Goal: Task Accomplishment & Management: Complete application form

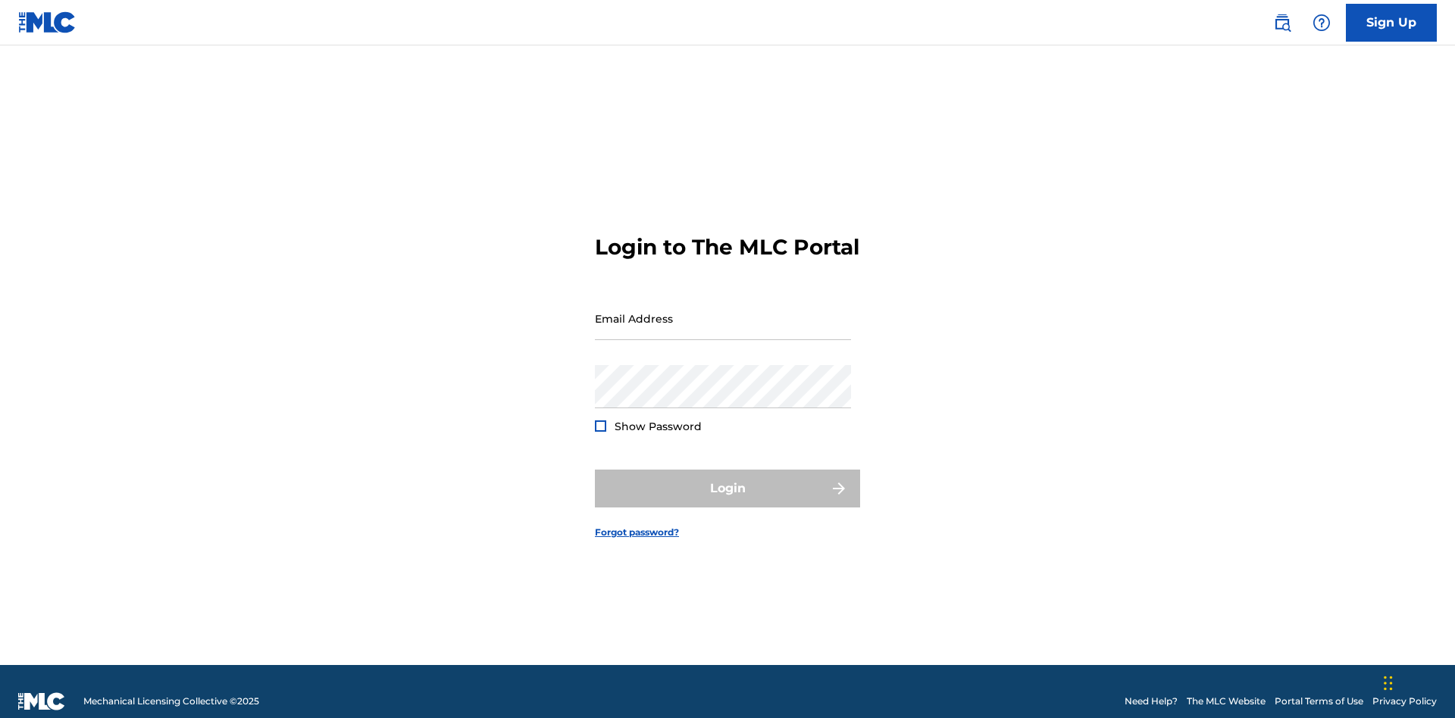
scroll to position [20, 0]
click at [723, 311] on input "Email Address" at bounding box center [723, 318] width 256 height 43
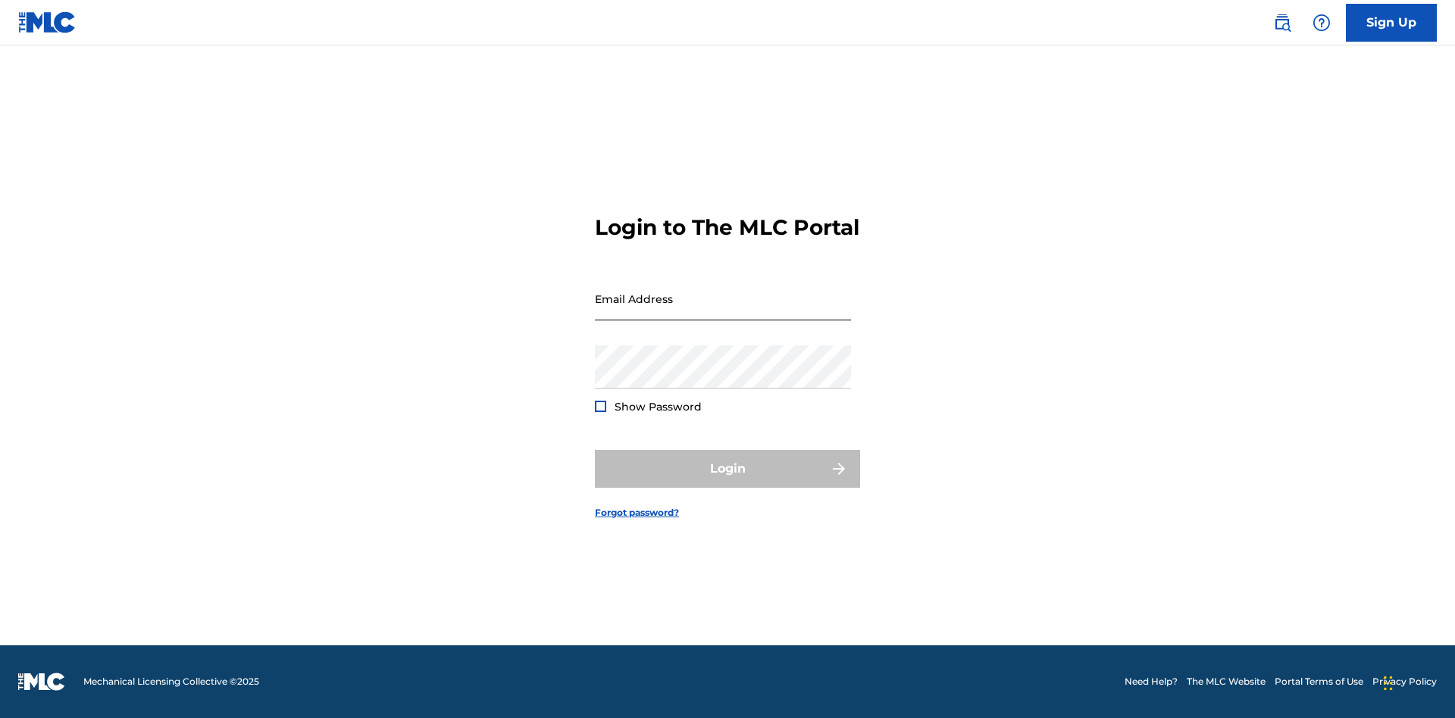
scroll to position [20, 0]
type input "Duke.McTesterson@gmail.com"
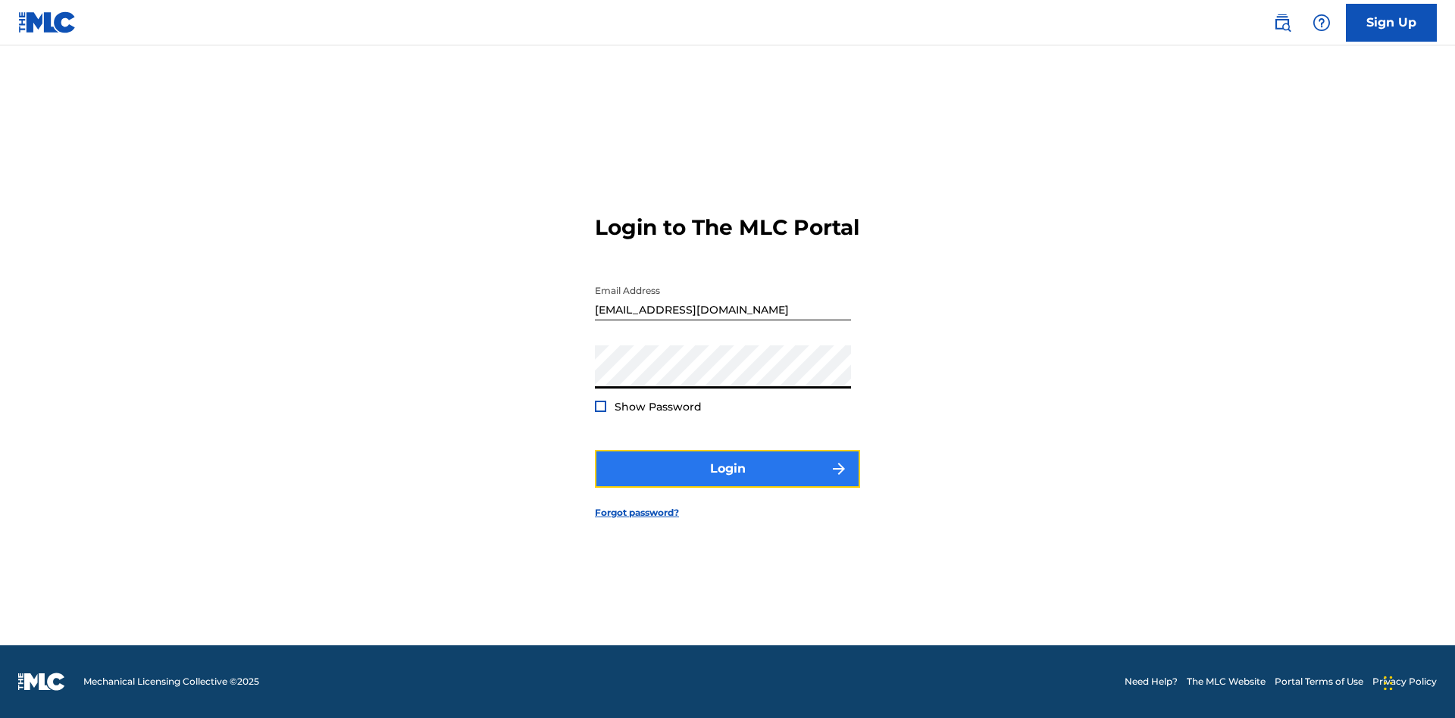
click at [727, 482] on button "Login" at bounding box center [727, 469] width 265 height 38
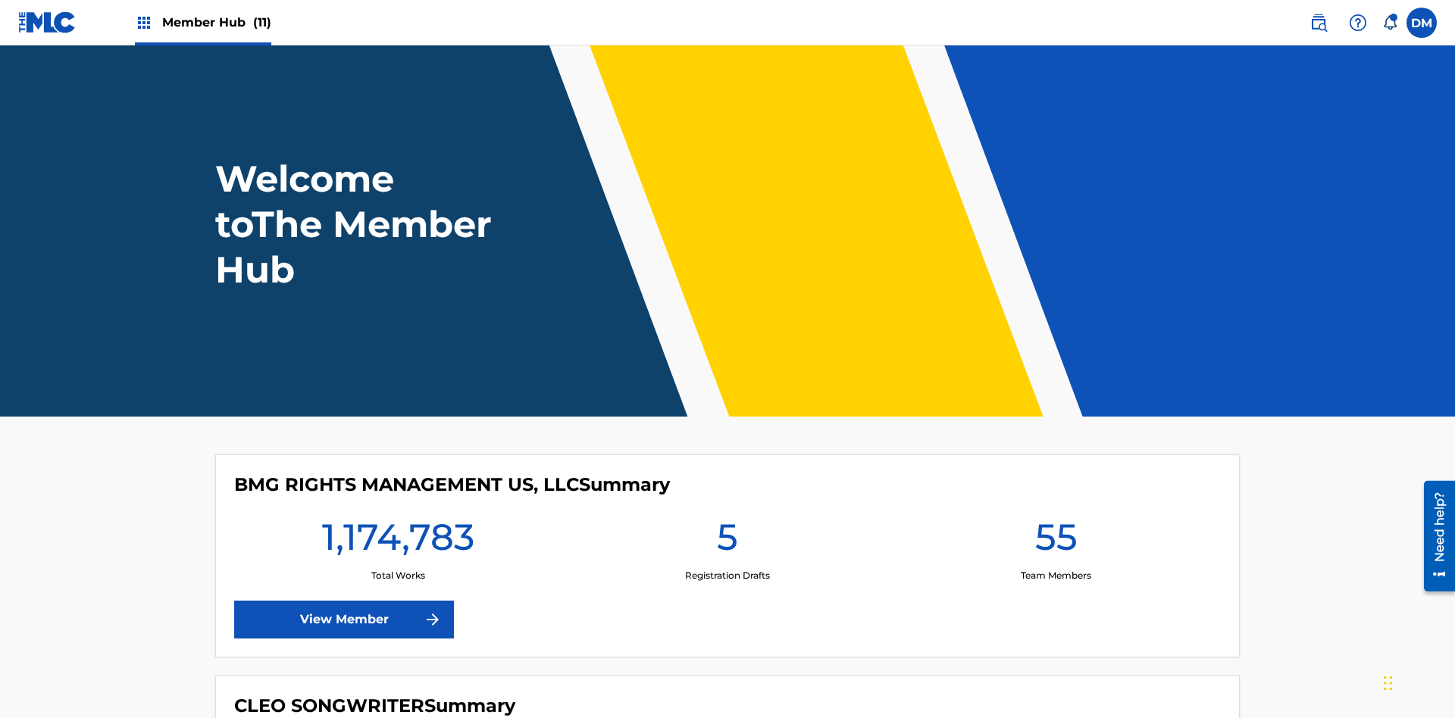
scroll to position [65, 0]
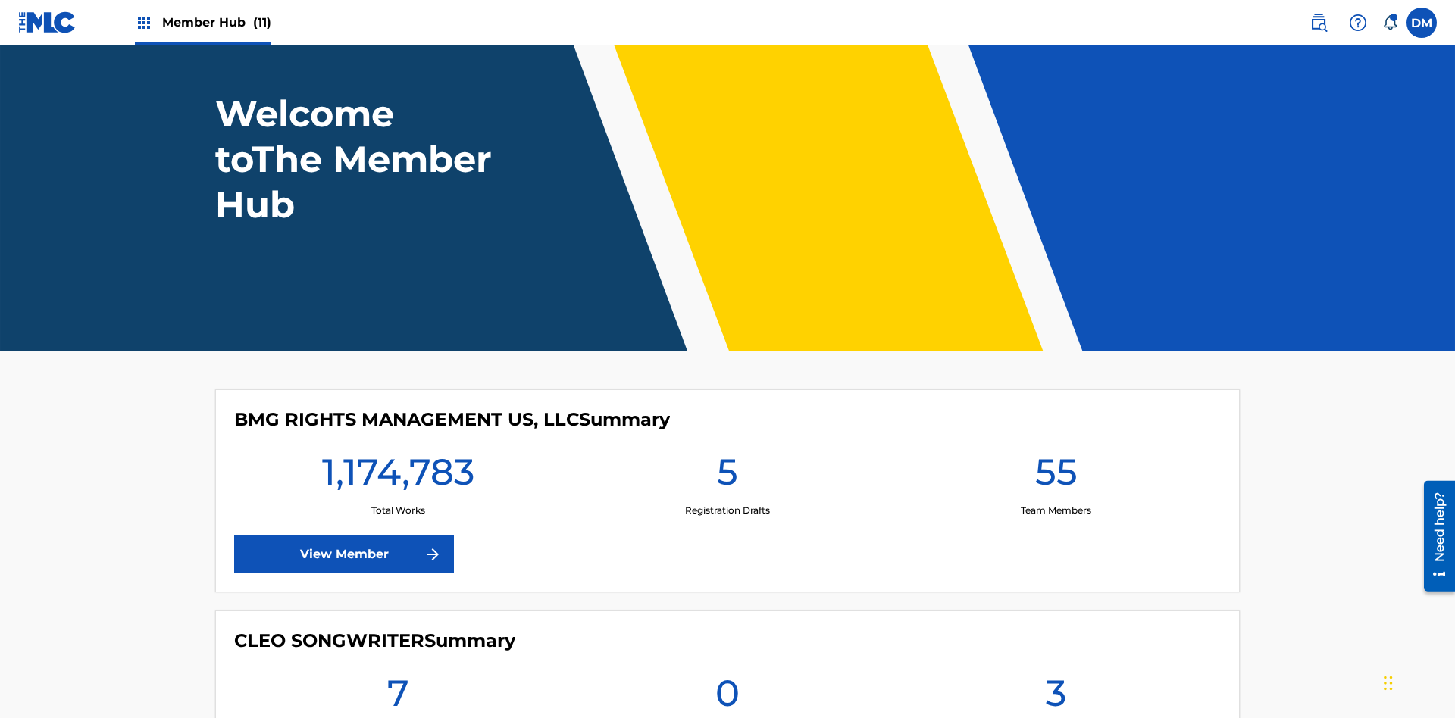
click at [216, 22] on span "Member Hub (11)" at bounding box center [216, 22] width 109 height 17
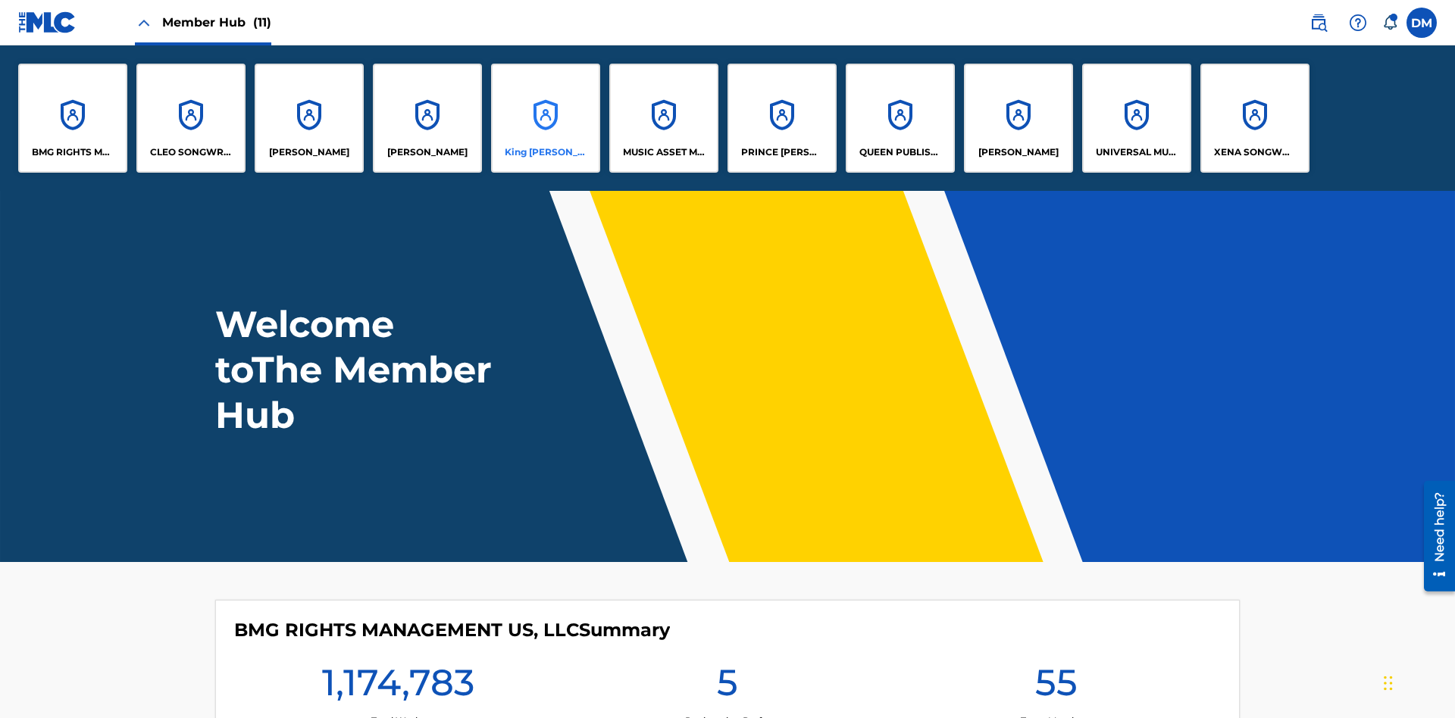
click at [545, 152] on p "King McTesterson" at bounding box center [546, 152] width 83 height 14
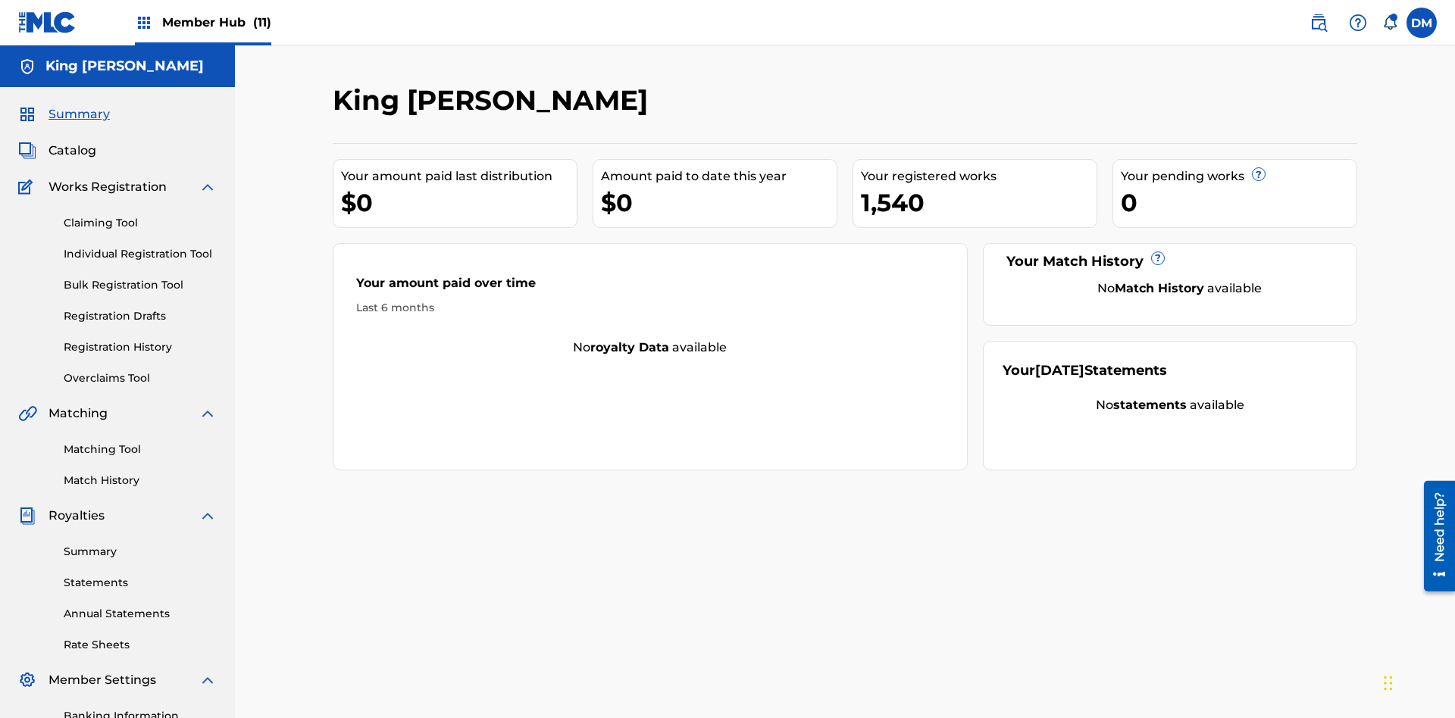
scroll to position [155, 0]
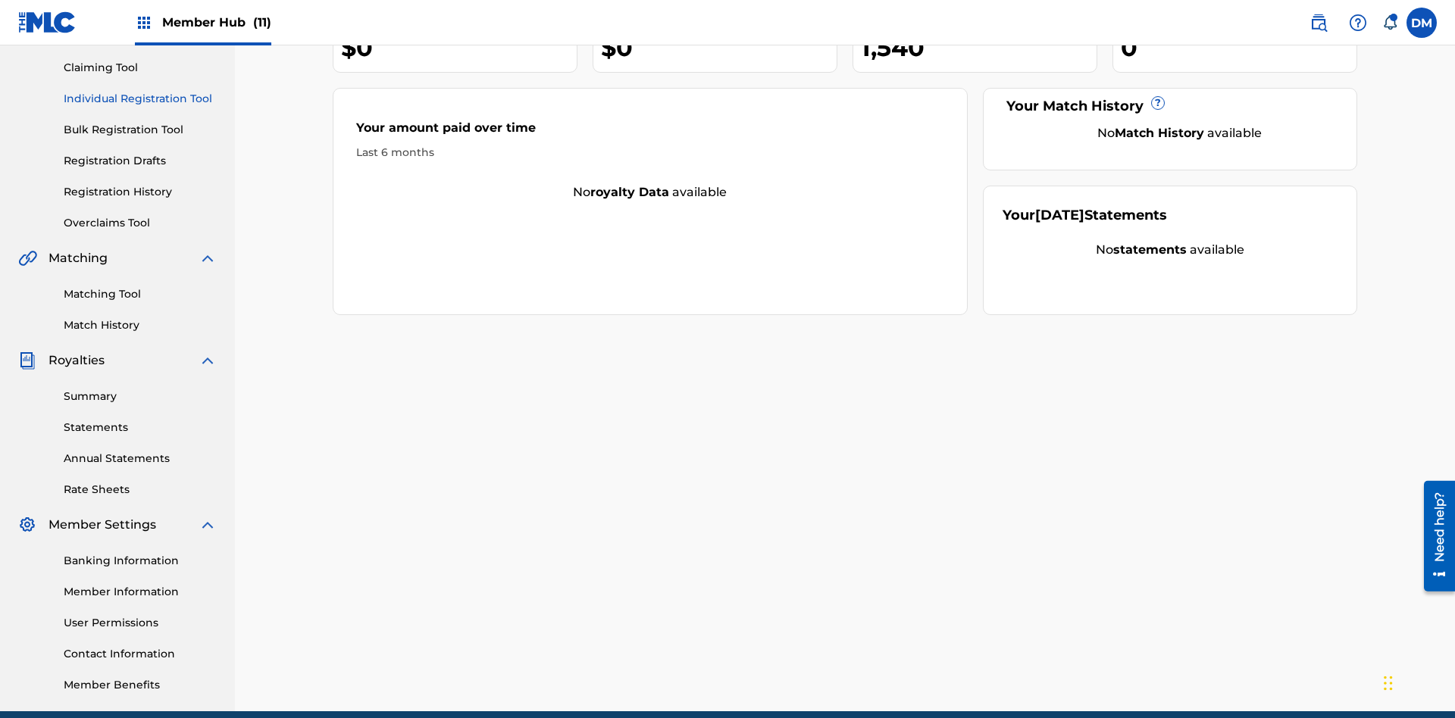
click at [140, 99] on link "Individual Registration Tool" at bounding box center [140, 99] width 153 height 16
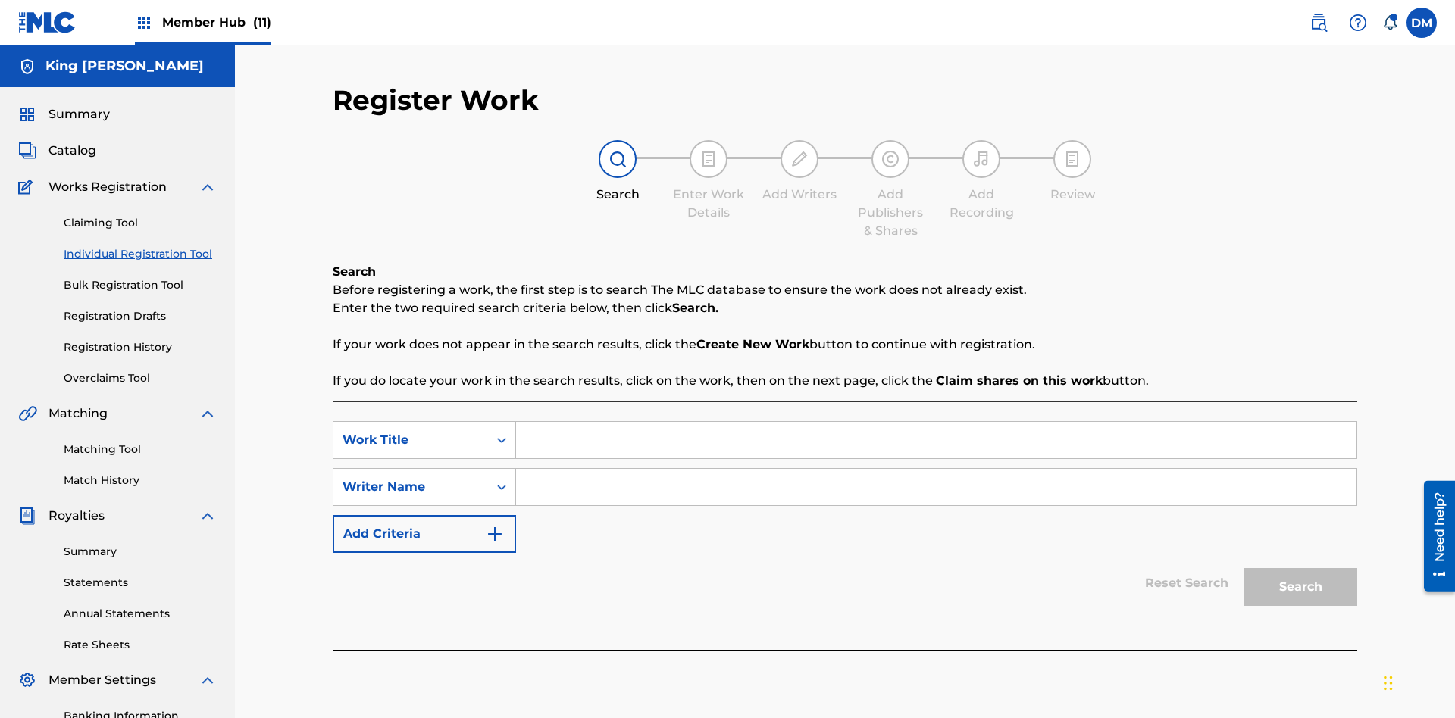
scroll to position [221, 0]
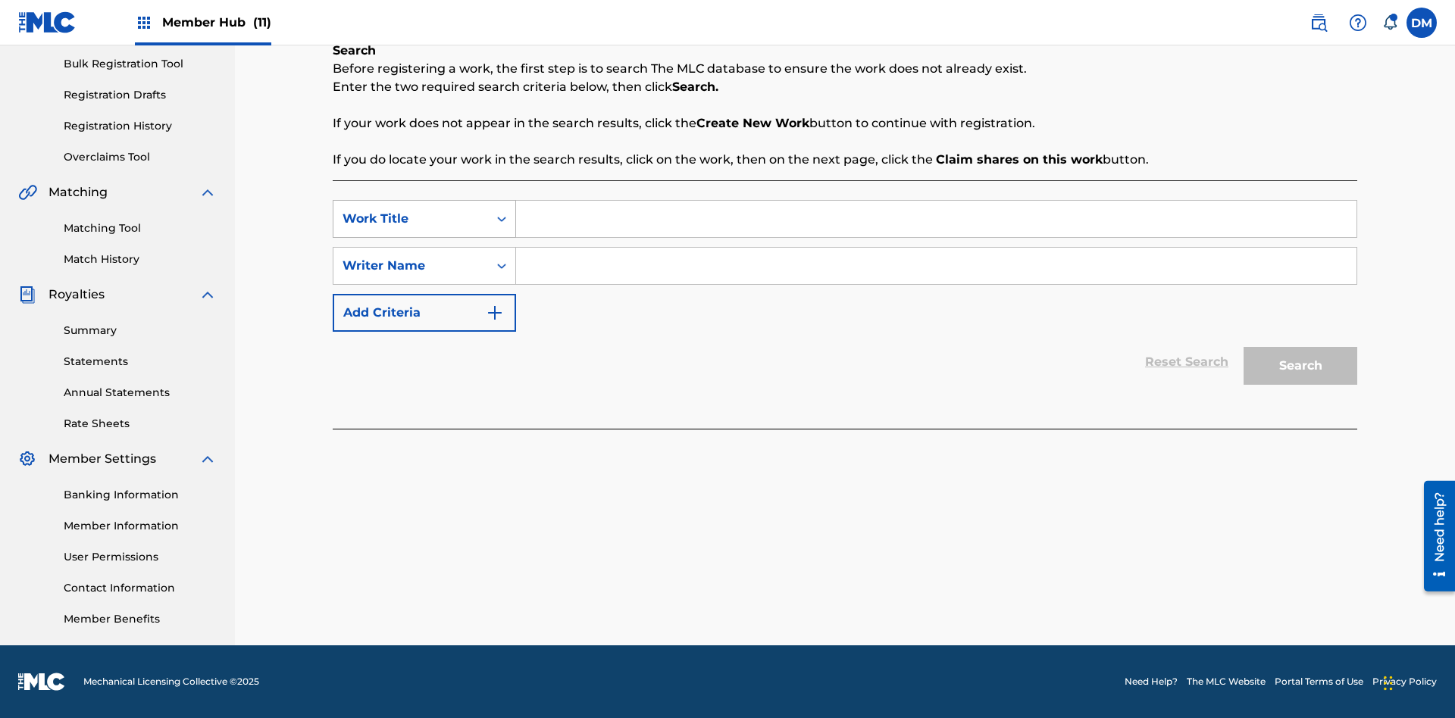
click at [411, 219] on div "Work Title" at bounding box center [410, 219] width 136 height 18
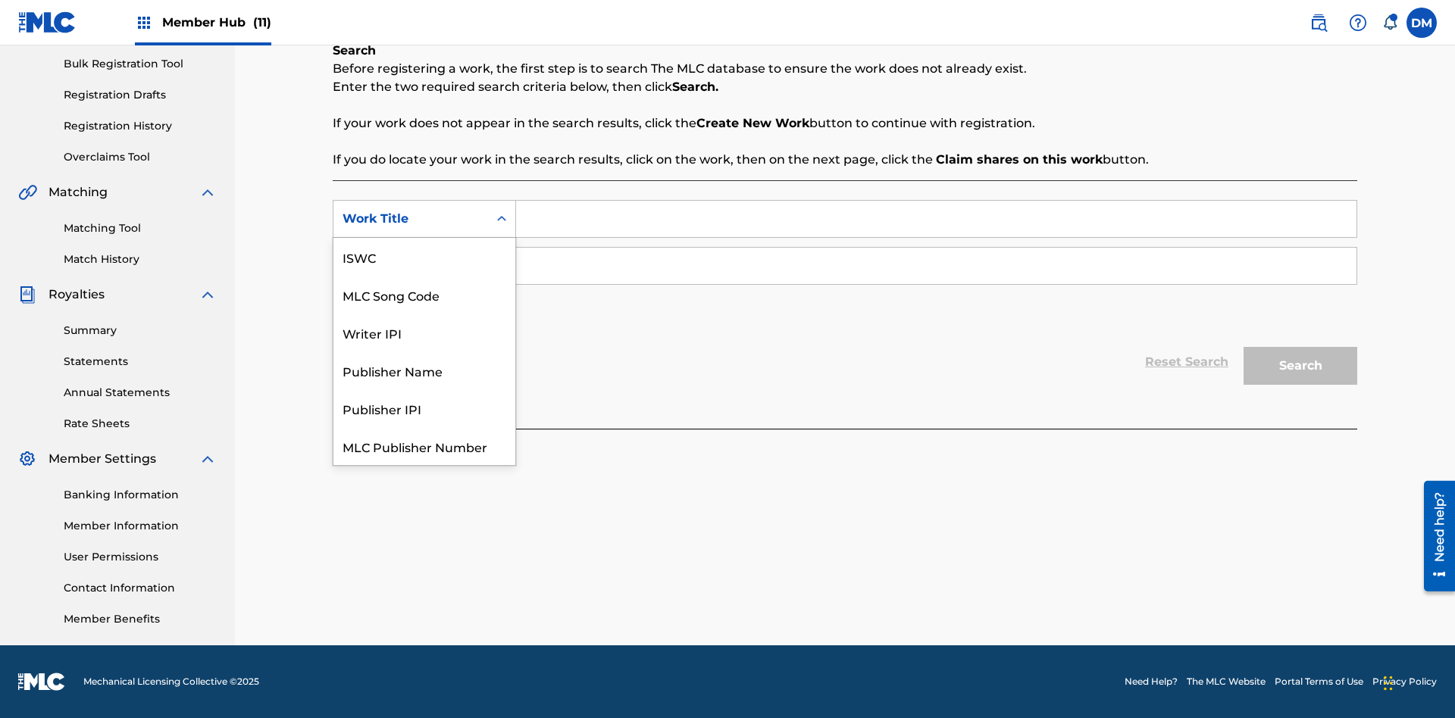
scroll to position [38, 0]
click at [424, 238] on div "ISWC" at bounding box center [424, 219] width 182 height 38
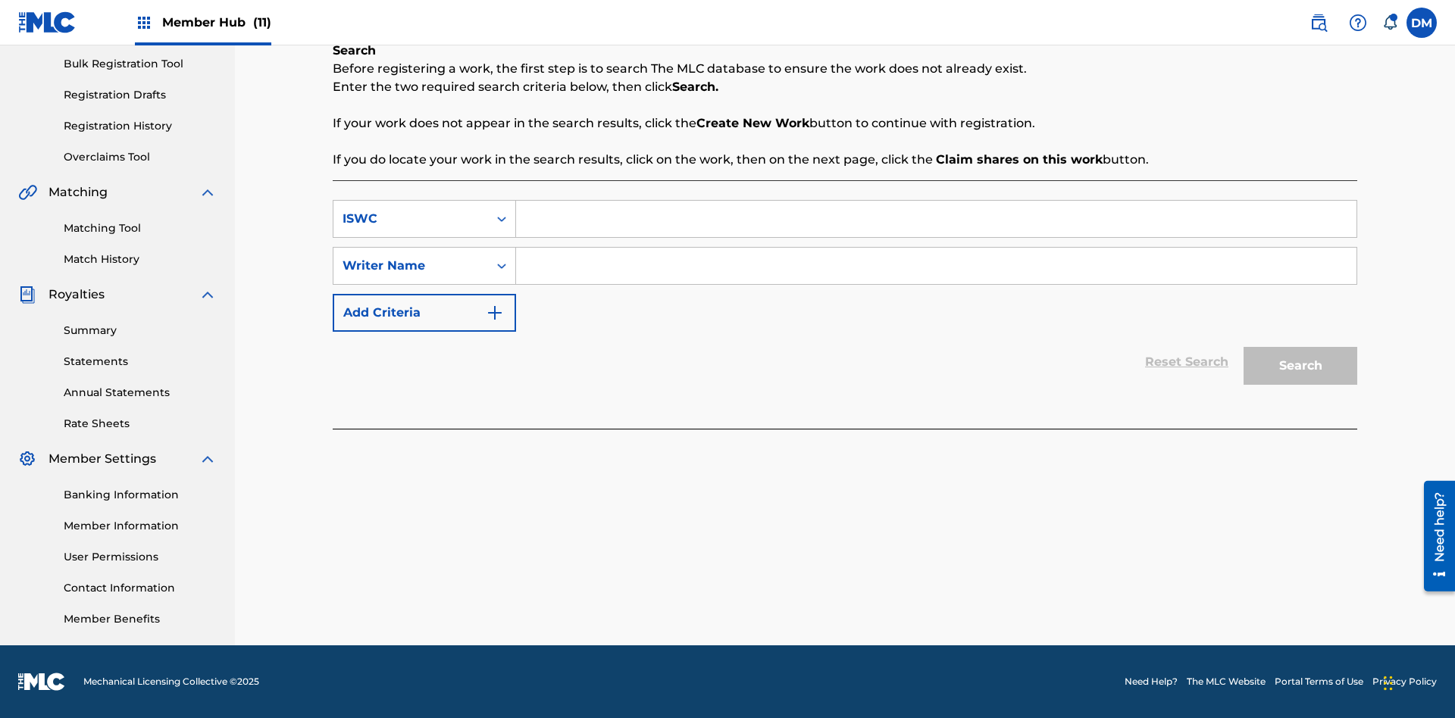
scroll to position [0, 0]
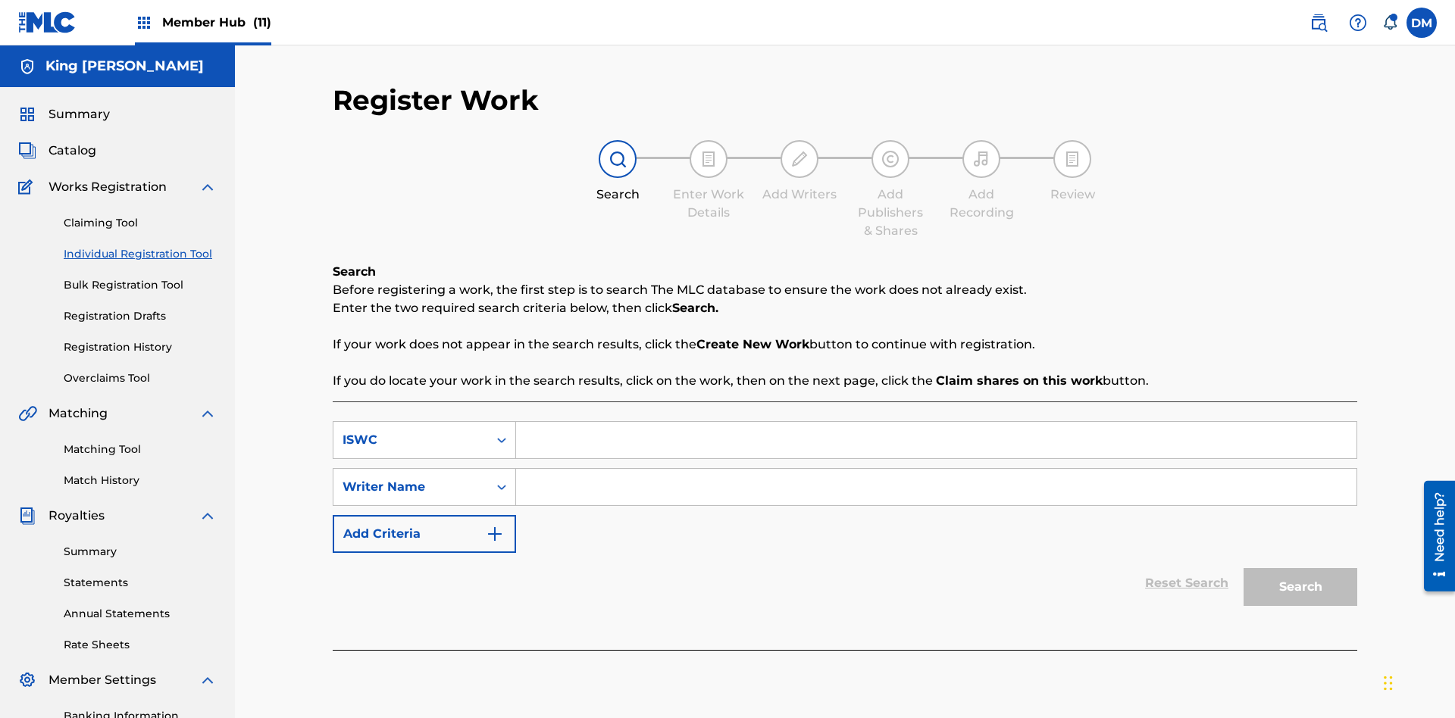
click at [936, 422] on input "Search Form" at bounding box center [936, 440] width 840 height 36
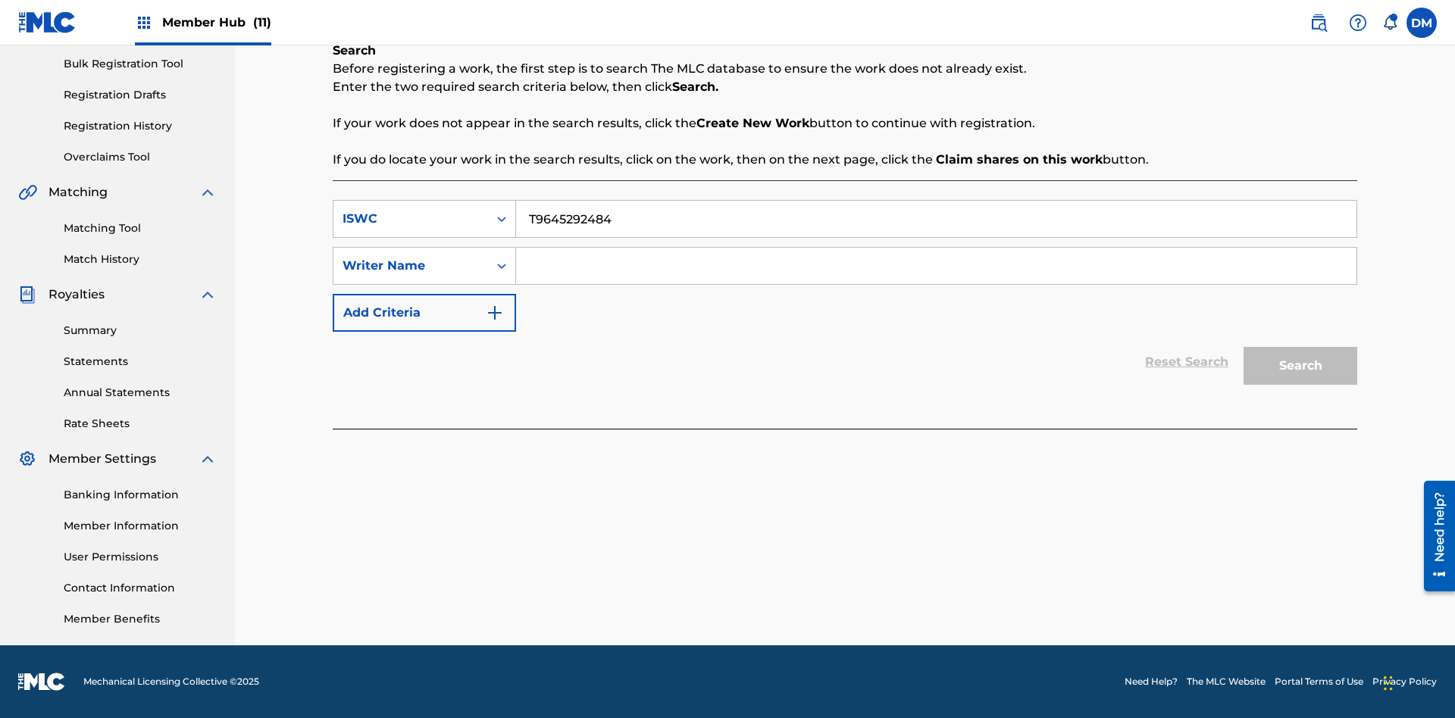
type input "T9645292484"
click at [936, 266] on input "Search Form" at bounding box center [936, 266] width 840 height 36
type input "TOM ZACHARY SEBASTIAN POHJOLA"
click at [1300, 366] on button "Search" at bounding box center [1300, 366] width 114 height 38
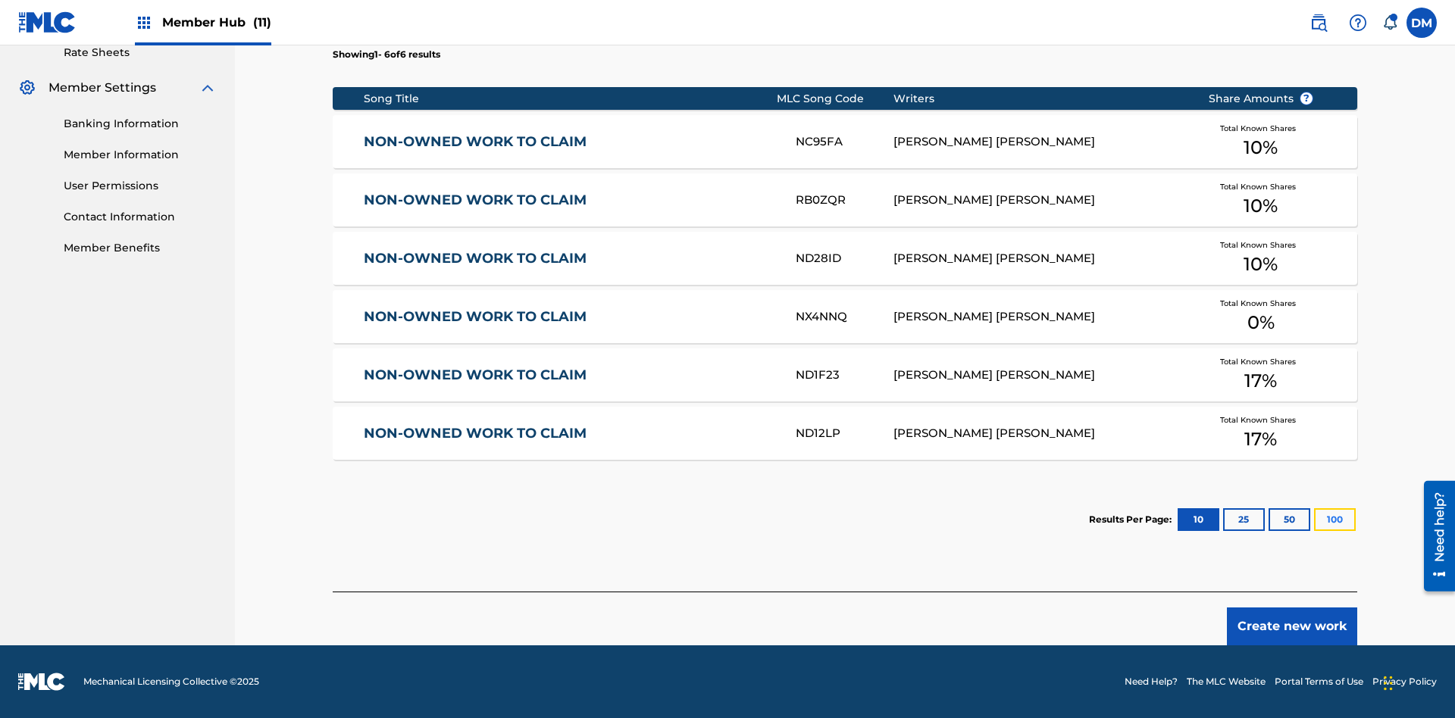
click at [1314, 520] on button "100" at bounding box center [1335, 519] width 42 height 23
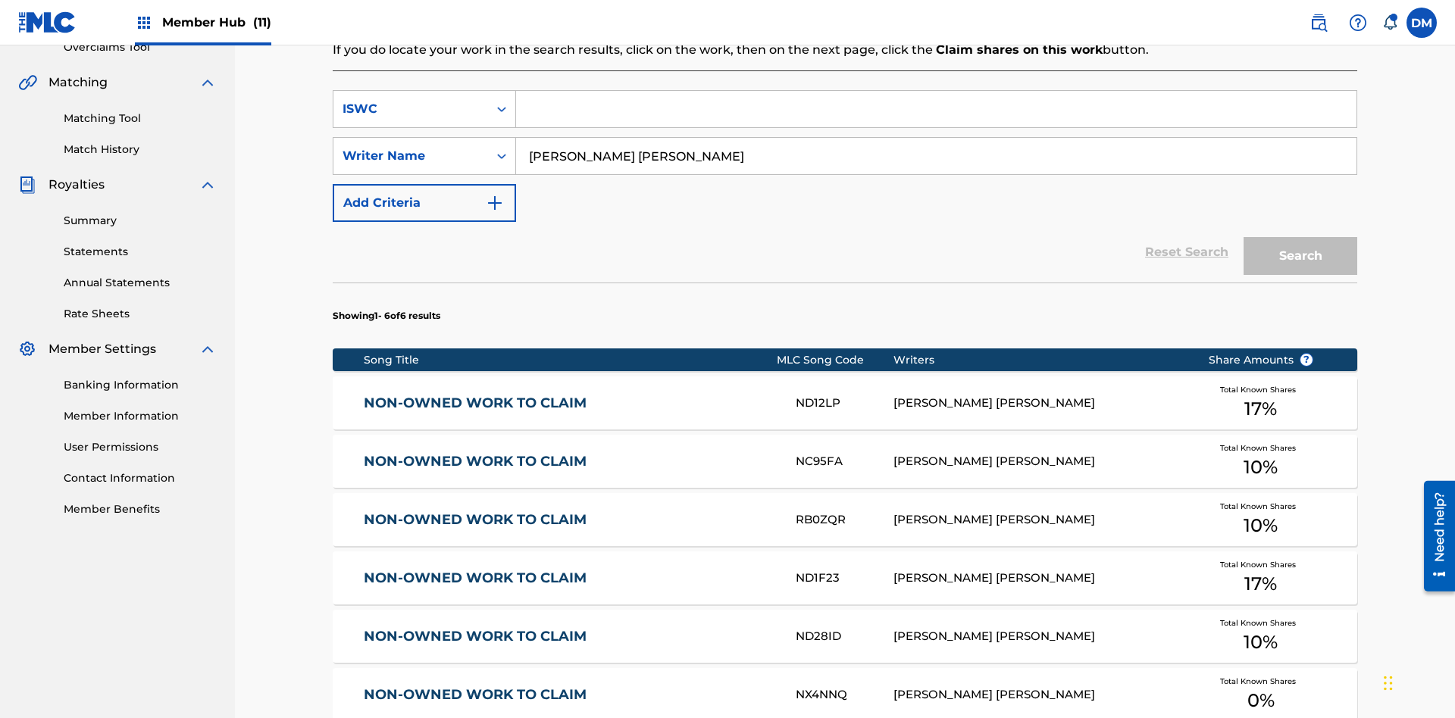
scroll to position [340, 0]
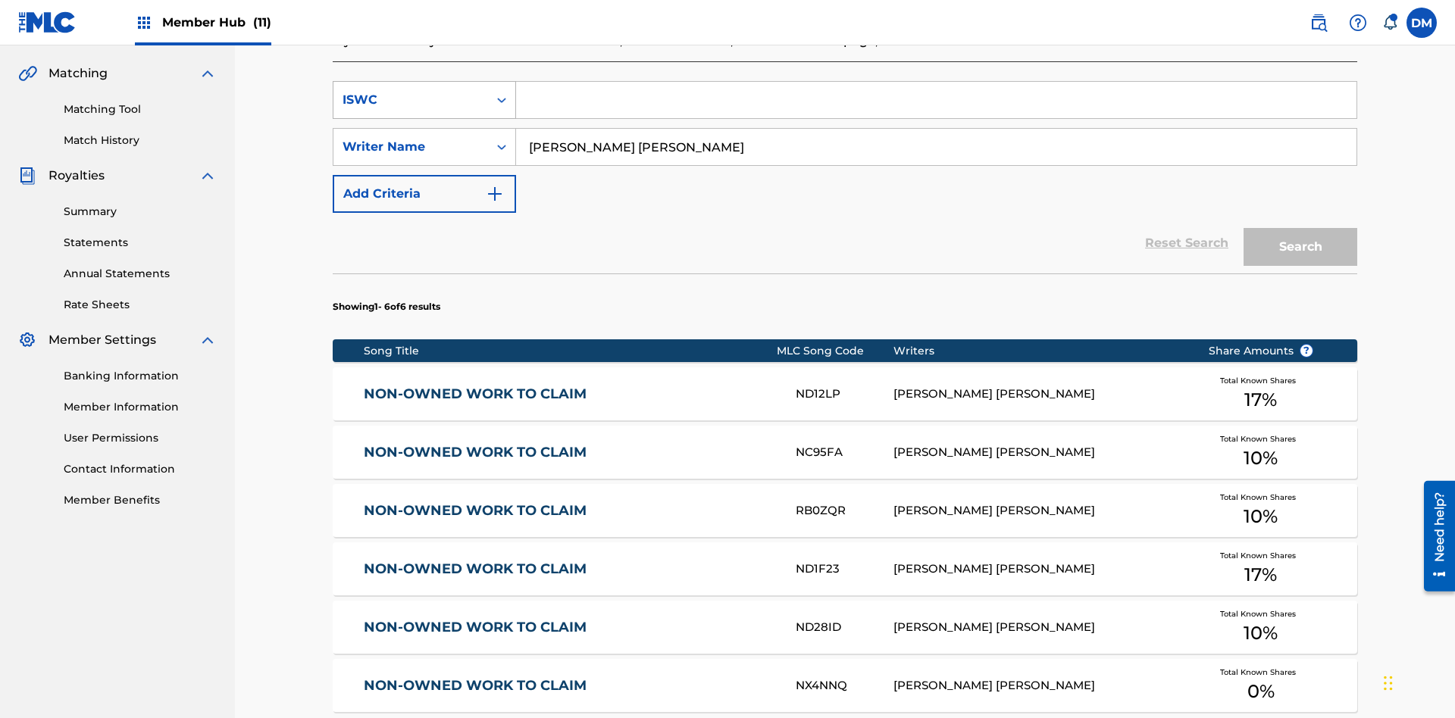
click at [411, 100] on div "ISWC" at bounding box center [410, 100] width 136 height 18
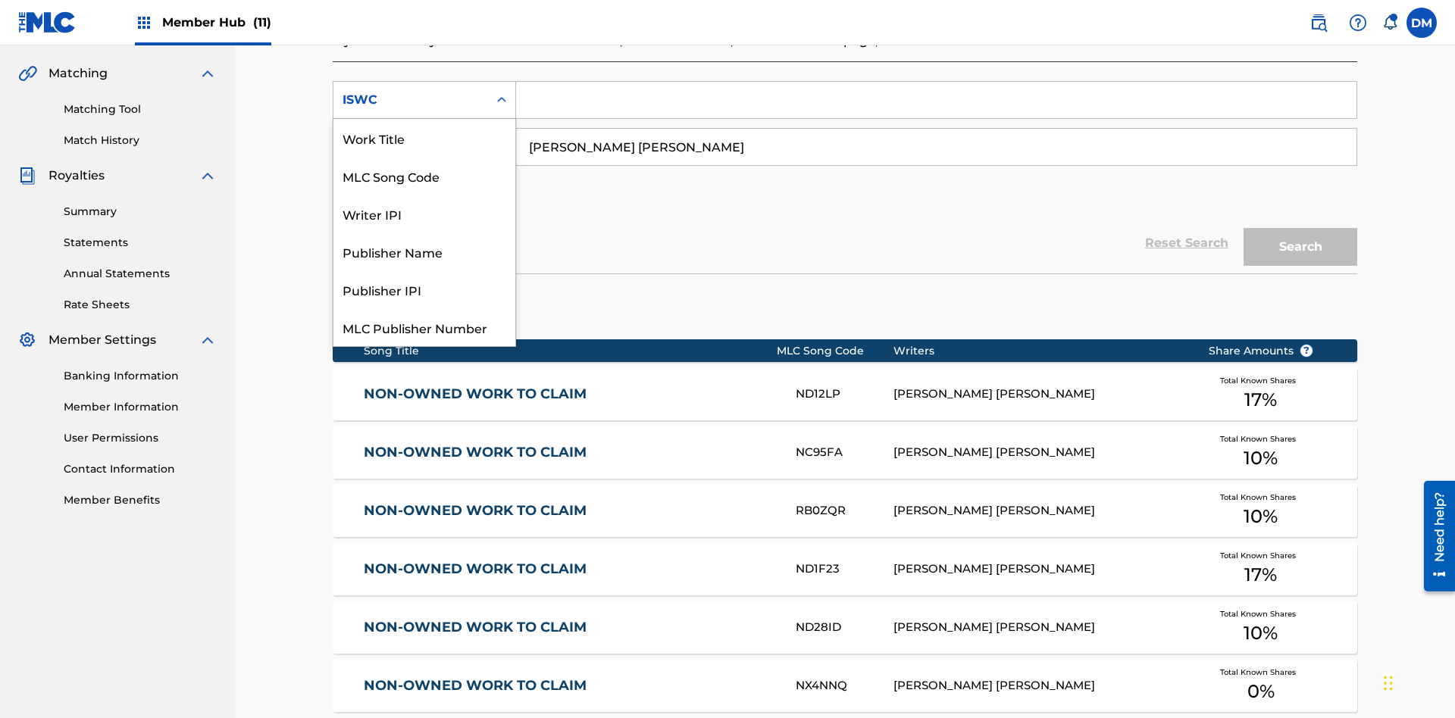
scroll to position [38, 0]
click at [424, 119] on div "Work Title" at bounding box center [424, 100] width 182 height 38
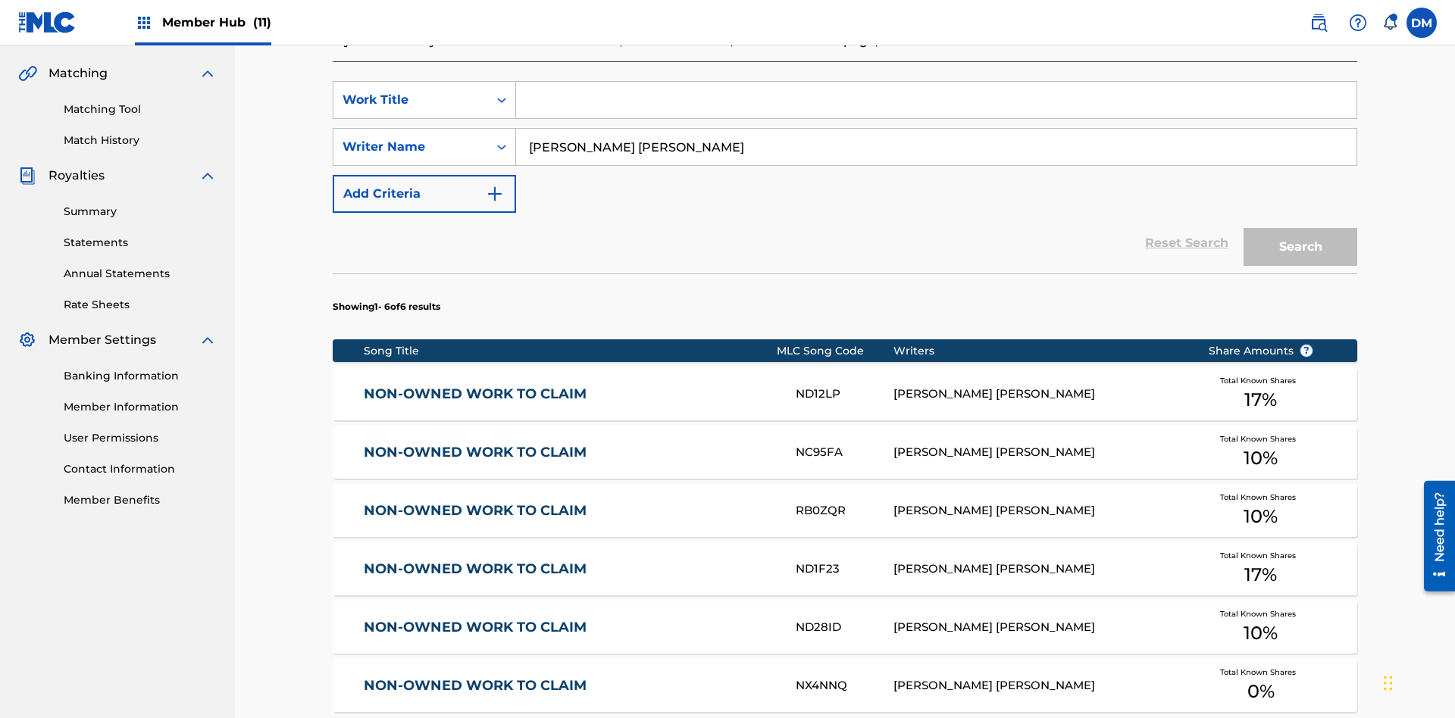
scroll to position [0, 0]
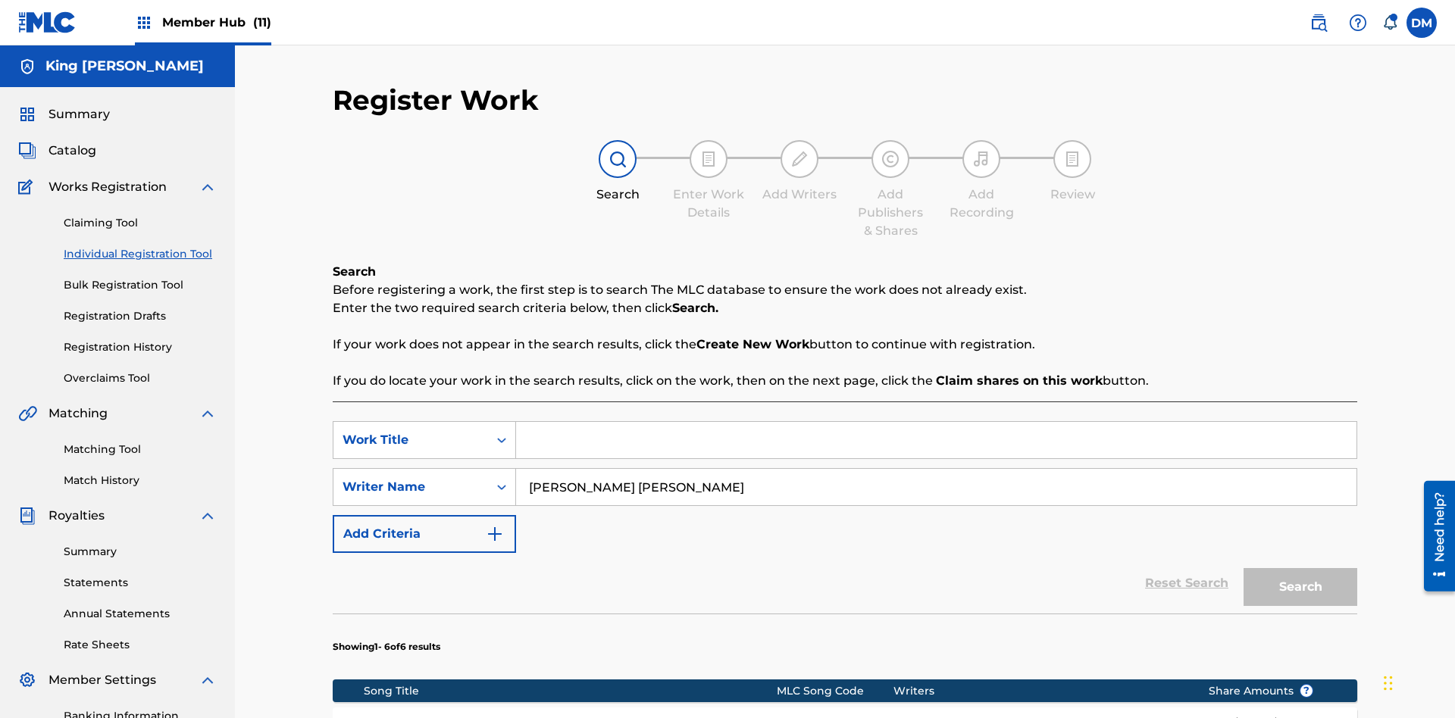
click at [936, 422] on input "Search Form" at bounding box center [936, 440] width 840 height 36
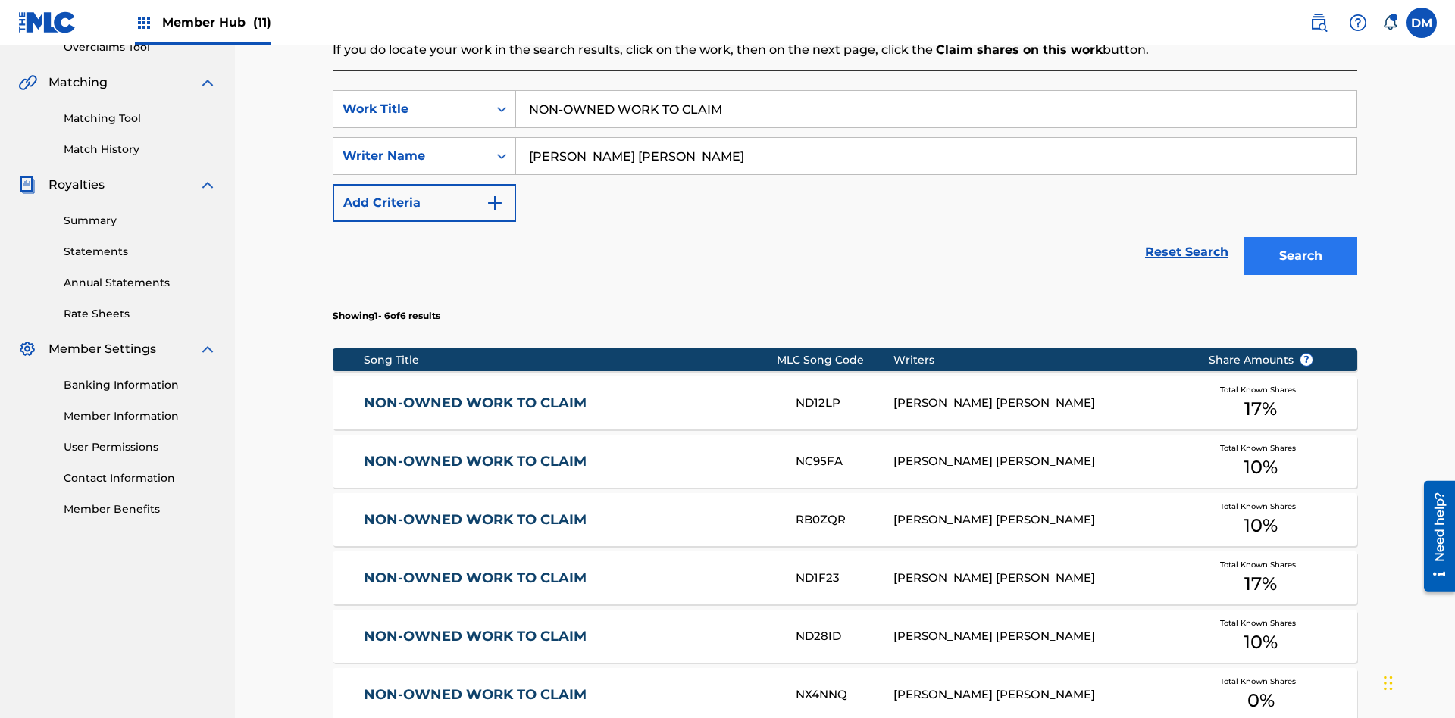
type input "NON-OWNED WORK TO CLAIM"
click at [1300, 237] on button "Search" at bounding box center [1300, 256] width 114 height 38
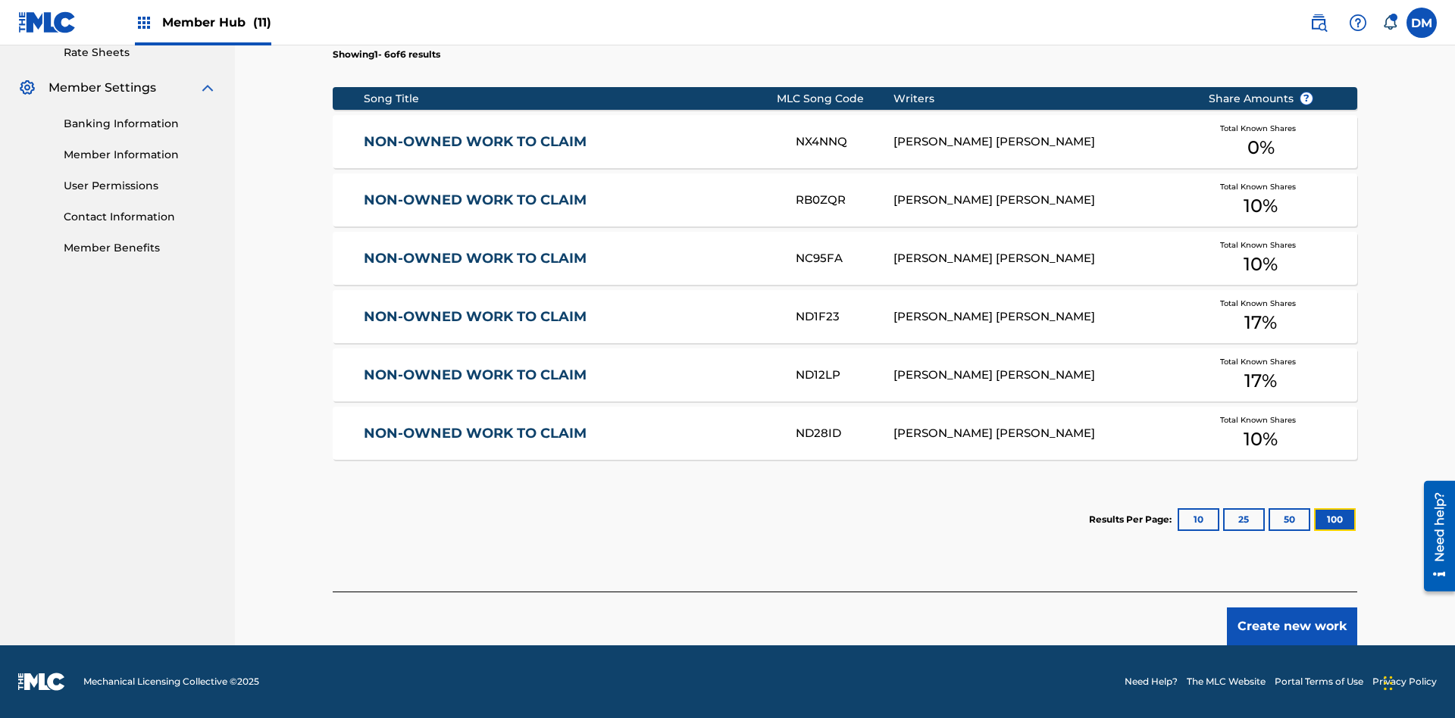
click at [1314, 520] on button "100" at bounding box center [1335, 519] width 42 height 23
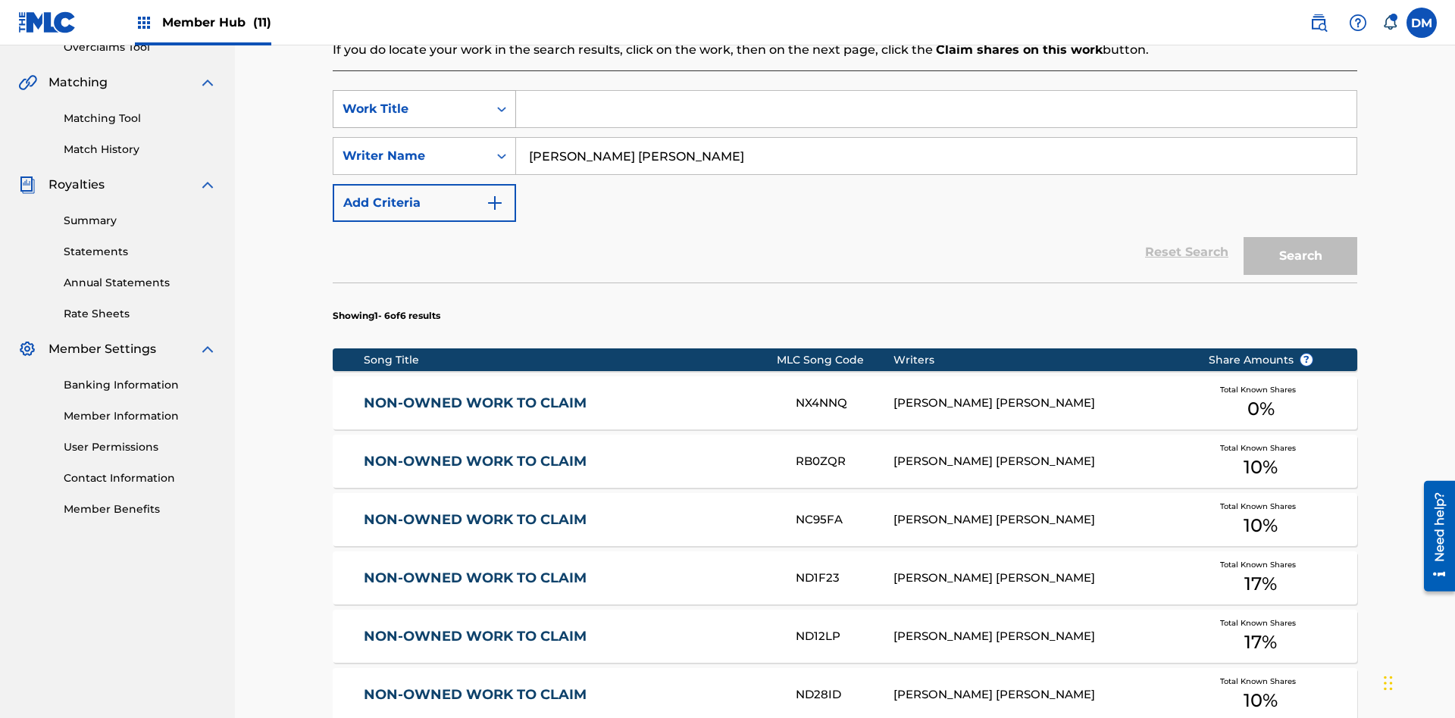
click at [411, 100] on div "Work Title" at bounding box center [410, 109] width 136 height 18
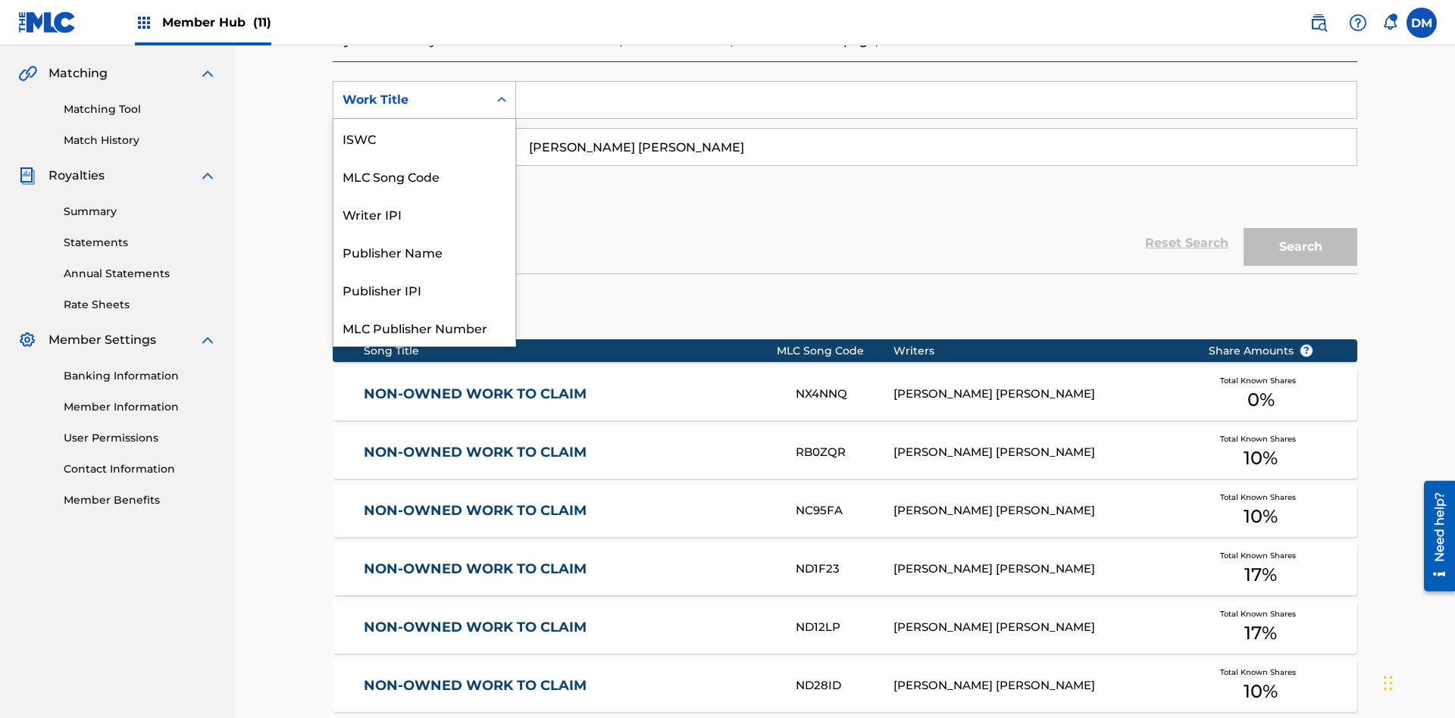
scroll to position [38, 0]
click at [424, 138] on div "MLC Song Code" at bounding box center [424, 138] width 182 height 38
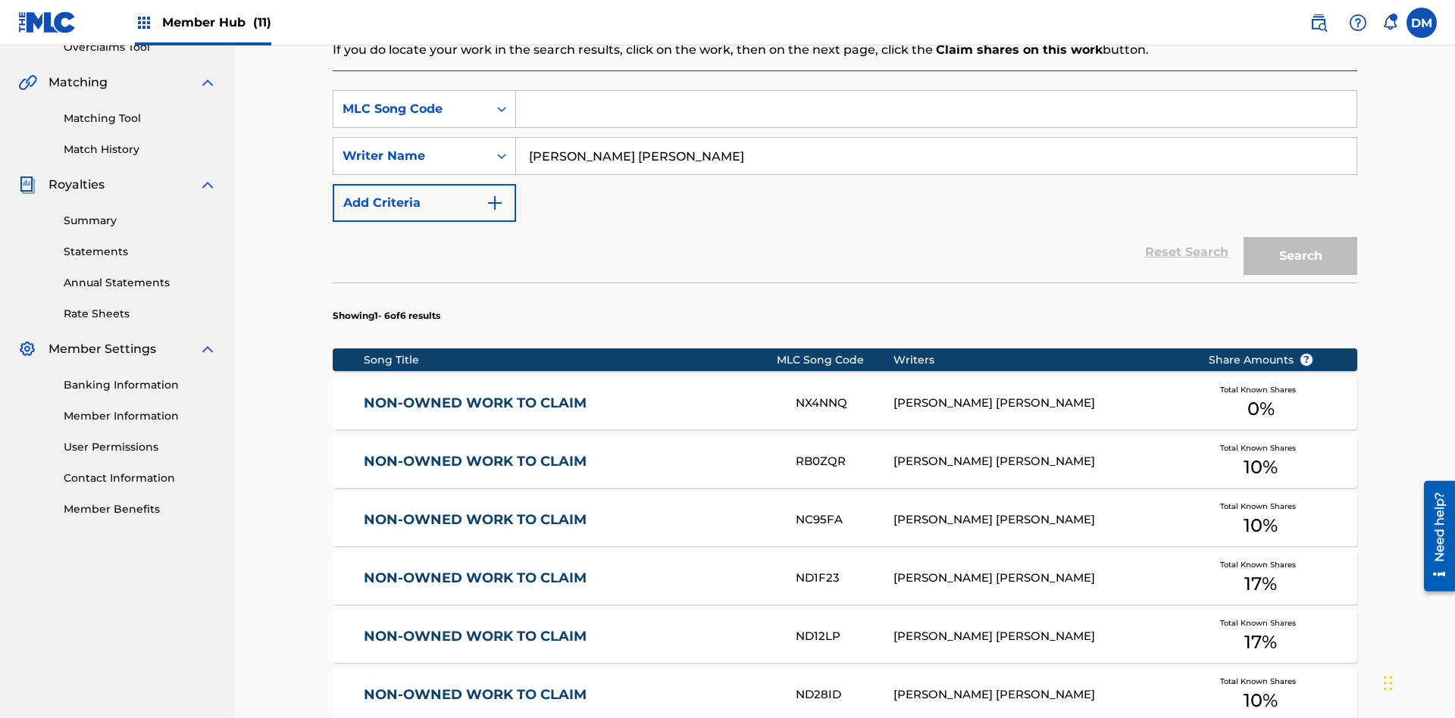
click at [936, 109] on input "Search Form" at bounding box center [936, 109] width 840 height 36
type input "RB0ZQR"
click at [1300, 237] on button "Search" at bounding box center [1300, 256] width 114 height 38
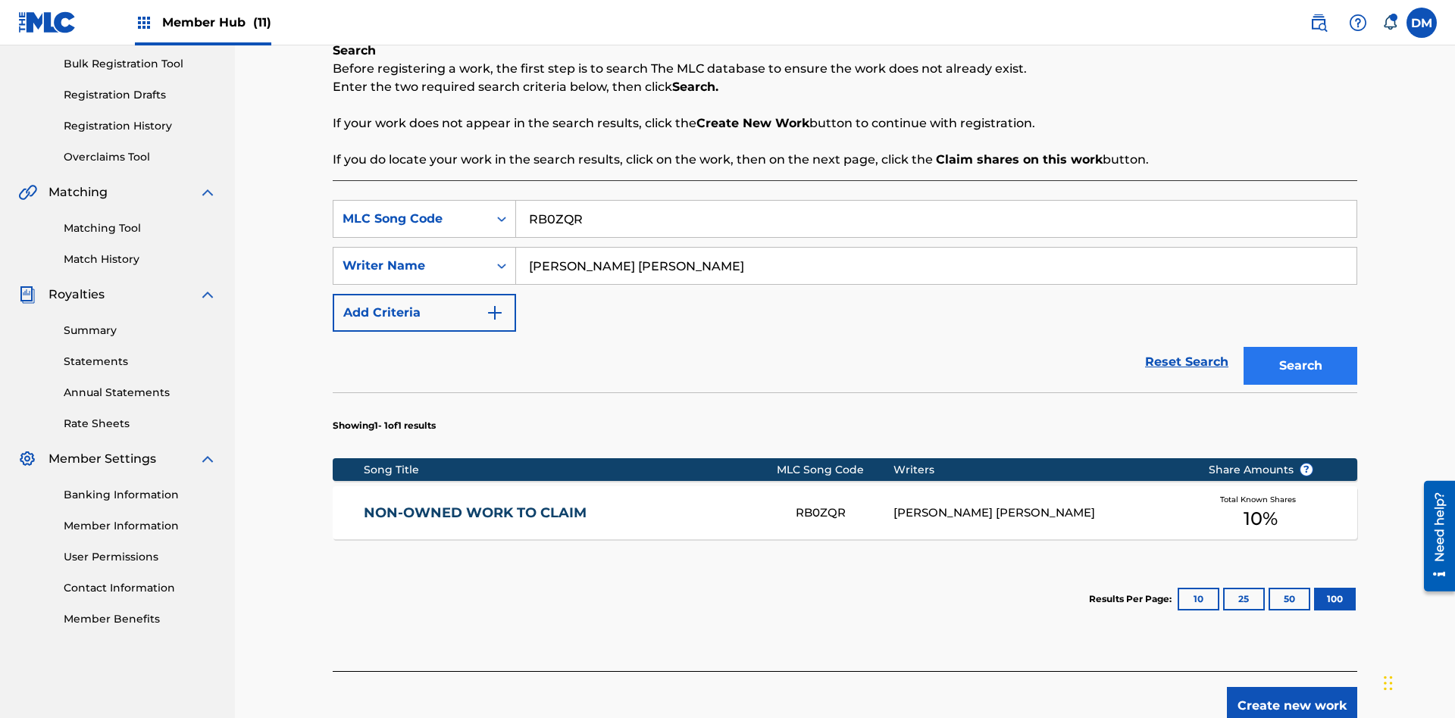
scroll to position [301, 0]
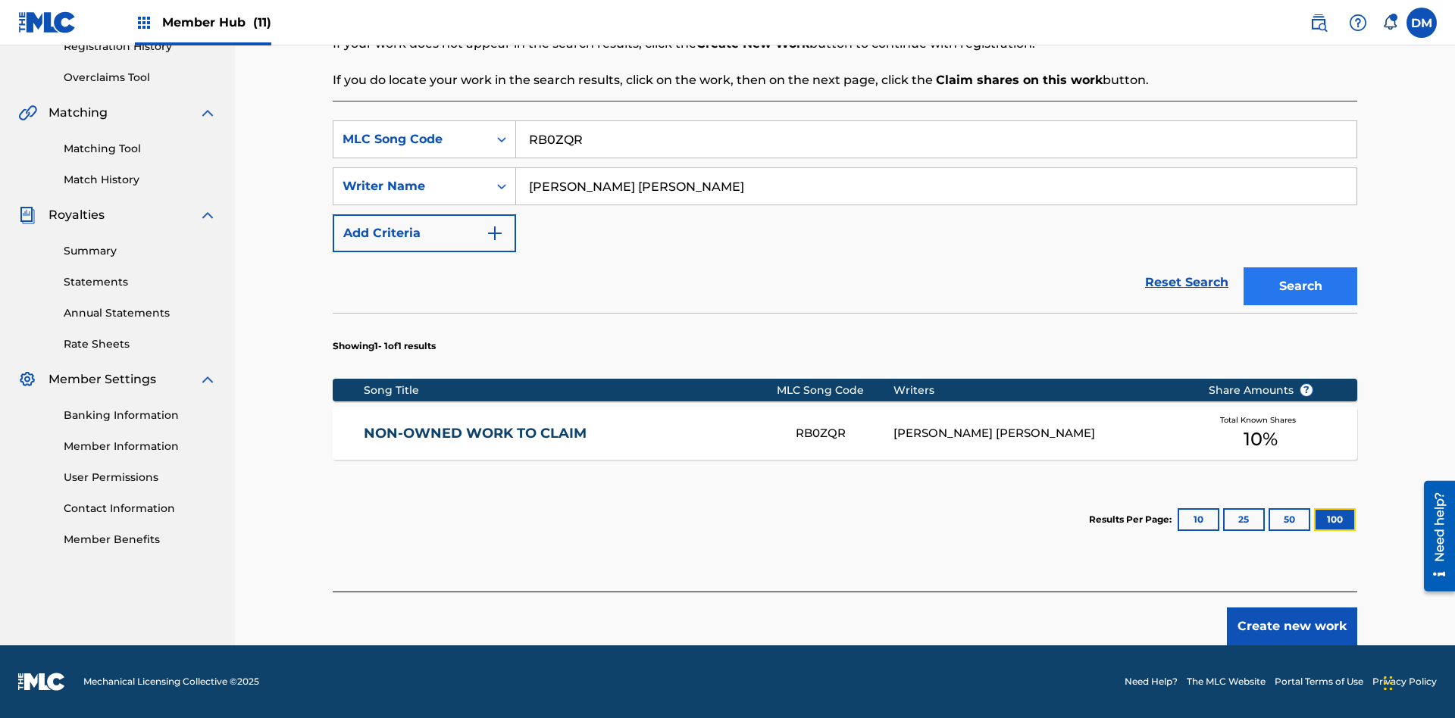
click at [1314, 520] on button "100" at bounding box center [1335, 519] width 42 height 23
click at [936, 139] on input "RB0ZQR" at bounding box center [936, 139] width 840 height 36
click at [411, 139] on div "MLC Song Code" at bounding box center [410, 139] width 136 height 18
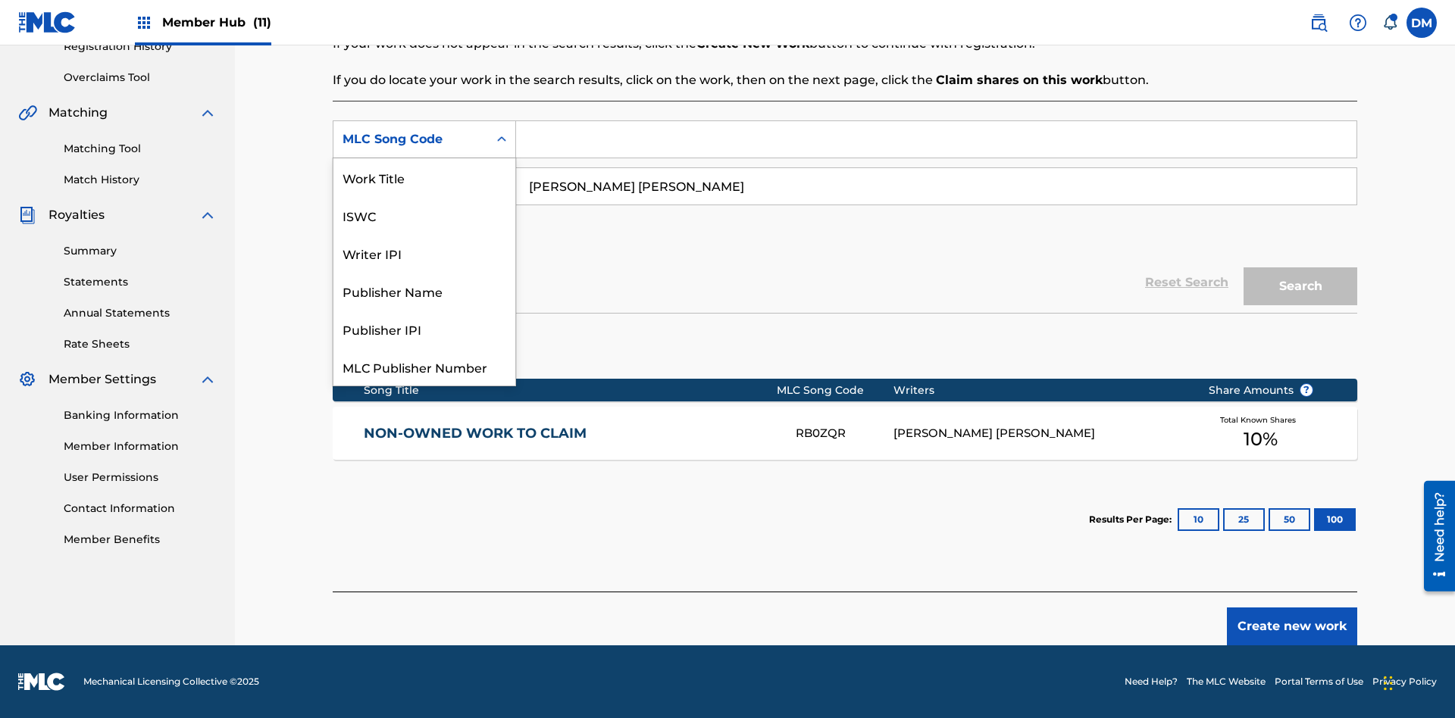
scroll to position [38, 0]
click at [424, 215] on div "Writer IPI" at bounding box center [424, 215] width 182 height 38
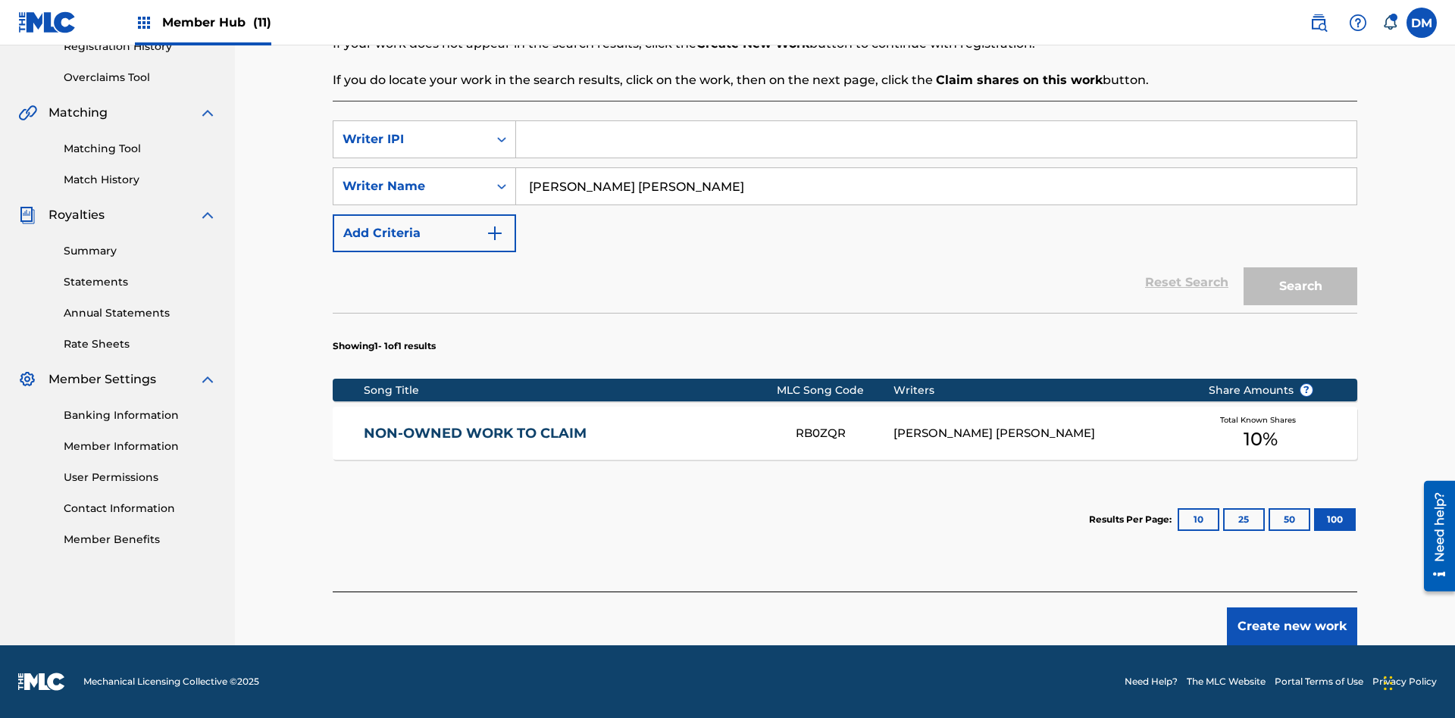
click at [936, 139] on input "Search Form" at bounding box center [936, 139] width 840 height 36
type input "00369275519"
click at [1300, 286] on button "Search" at bounding box center [1300, 286] width 114 height 38
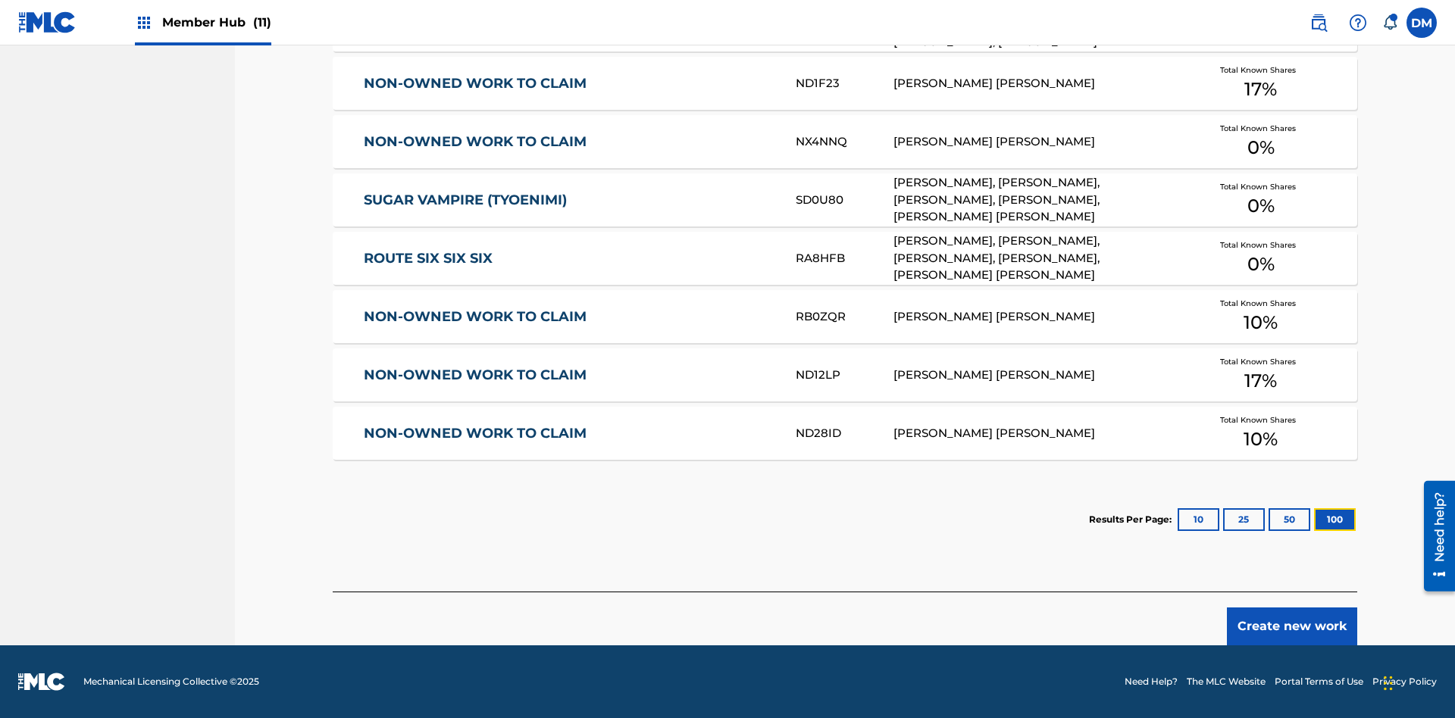
click at [1314, 520] on button "100" at bounding box center [1335, 519] width 42 height 23
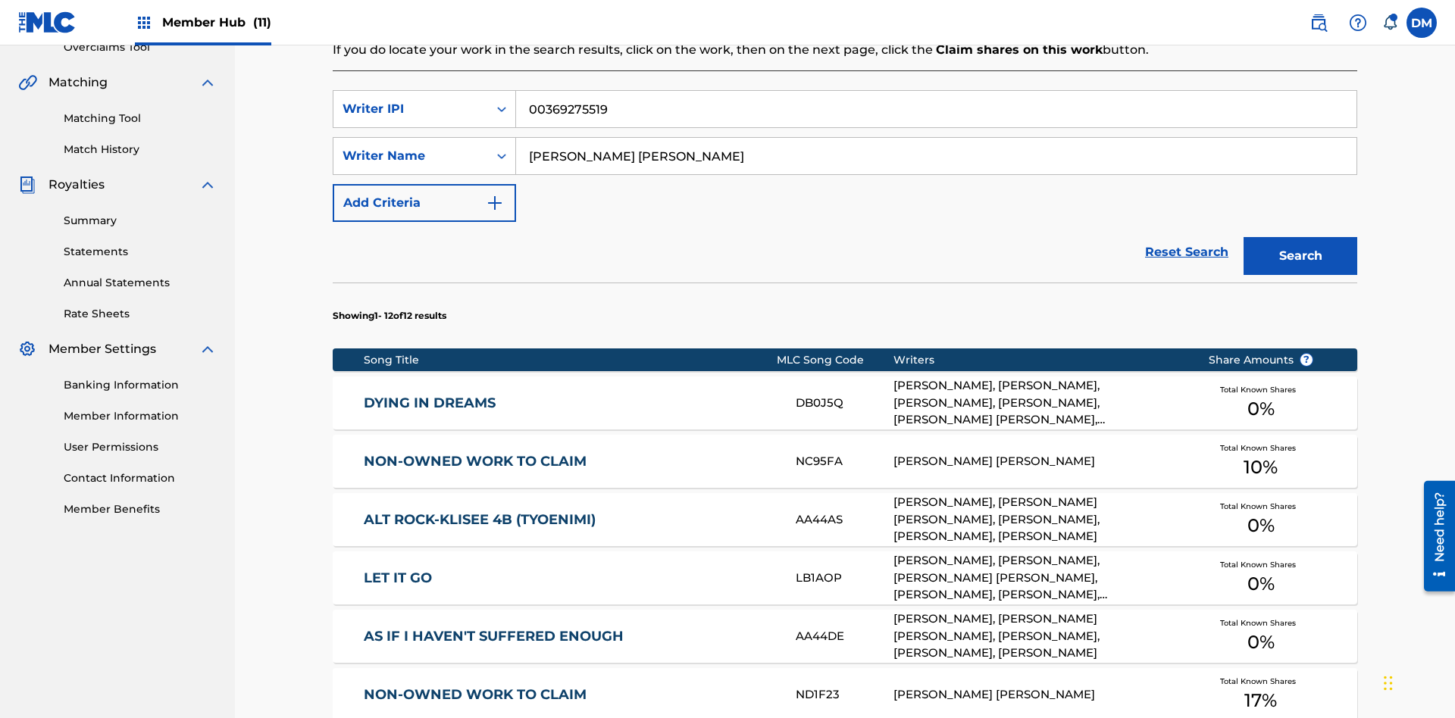
click at [936, 109] on input "00369275519" at bounding box center [936, 109] width 840 height 36
click at [411, 100] on div "Writer IPI" at bounding box center [410, 109] width 136 height 18
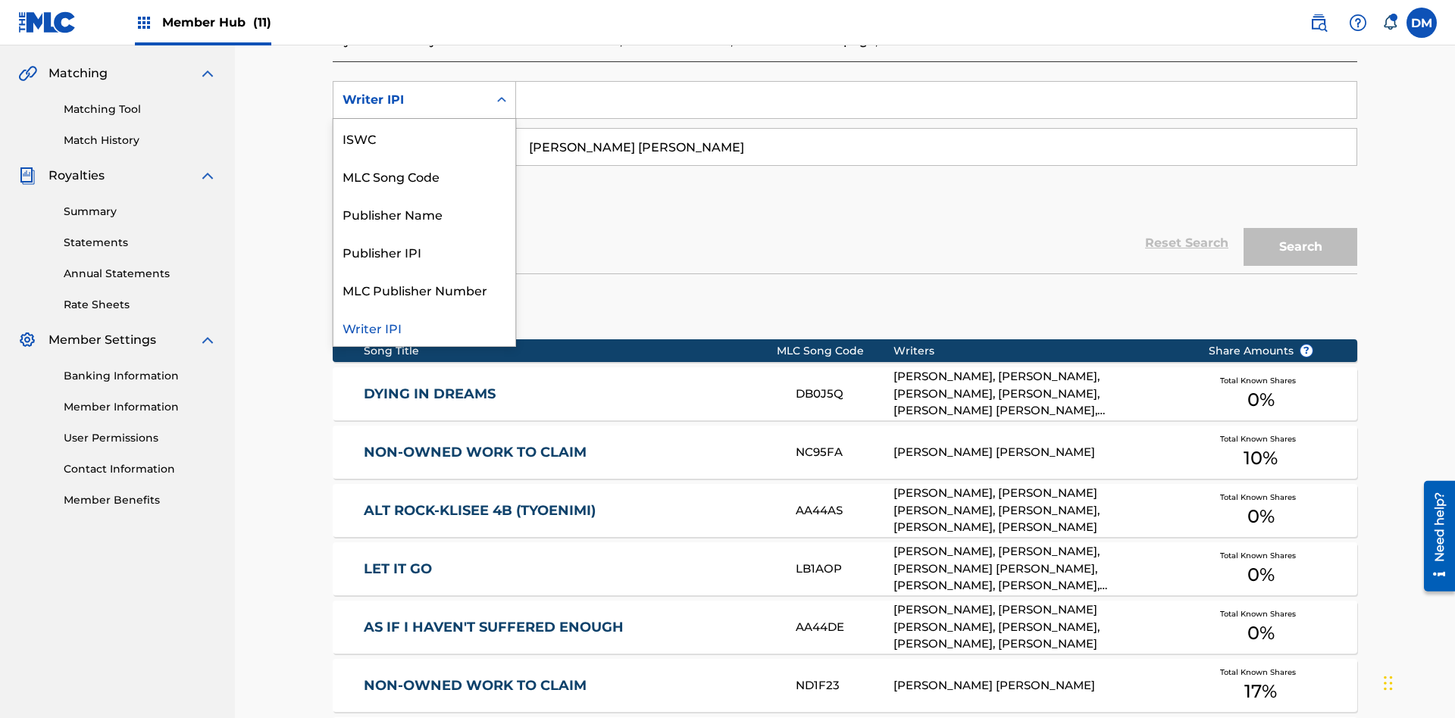
click at [424, 214] on div "Publisher Name" at bounding box center [424, 214] width 182 height 38
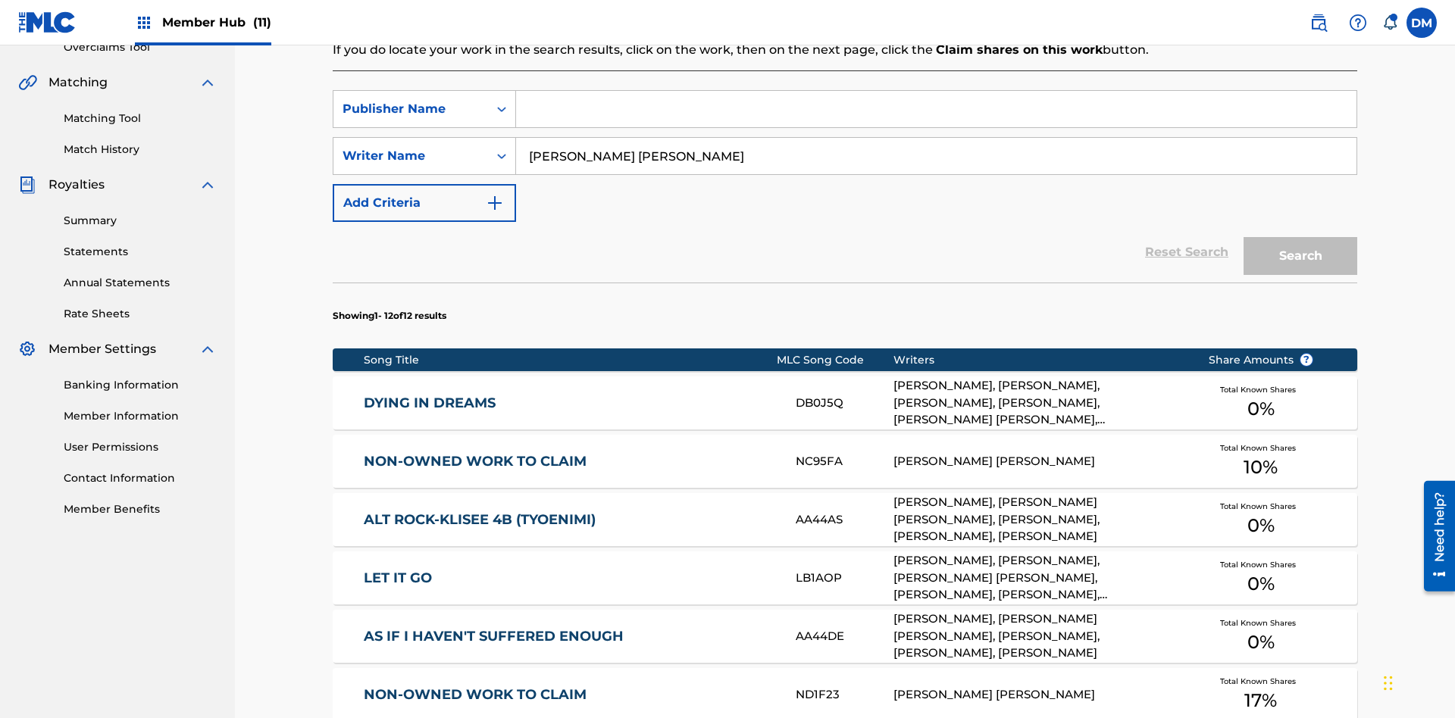
click at [936, 109] on input "Search Form" at bounding box center [936, 109] width 840 height 36
type input "Xena Songwriter"
click at [1300, 237] on button "Search" at bounding box center [1300, 256] width 114 height 38
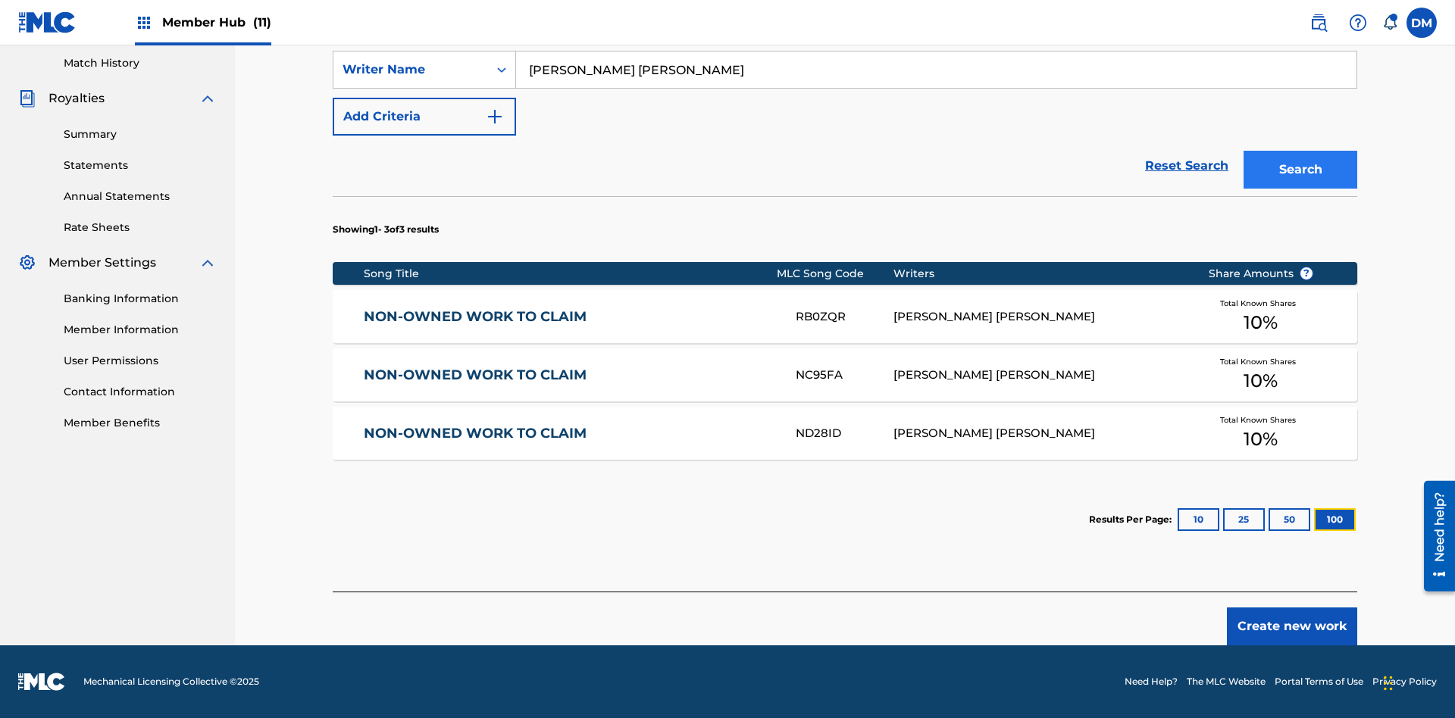
click at [1314, 520] on button "100" at bounding box center [1335, 519] width 42 height 23
click at [936, 41] on input "Xena Songwriter" at bounding box center [936, 23] width 840 height 36
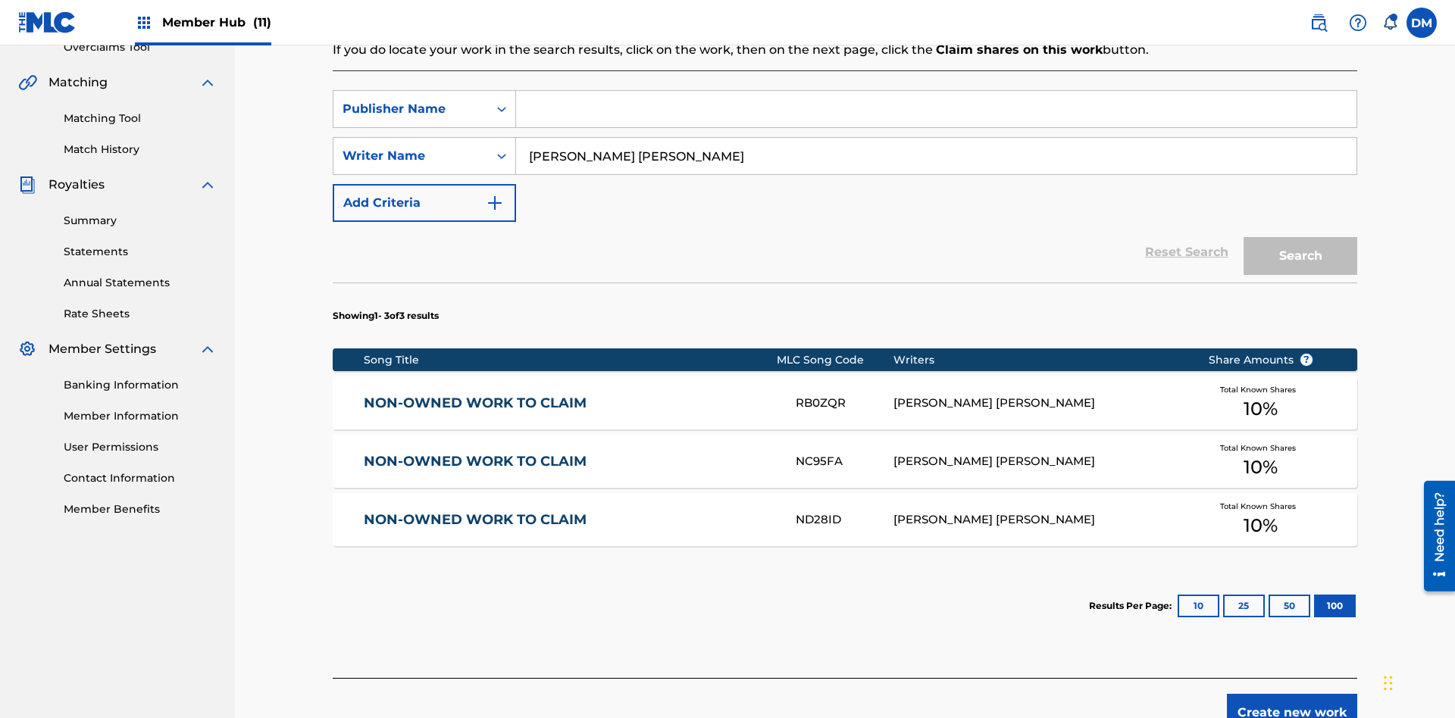
scroll to position [340, 0]
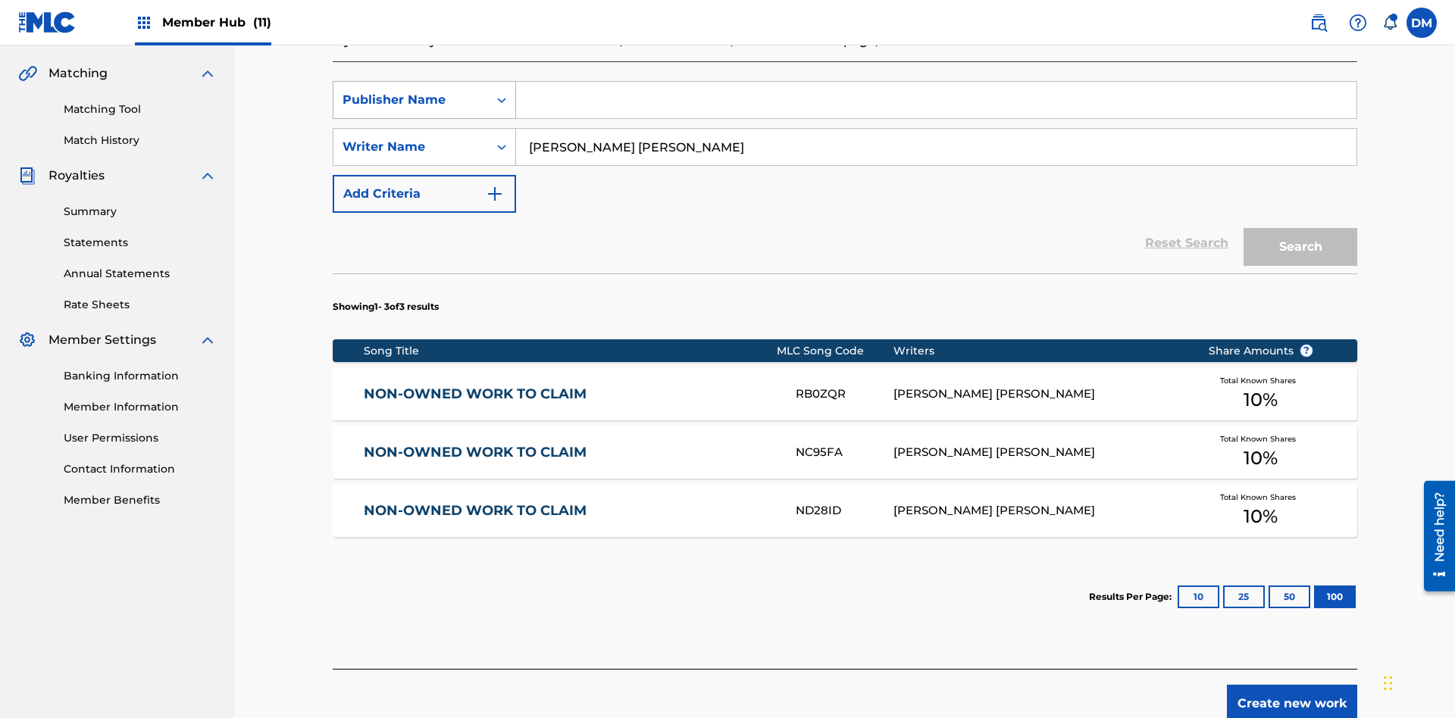
click at [411, 100] on div "Publisher Name" at bounding box center [410, 100] width 136 height 18
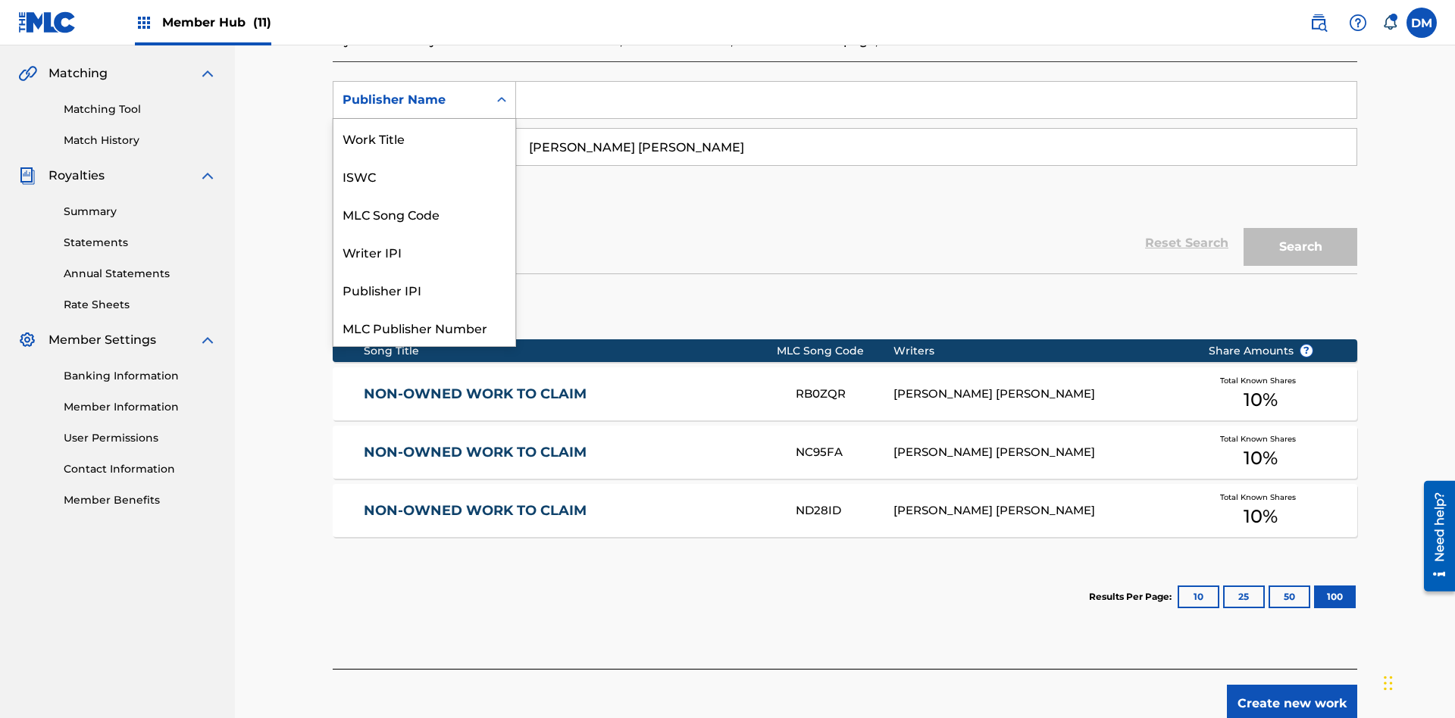
scroll to position [38, 0]
click at [424, 252] on div "Publisher IPI" at bounding box center [424, 252] width 182 height 38
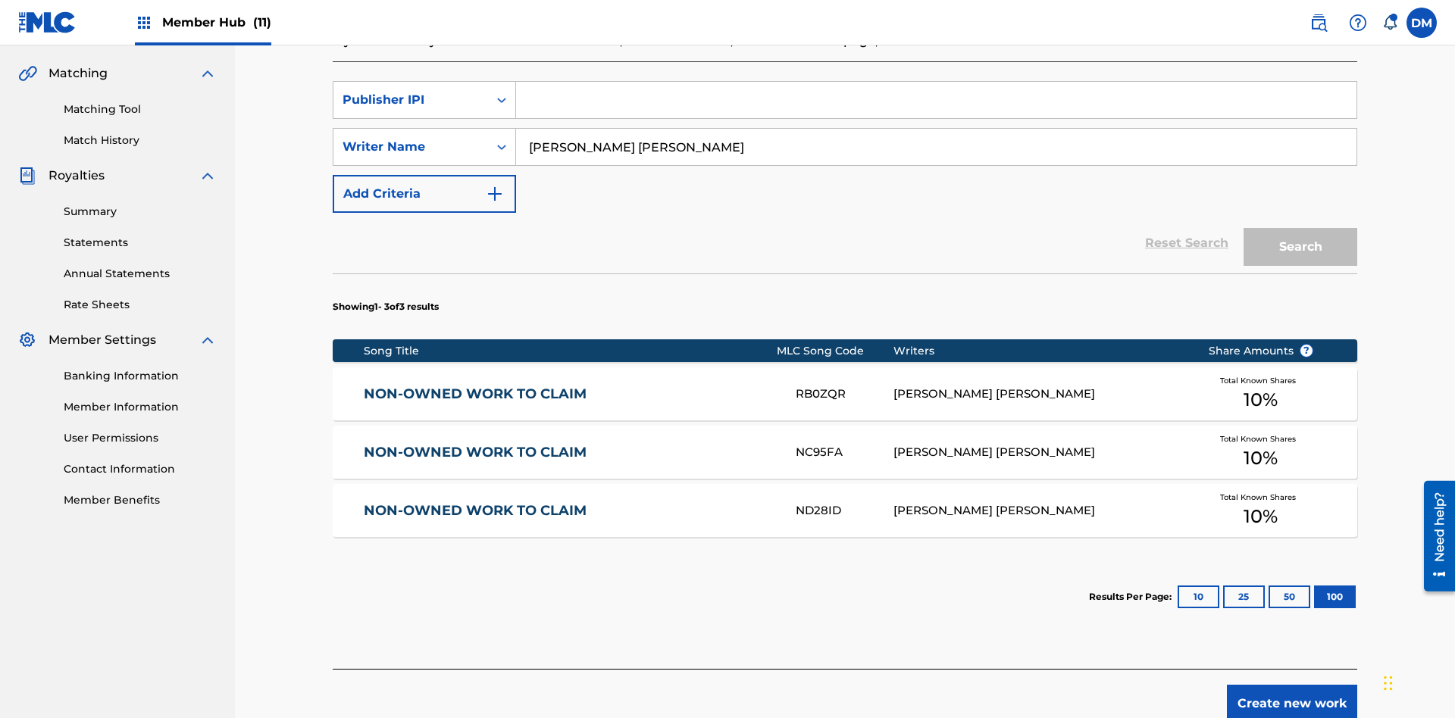
click at [936, 109] on input "Search Form" at bounding box center [936, 100] width 840 height 36
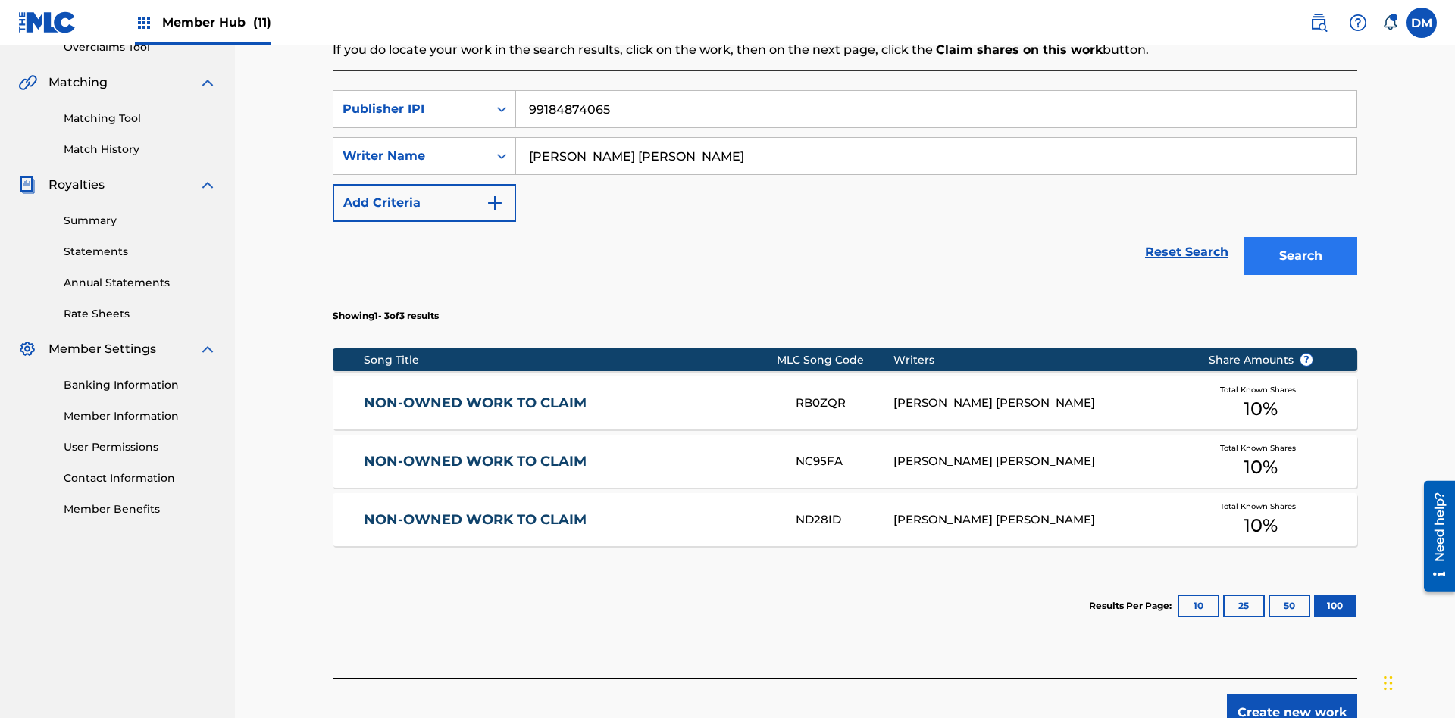
type input "99184874065"
click at [1300, 237] on button "Search" at bounding box center [1300, 256] width 114 height 38
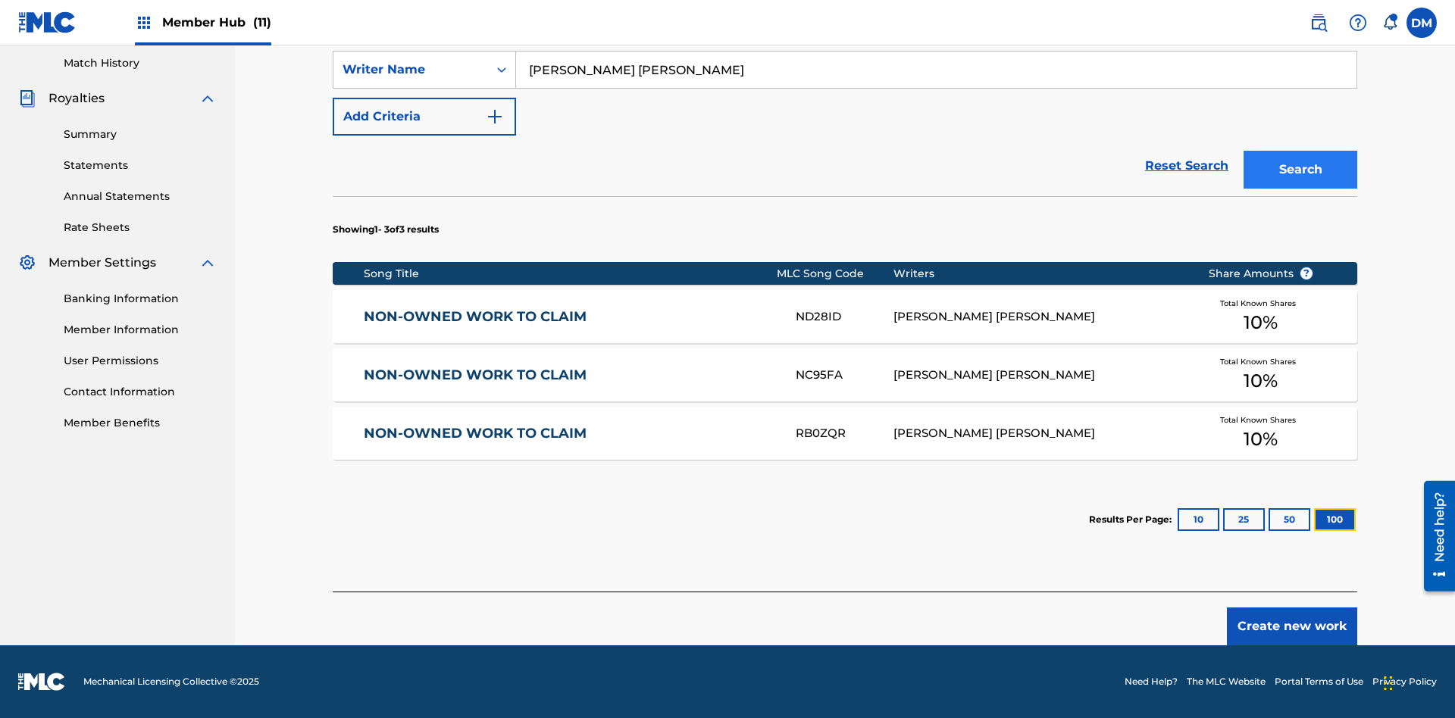
click at [1314, 520] on button "100" at bounding box center [1335, 519] width 42 height 23
click at [936, 88] on input "TOM ZACHARY SEBASTIAN POHJOLA" at bounding box center [936, 70] width 840 height 36
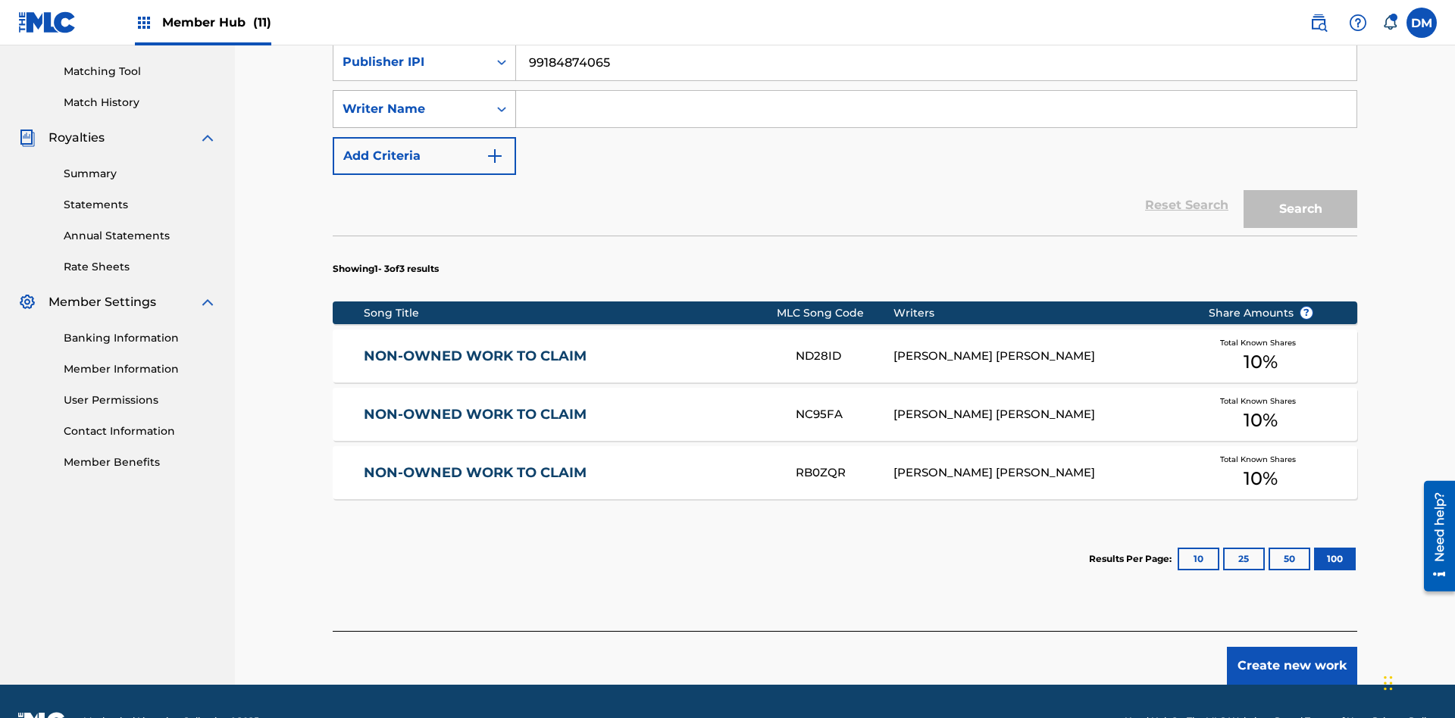
click at [411, 100] on div "Writer Name" at bounding box center [410, 109] width 136 height 18
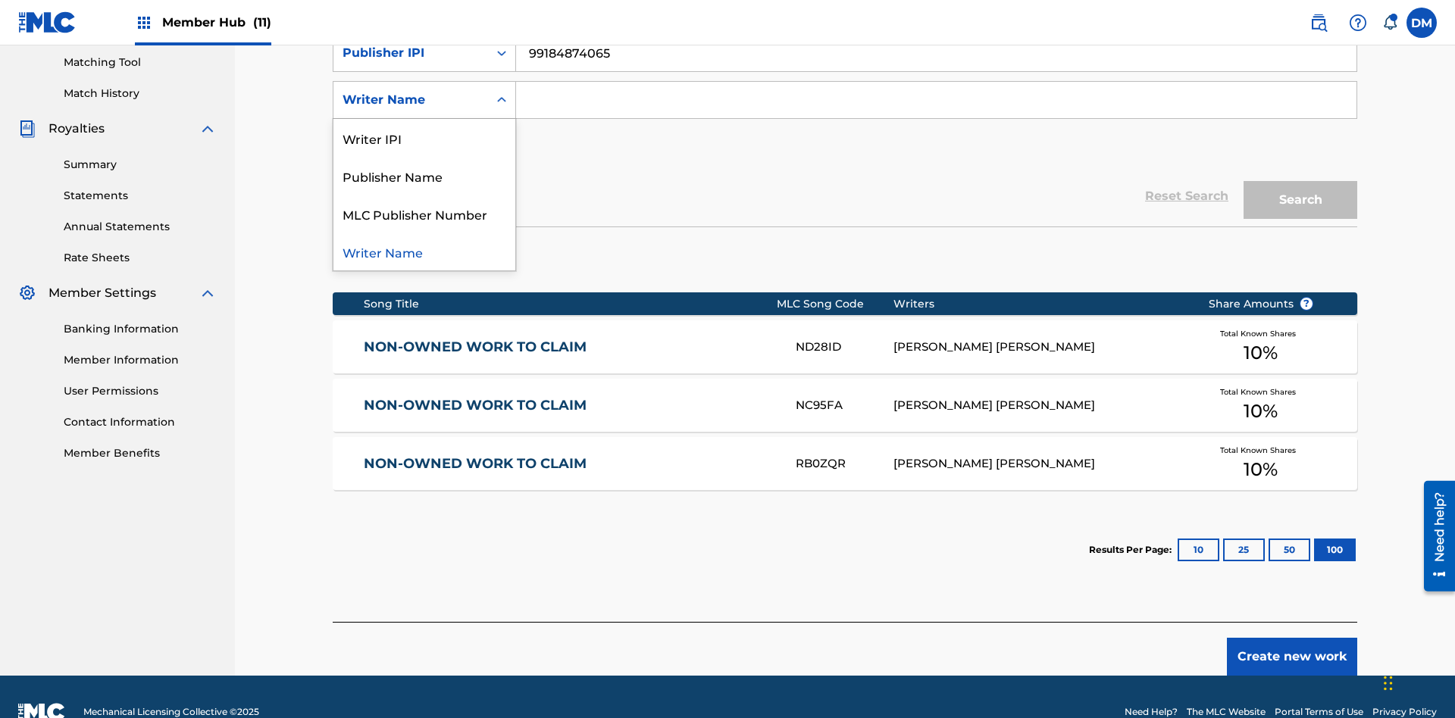
click at [424, 214] on div "MLC Publisher Number" at bounding box center [424, 214] width 182 height 38
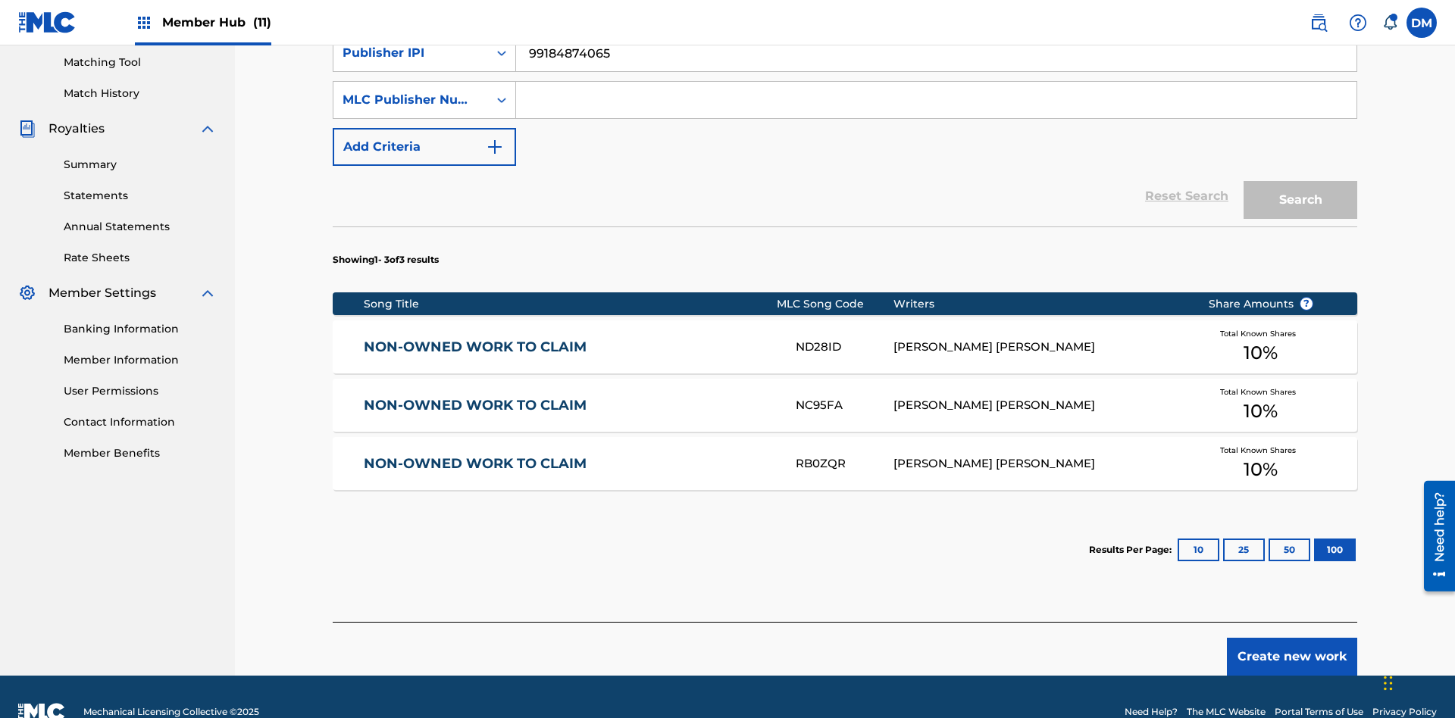
click at [936, 109] on input "Search Form" at bounding box center [936, 100] width 840 height 36
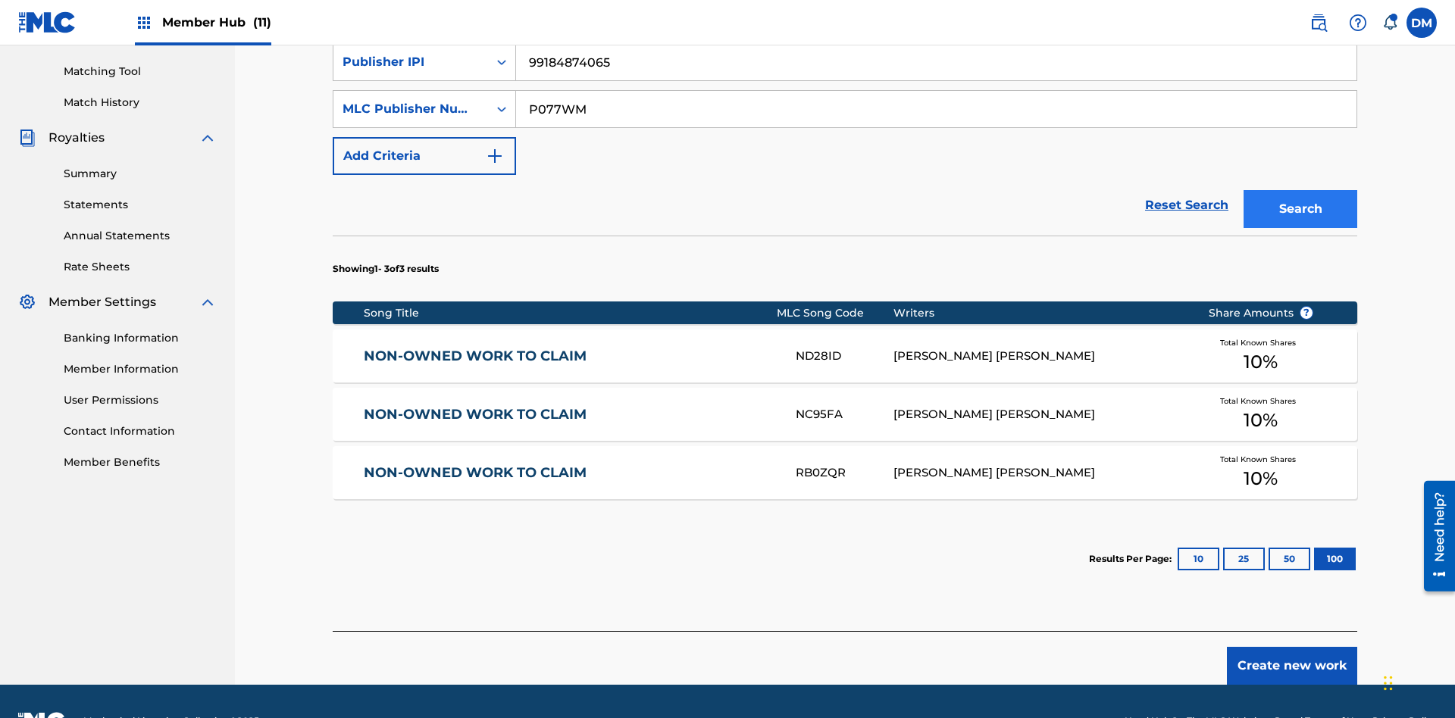
type input "P077WM"
click at [1300, 190] on button "Search" at bounding box center [1300, 209] width 114 height 38
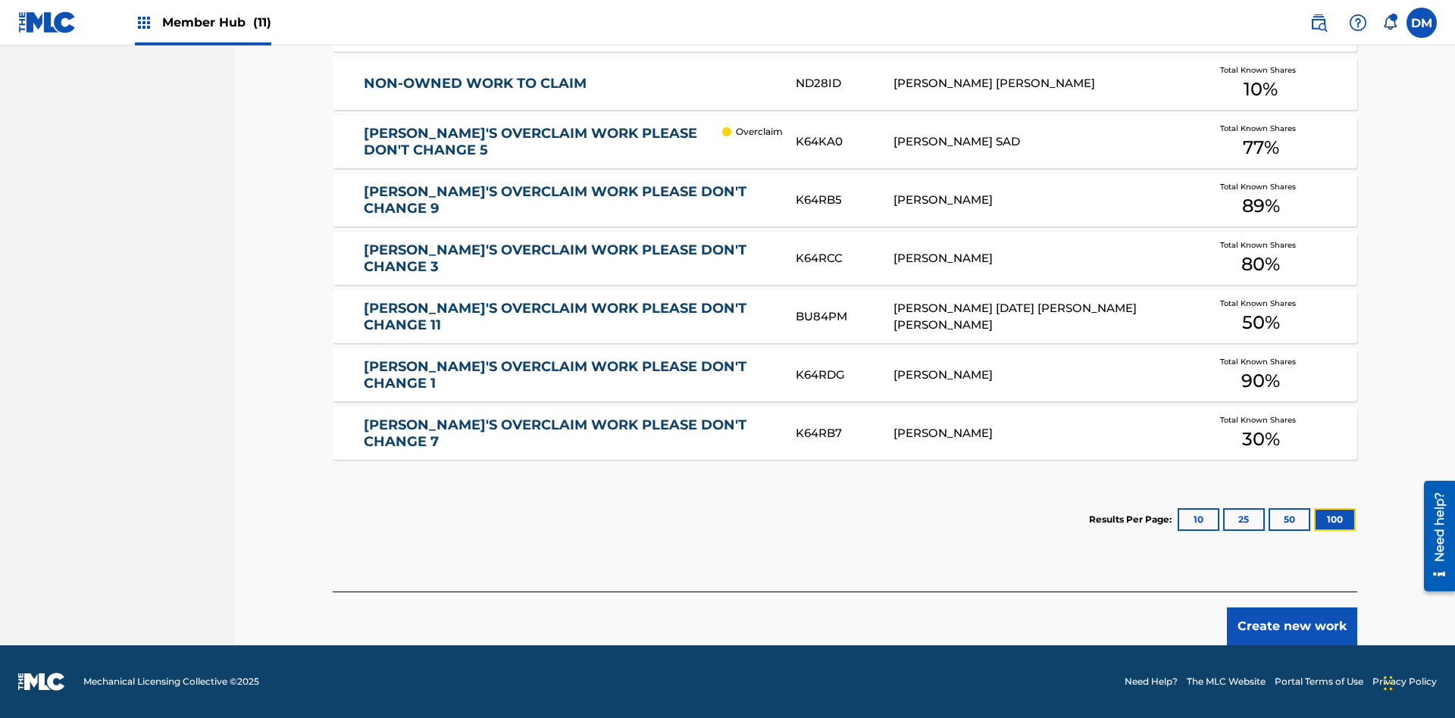
click at [1314, 520] on button "100" at bounding box center [1335, 519] width 42 height 23
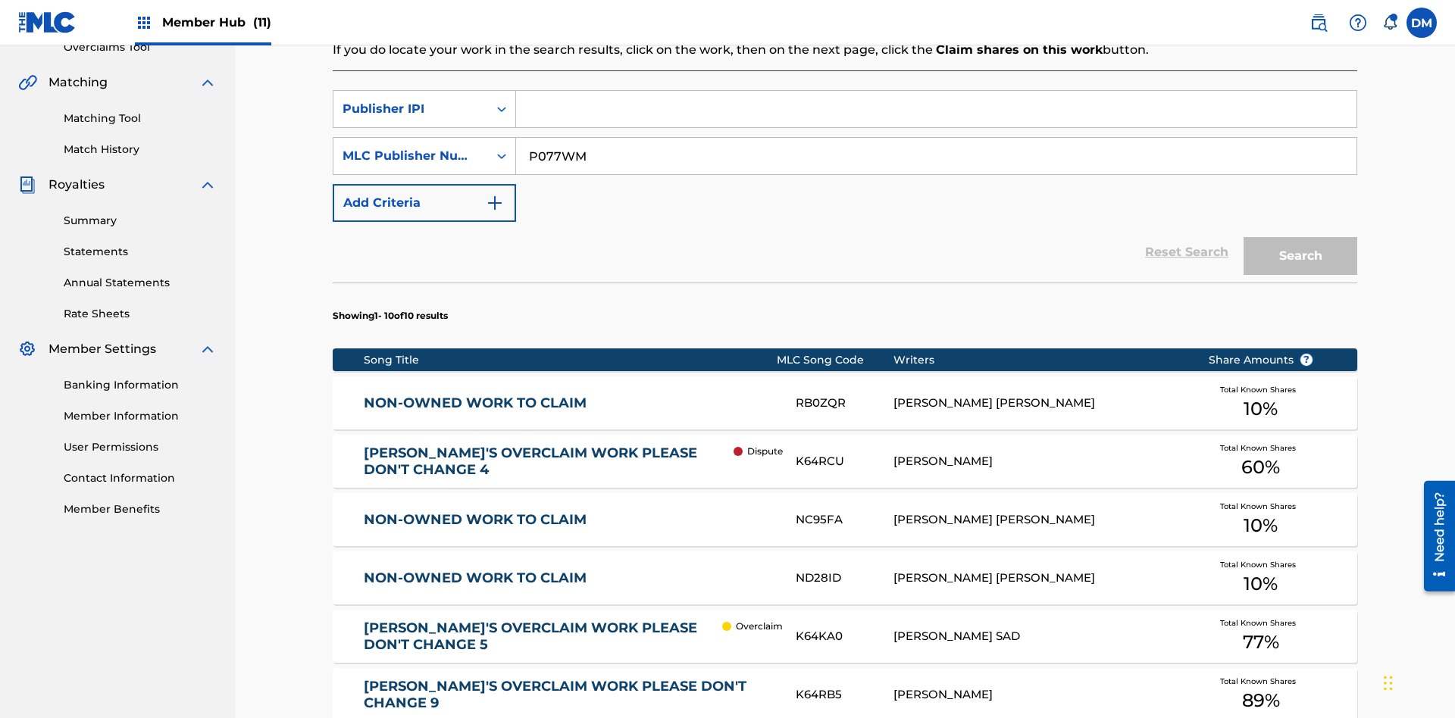
click at [936, 138] on input "P077WM" at bounding box center [936, 156] width 840 height 36
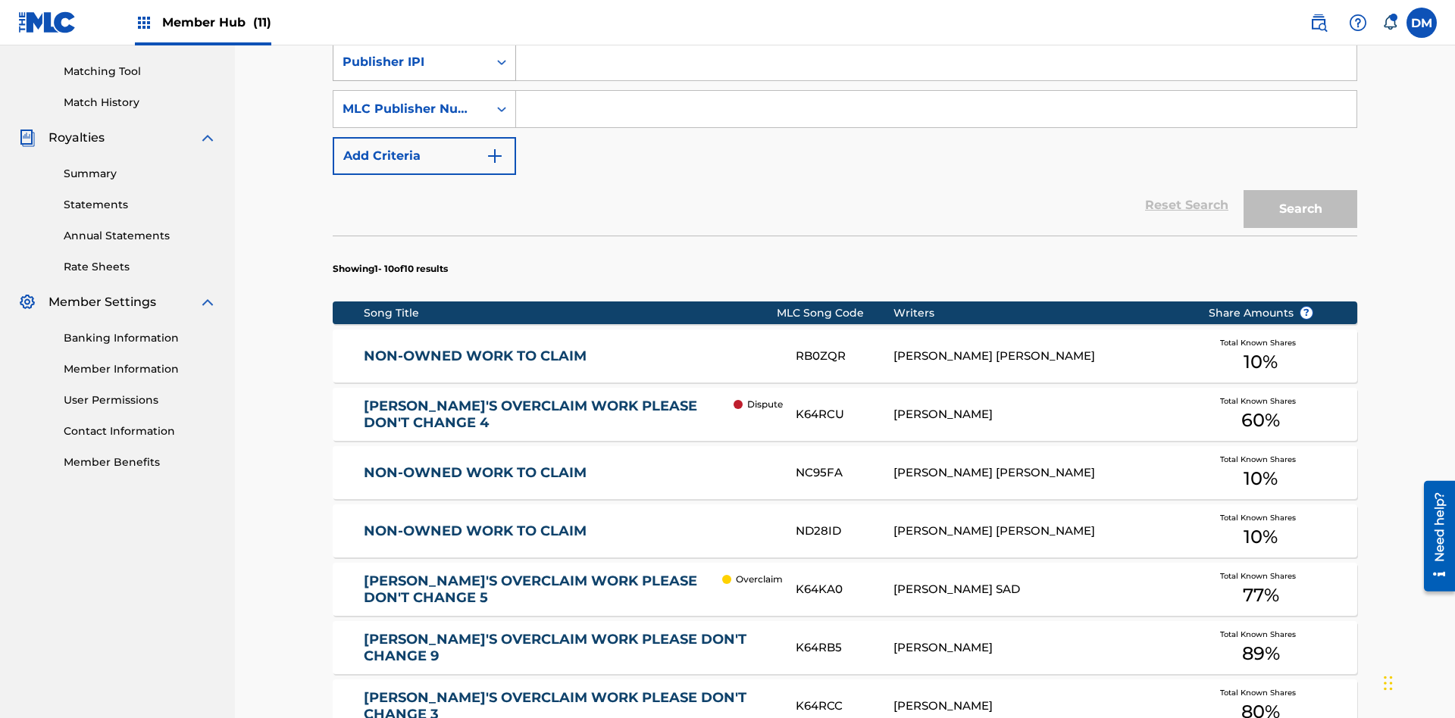
click at [411, 71] on div "Publisher IPI" at bounding box center [410, 62] width 136 height 18
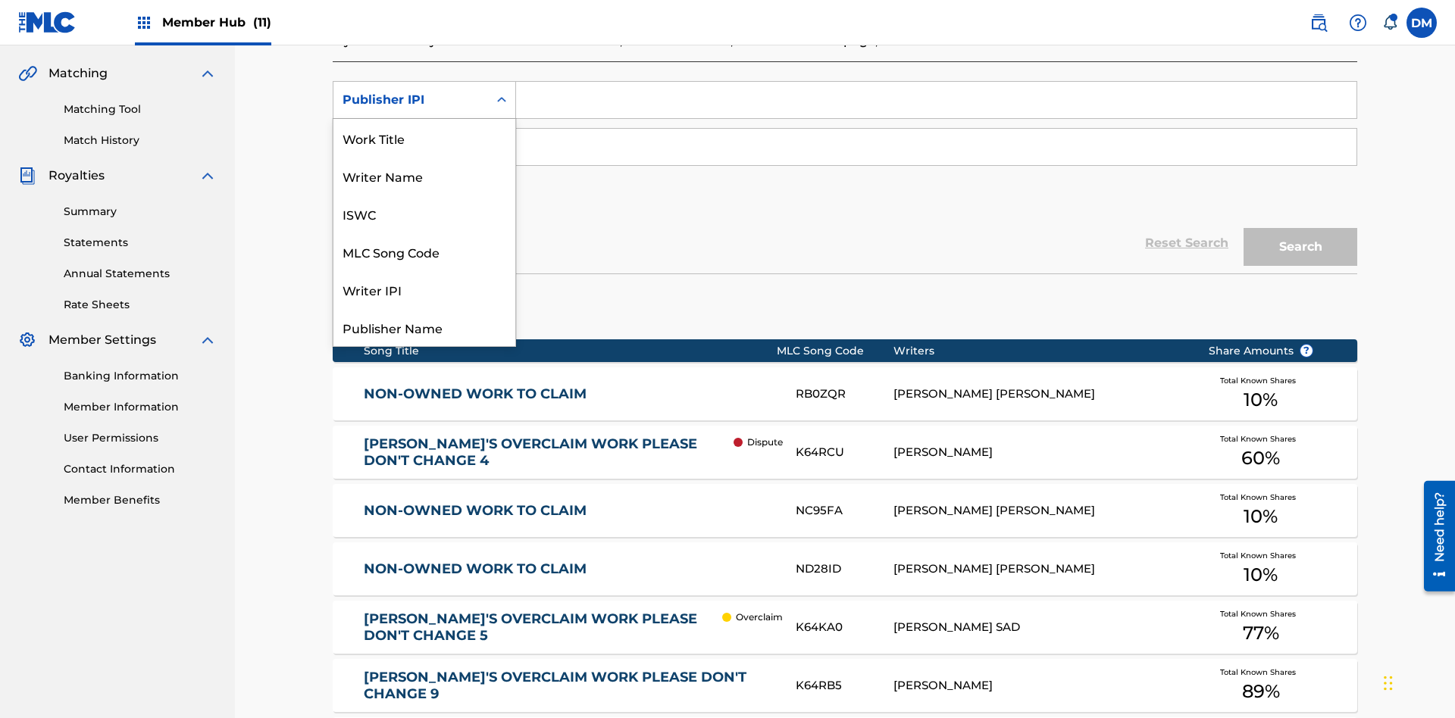
scroll to position [38, 0]
click at [424, 119] on div "Work Title" at bounding box center [424, 100] width 182 height 38
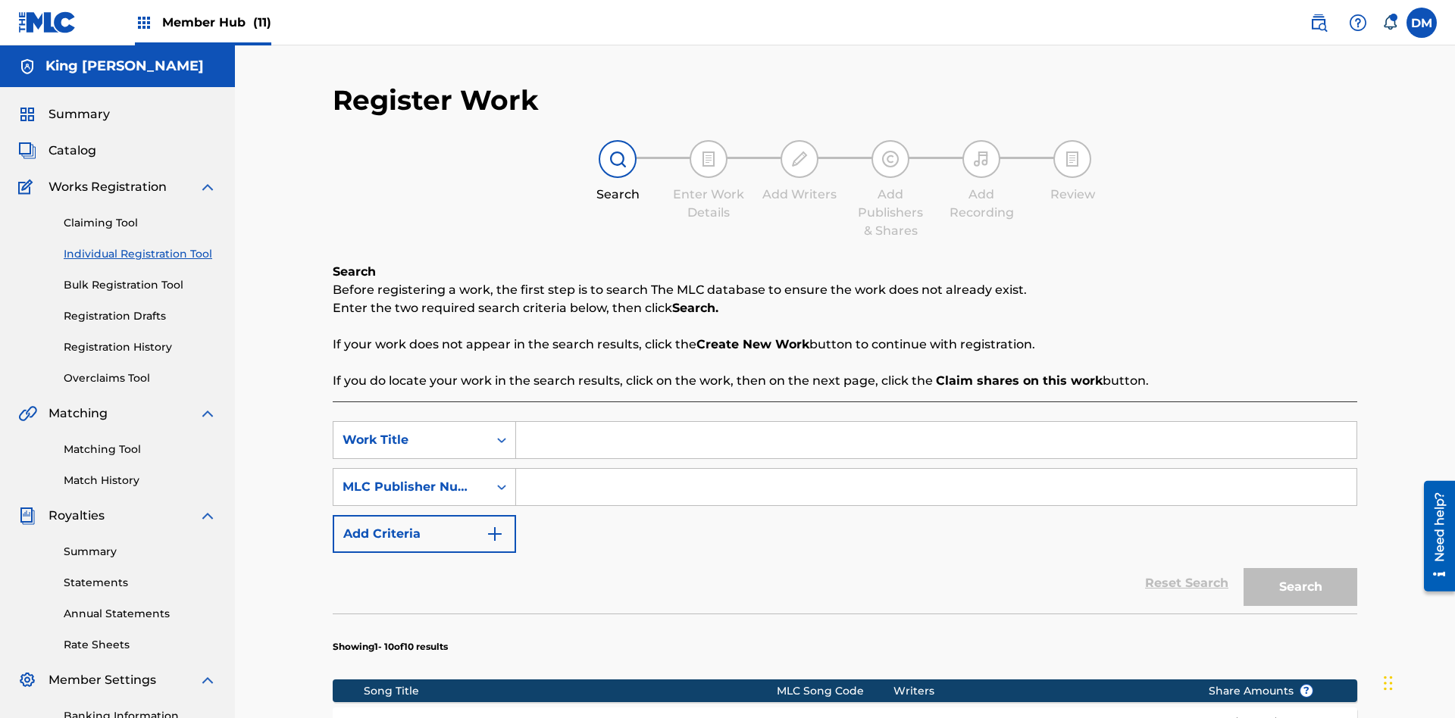
scroll to position [387, 0]
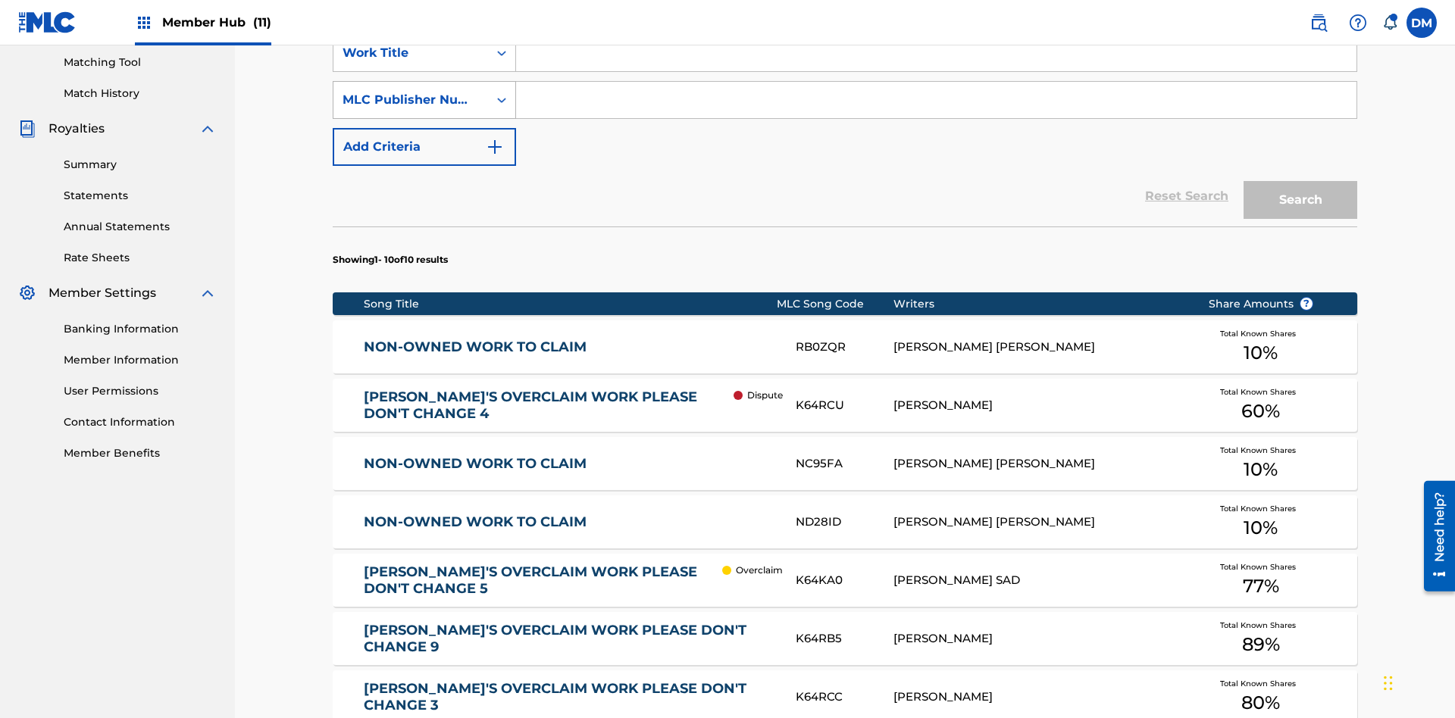
click at [411, 100] on div "MLC Publisher Number" at bounding box center [410, 100] width 136 height 18
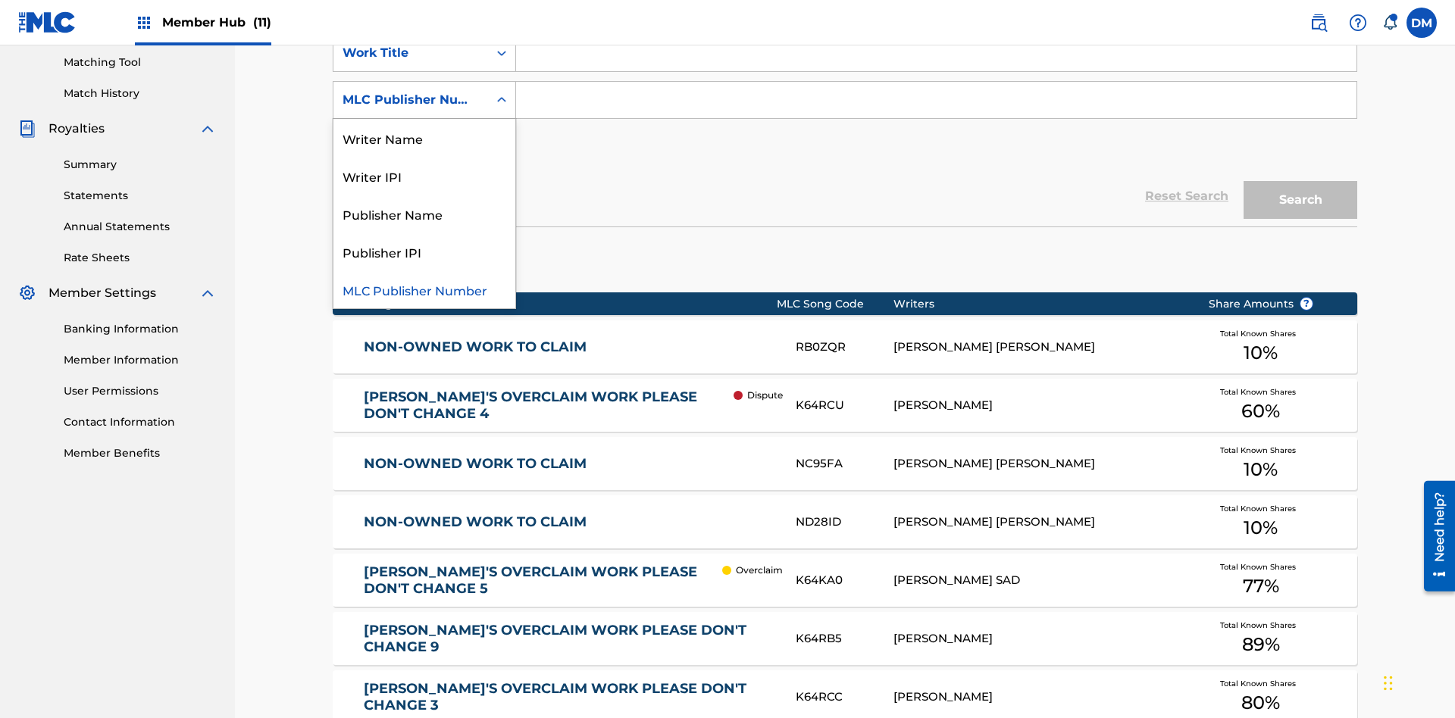
click at [424, 214] on div "Publisher Name" at bounding box center [424, 214] width 182 height 38
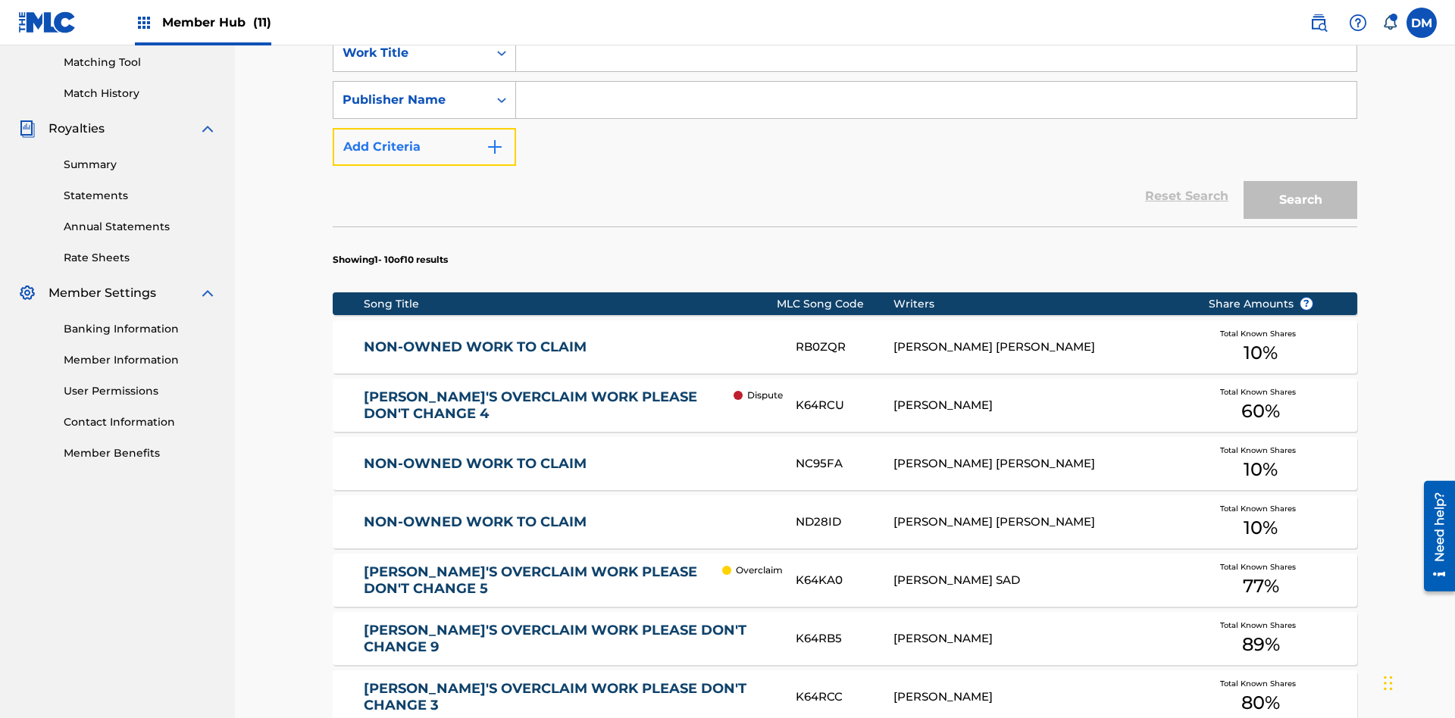
click at [424, 128] on button "Add Criteria" at bounding box center [424, 147] width 183 height 38
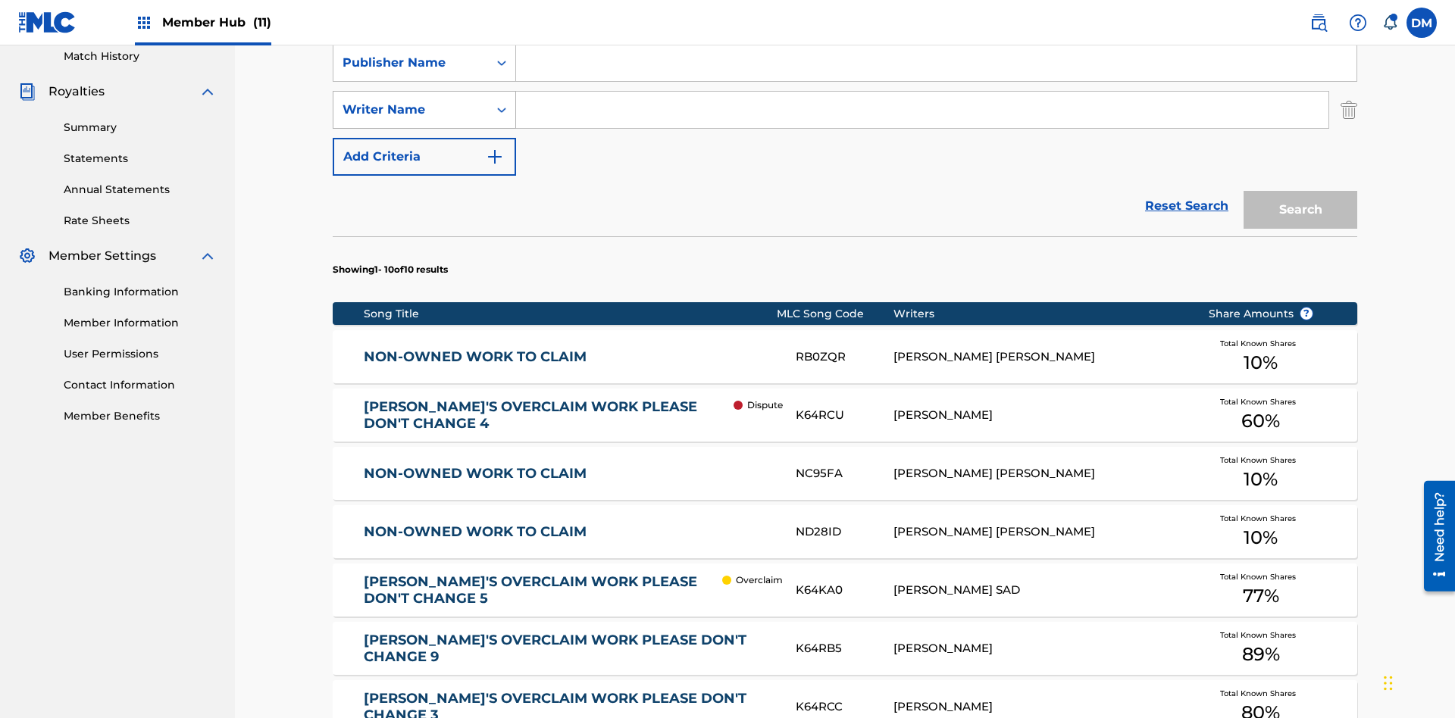
click at [411, 101] on div "Writer Name" at bounding box center [410, 110] width 136 height 18
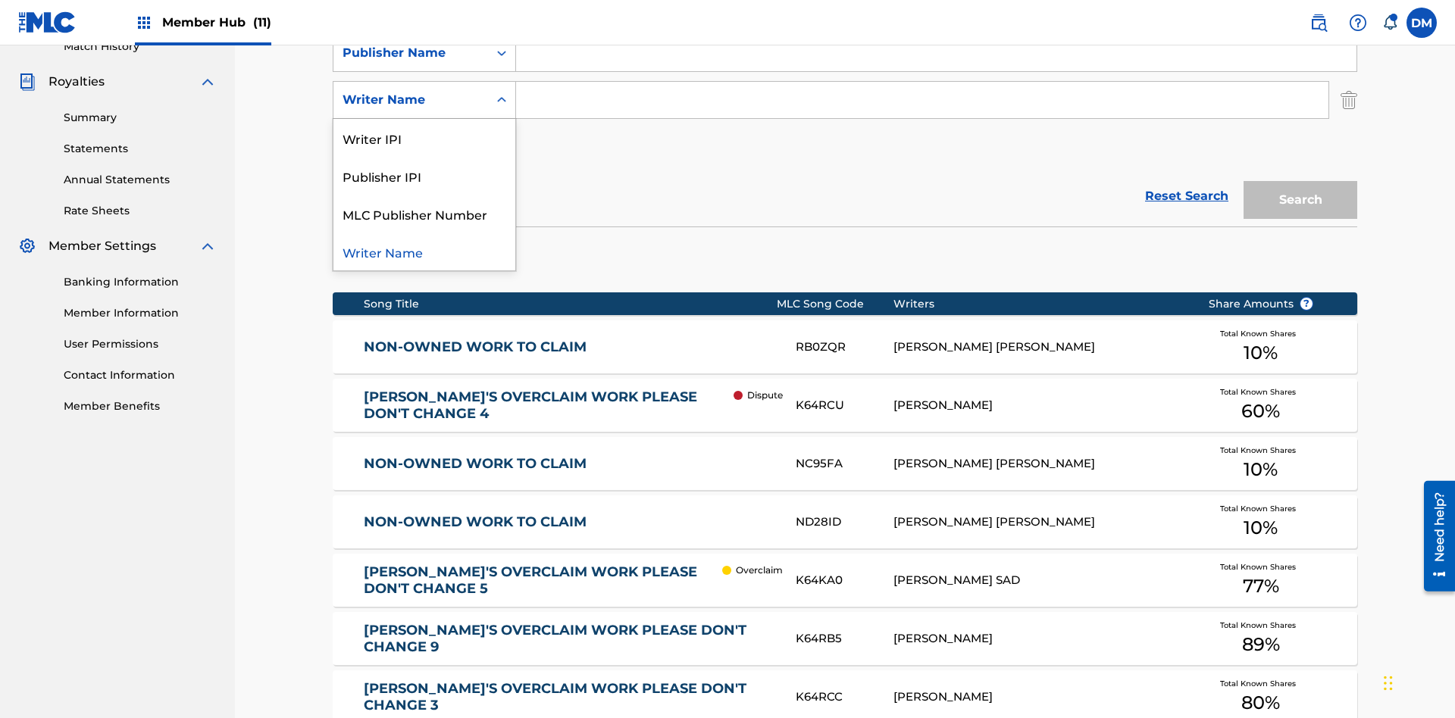
click at [424, 176] on div "Publisher IPI" at bounding box center [424, 176] width 182 height 38
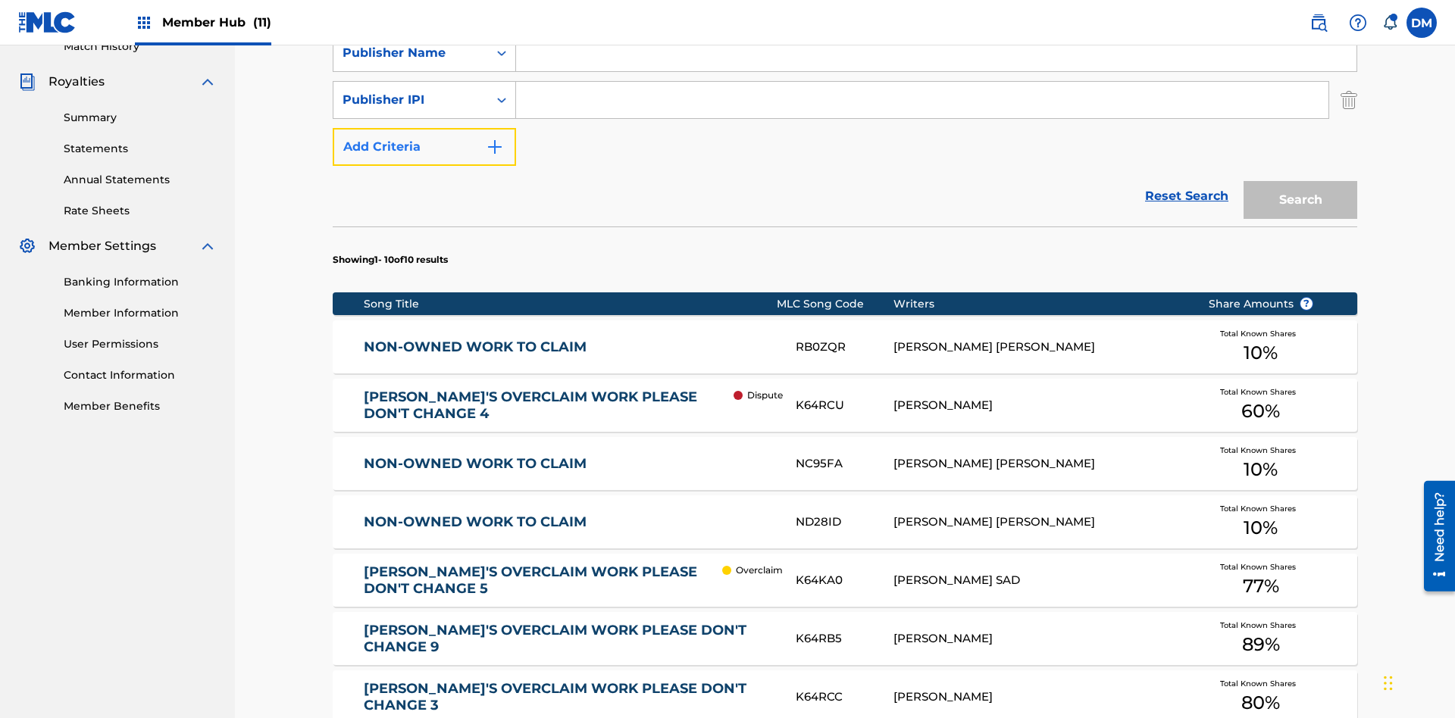
click at [424, 128] on button "Add Criteria" at bounding box center [424, 147] width 183 height 38
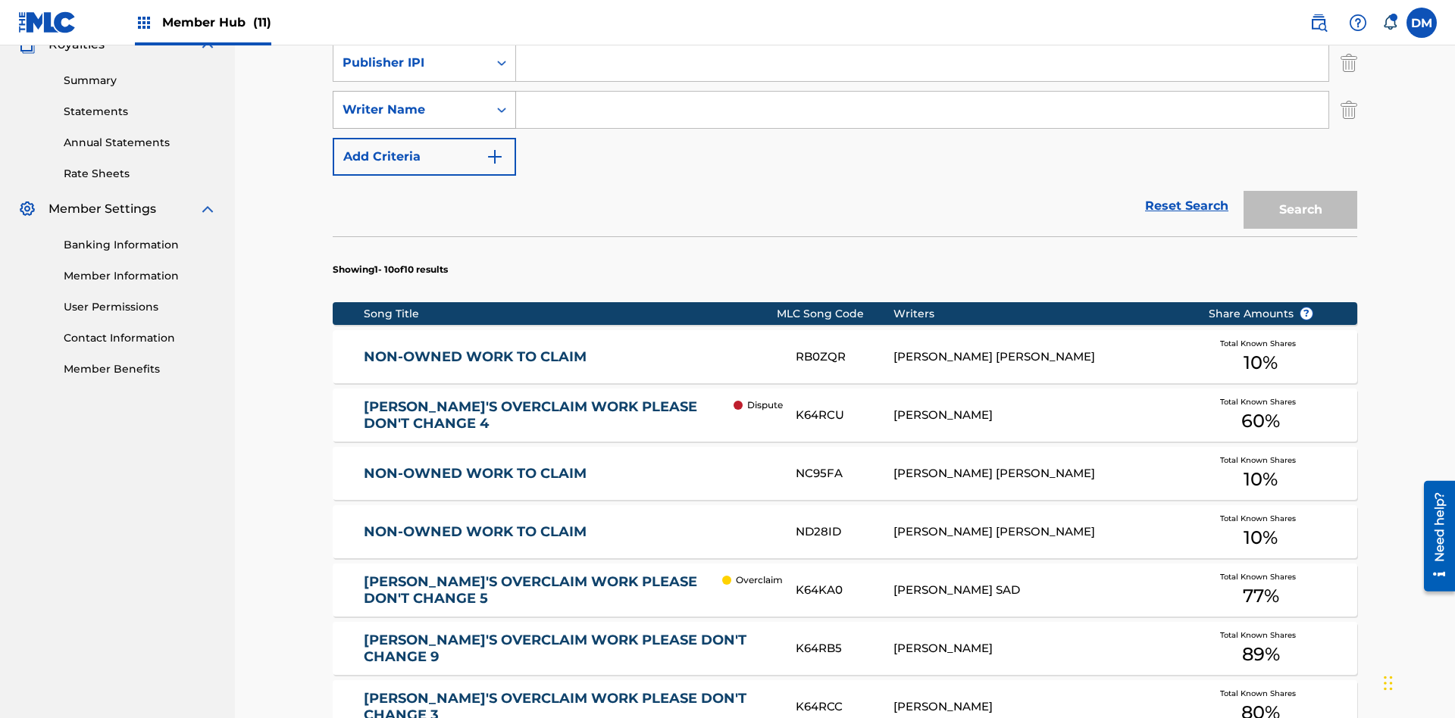
click at [411, 101] on div "Writer Name" at bounding box center [410, 110] width 136 height 18
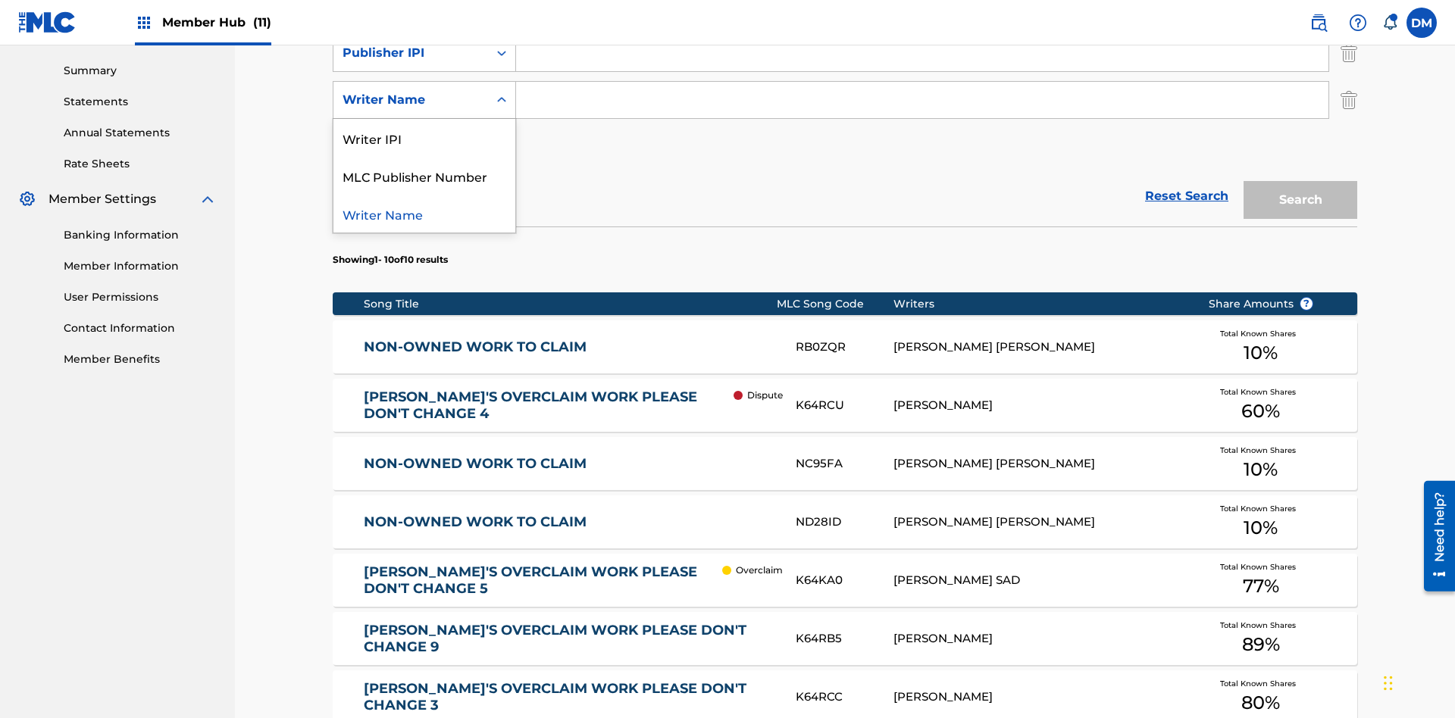
click at [424, 214] on div "Writer Name" at bounding box center [424, 214] width 182 height 38
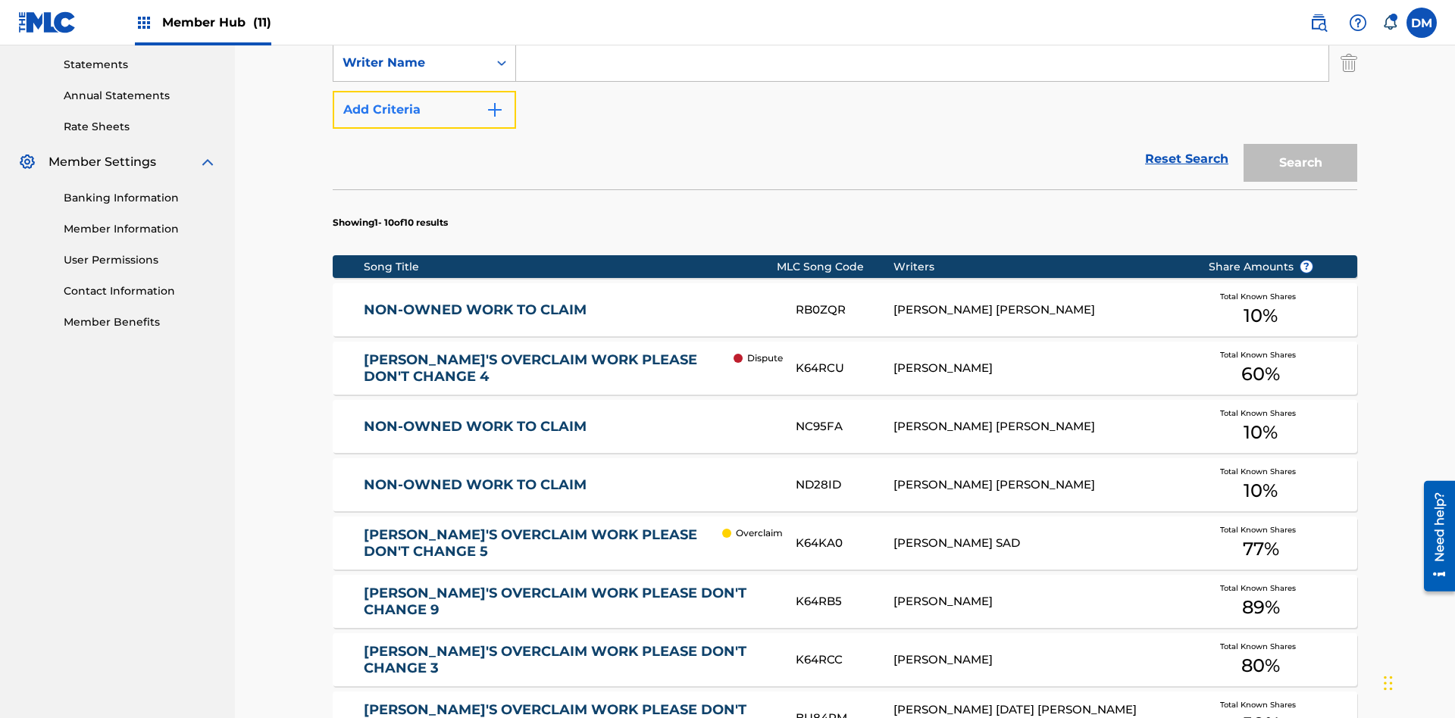
click at [424, 110] on button "Add Criteria" at bounding box center [424, 110] width 183 height 38
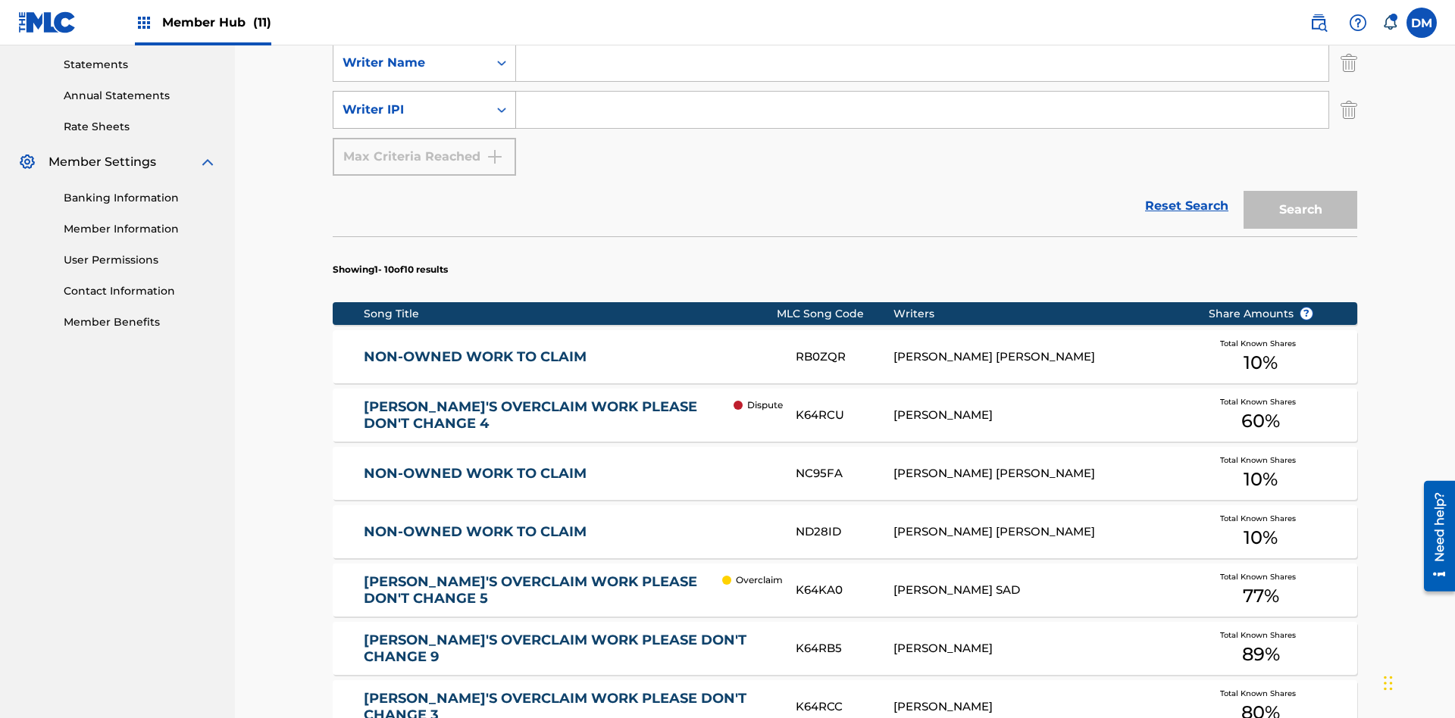
click at [411, 101] on div "Writer IPI" at bounding box center [410, 110] width 136 height 18
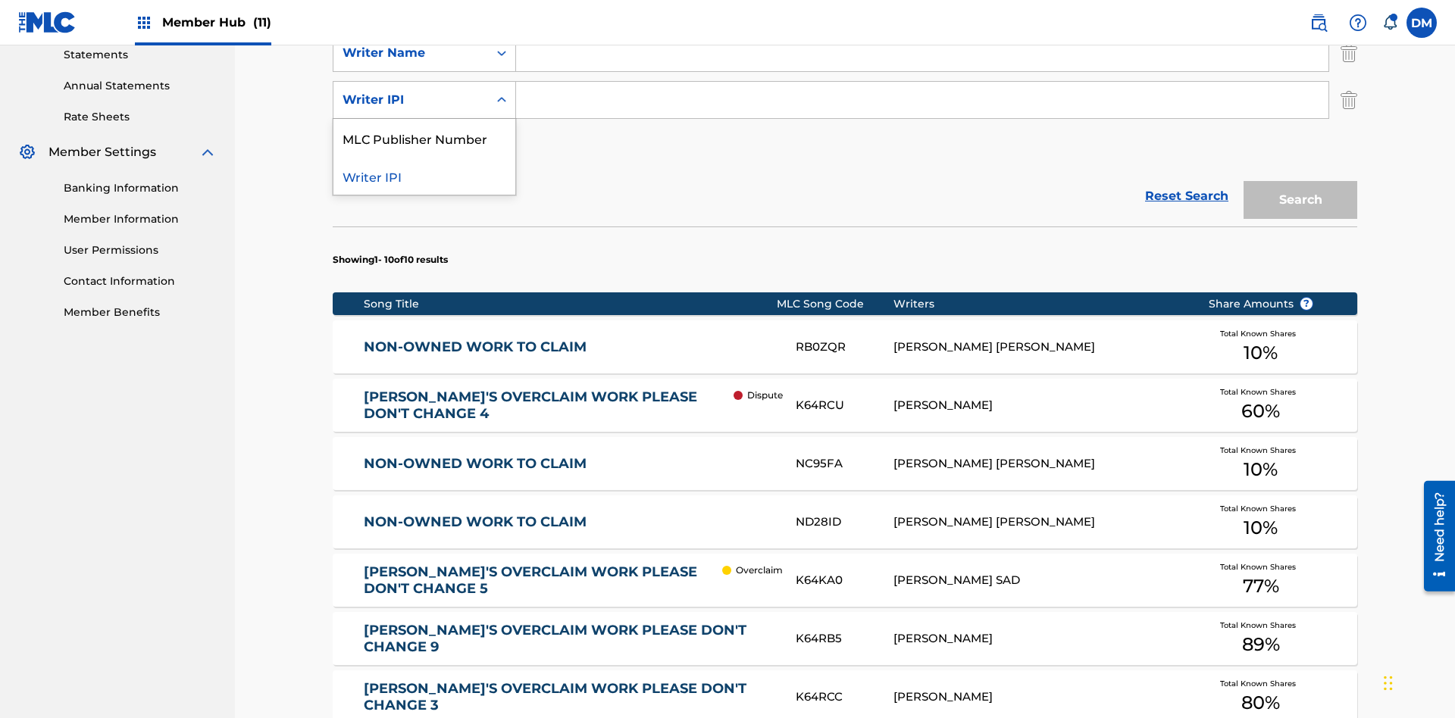
click at [424, 138] on div "MLC Publisher Number" at bounding box center [424, 138] width 182 height 38
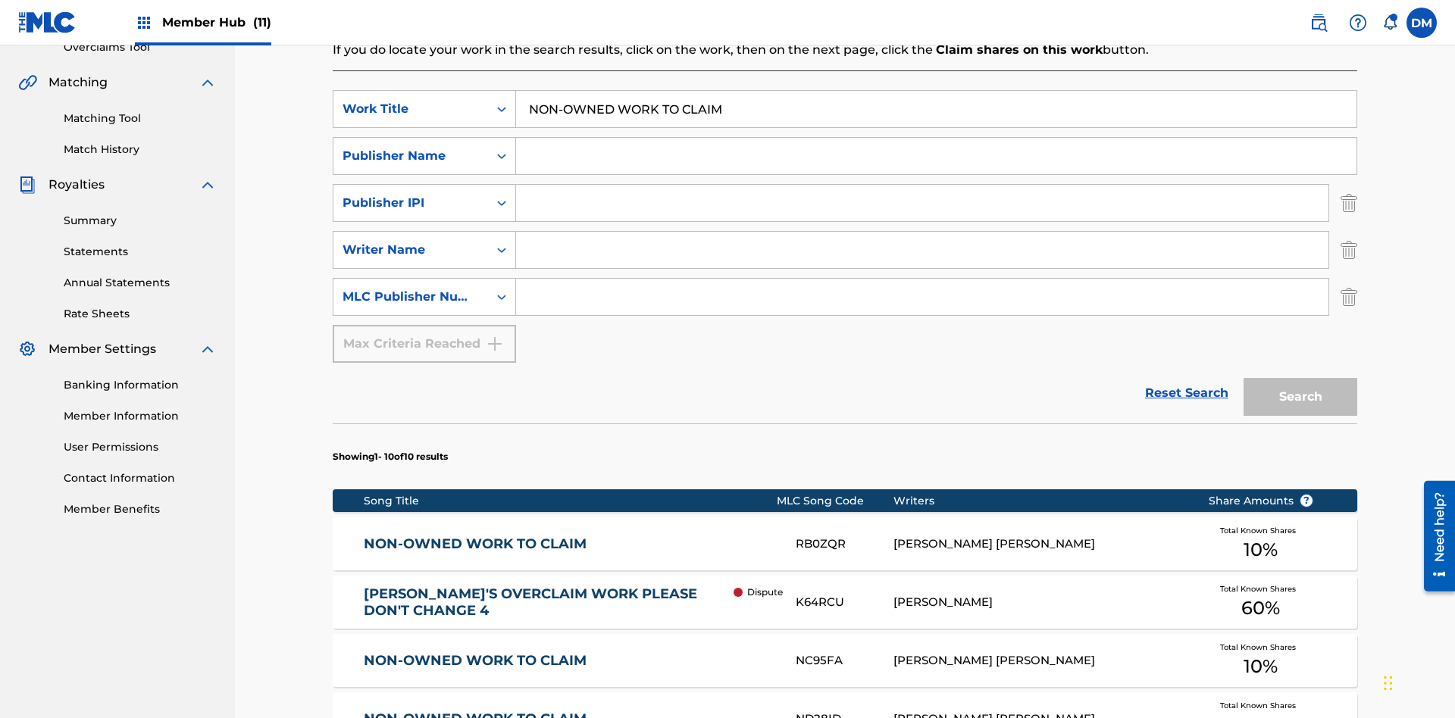
type input "NON-OWNED WORK TO CLAIM"
click at [936, 138] on input "Search Form" at bounding box center [936, 156] width 840 height 36
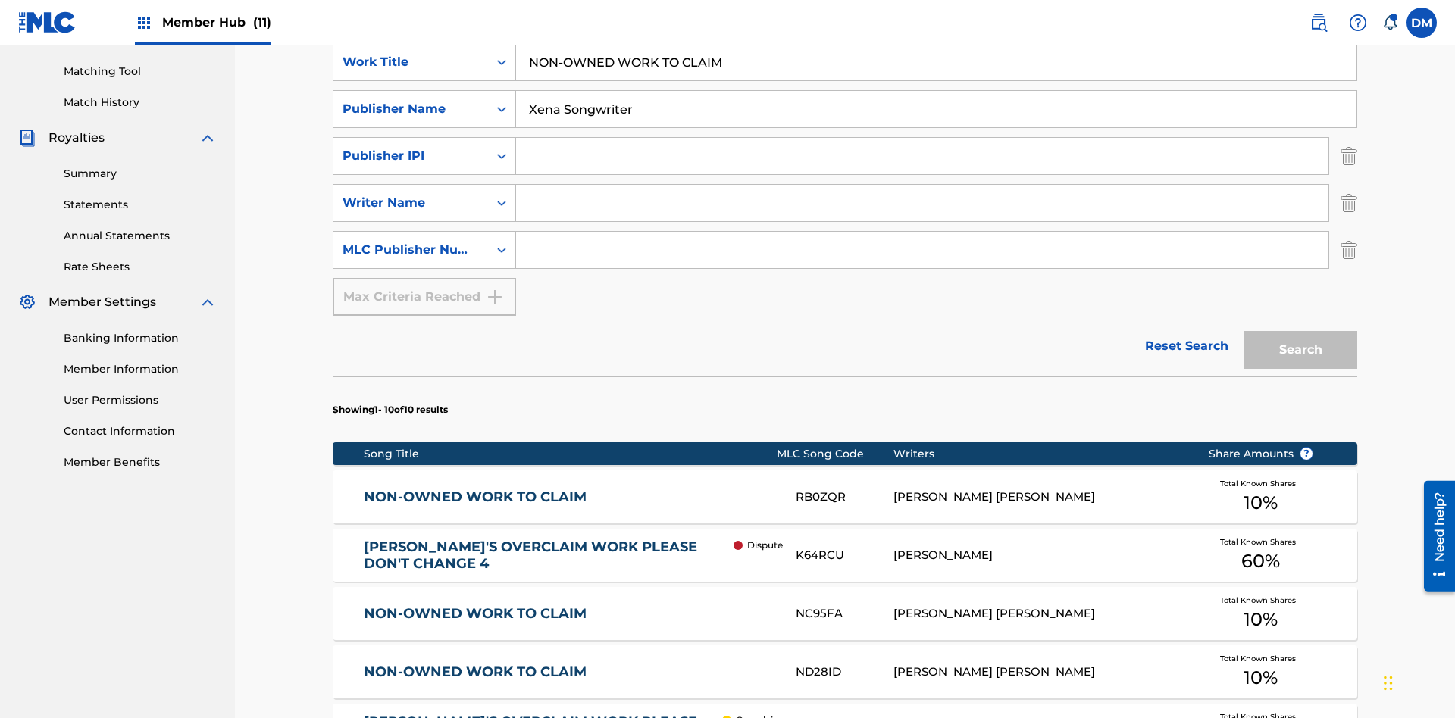
type input "Xena Songwriter"
click at [922, 138] on input "Search Form" at bounding box center [922, 156] width 812 height 36
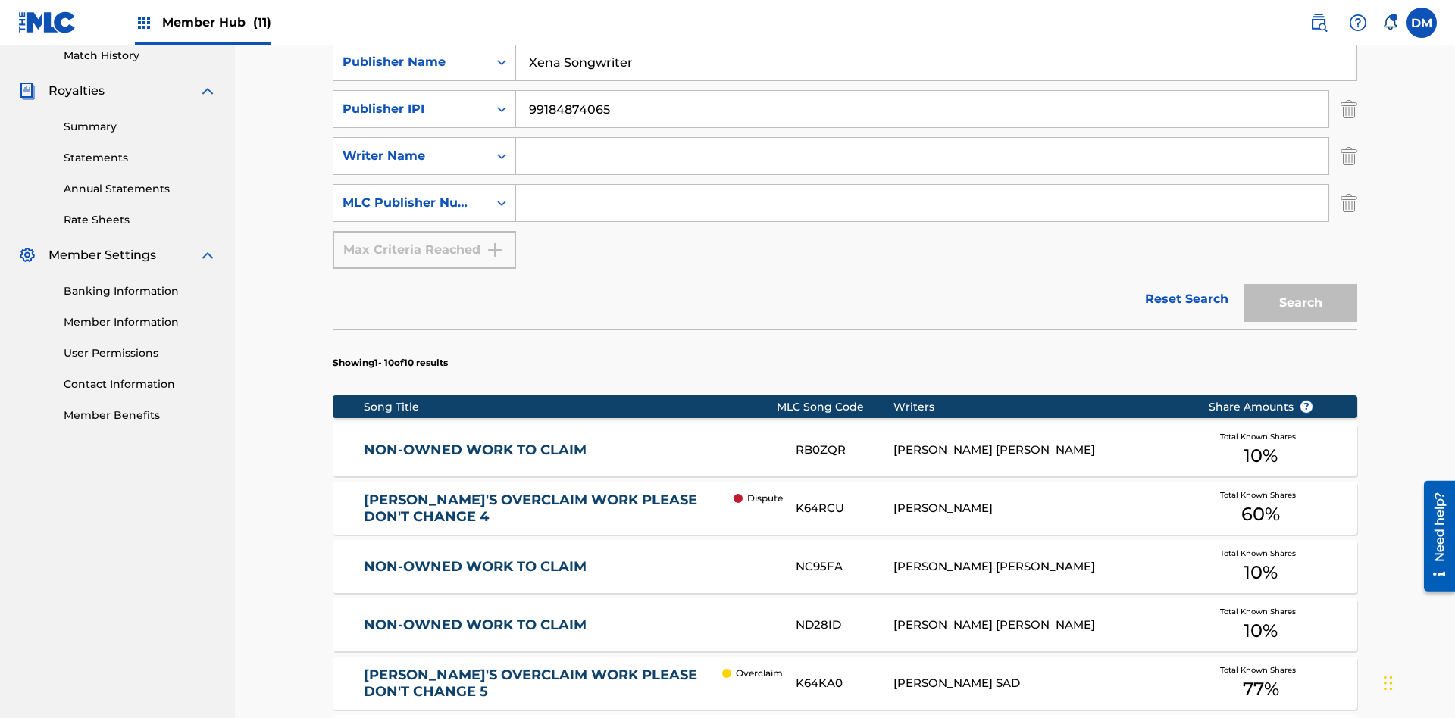
type input "99184874065"
click at [922, 138] on input "Search Form" at bounding box center [922, 156] width 812 height 36
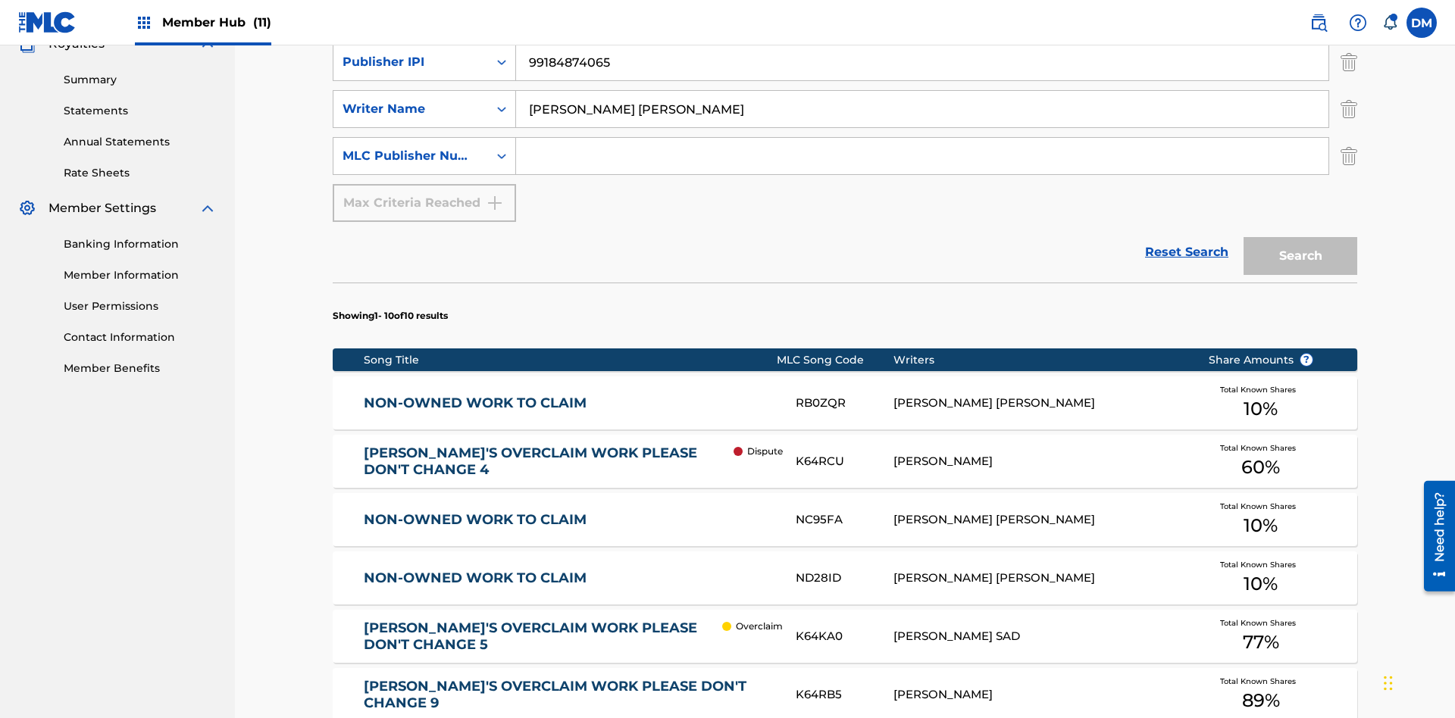
type input "TOM ZACHARY SEBASTIAN POHJOLA"
click at [922, 138] on input "Search Form" at bounding box center [922, 156] width 812 height 36
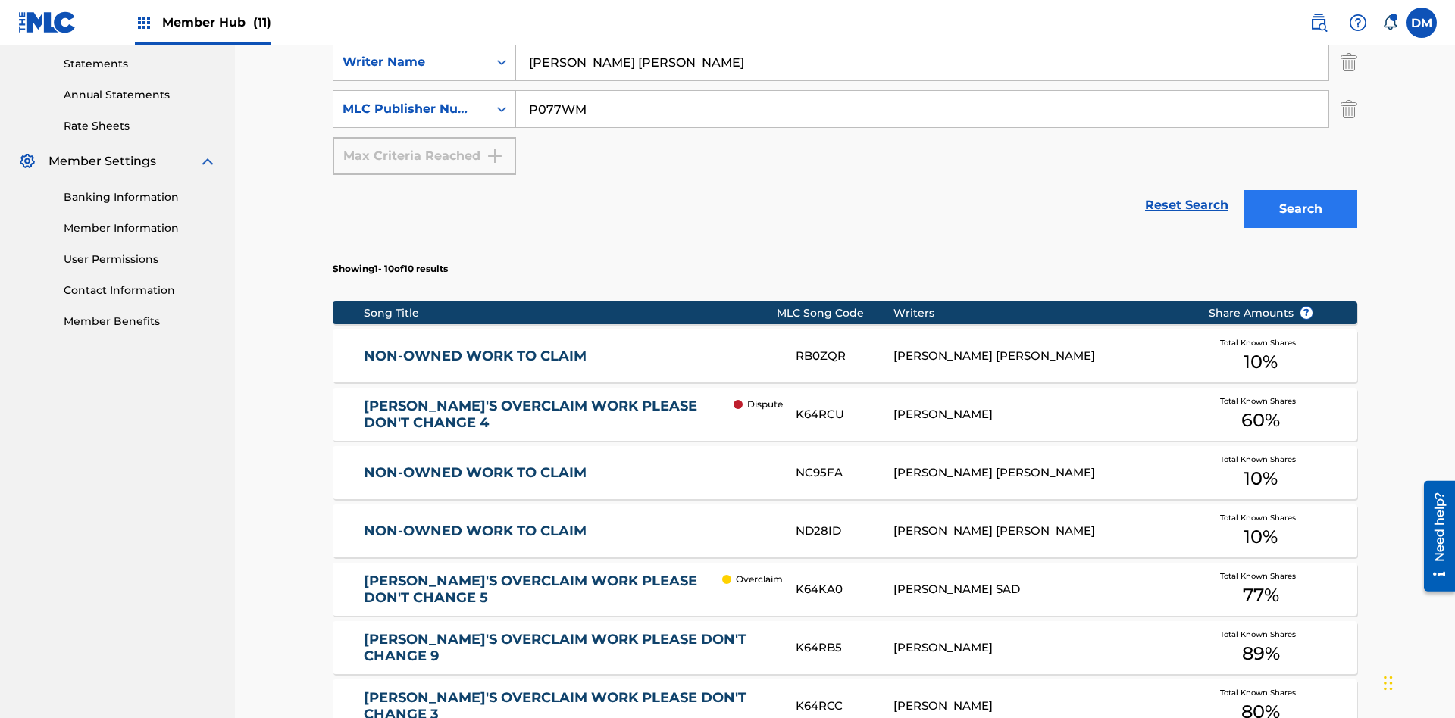
type input "P077WM"
click at [1300, 190] on button "Search" at bounding box center [1300, 209] width 114 height 38
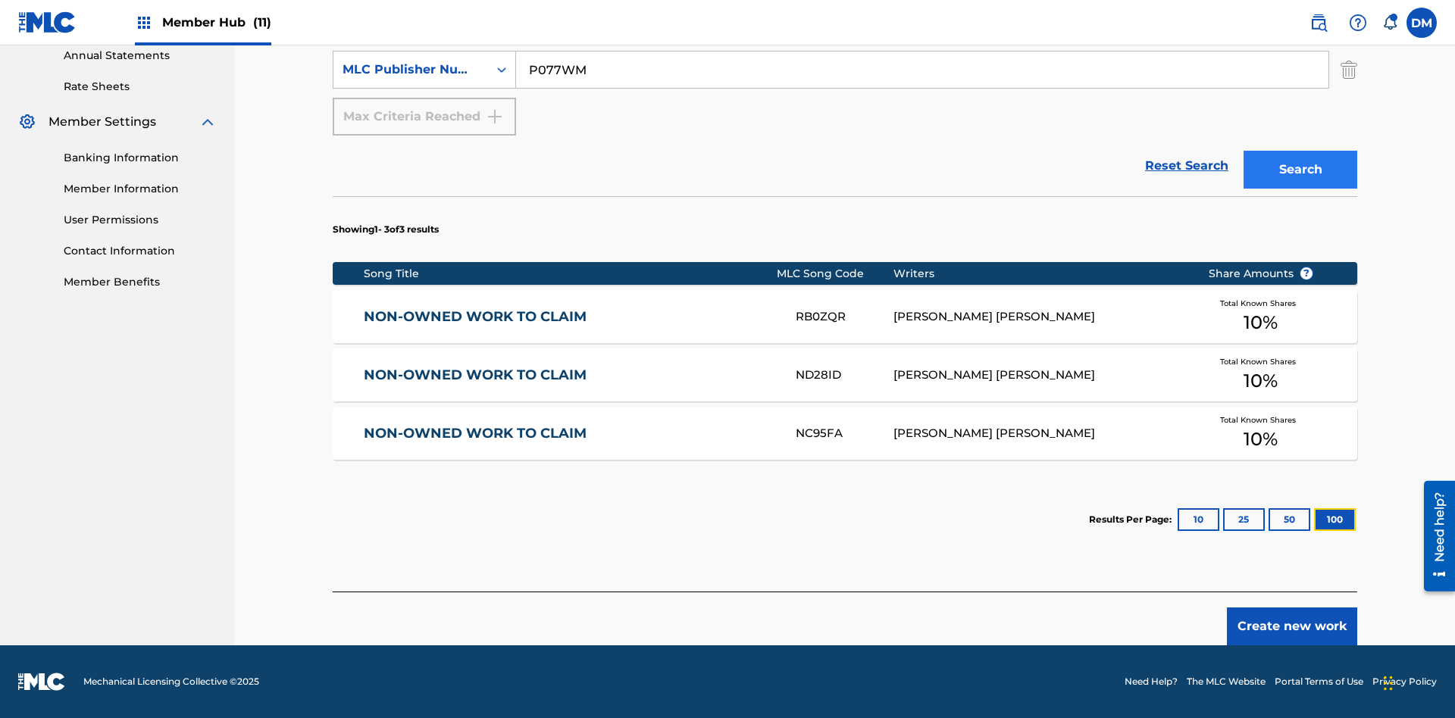
click at [1314, 520] on button "100" at bounding box center [1335, 519] width 42 height 23
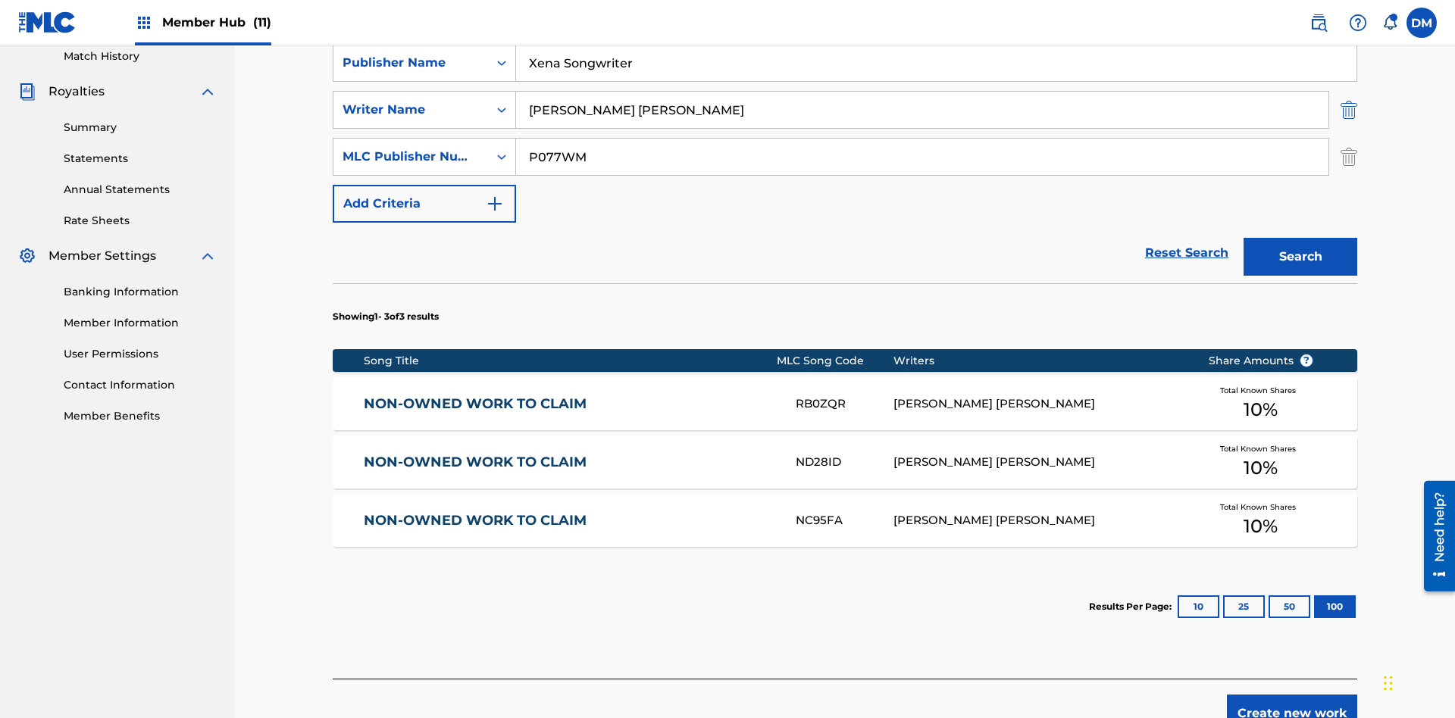
click at [1349, 110] on img "Search Form" at bounding box center [1348, 110] width 17 height 38
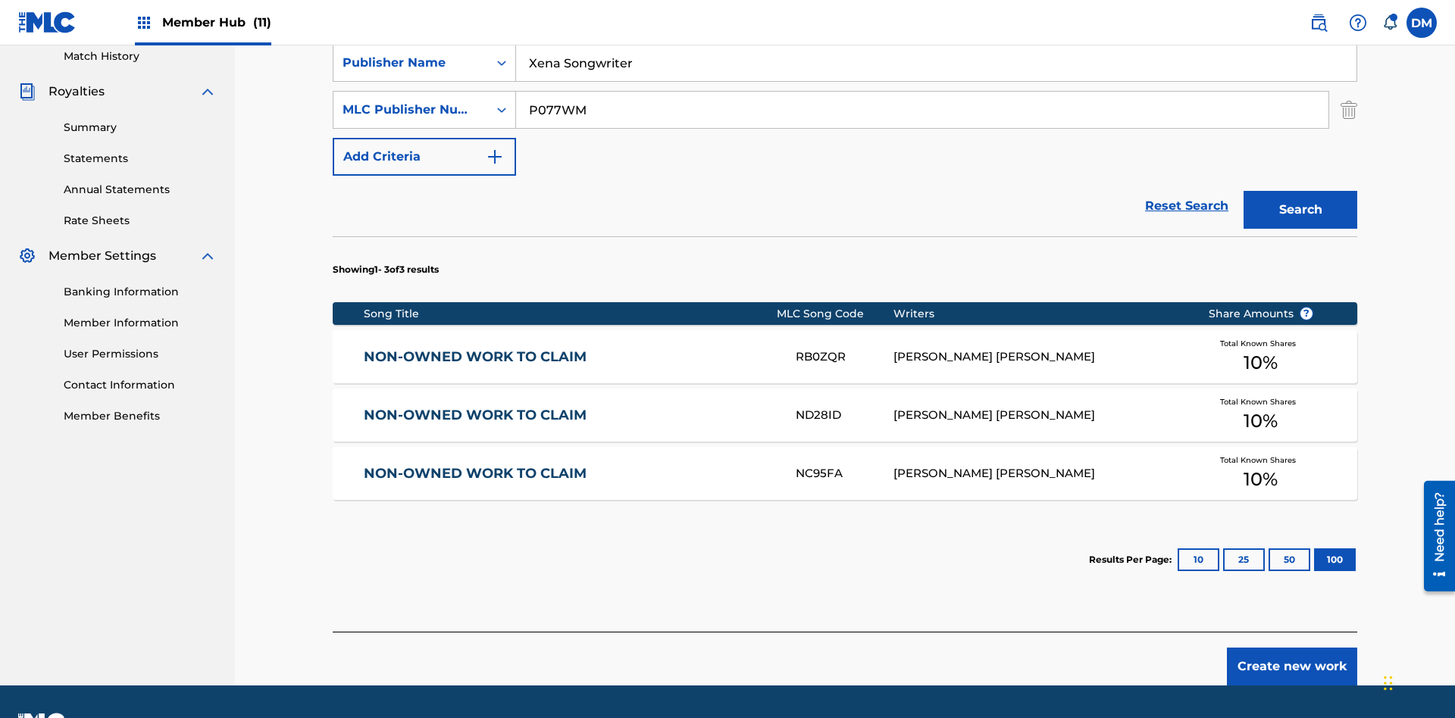
click at [936, 34] on input "NON-OWNED WORK TO CLAIM" at bounding box center [936, 16] width 840 height 36
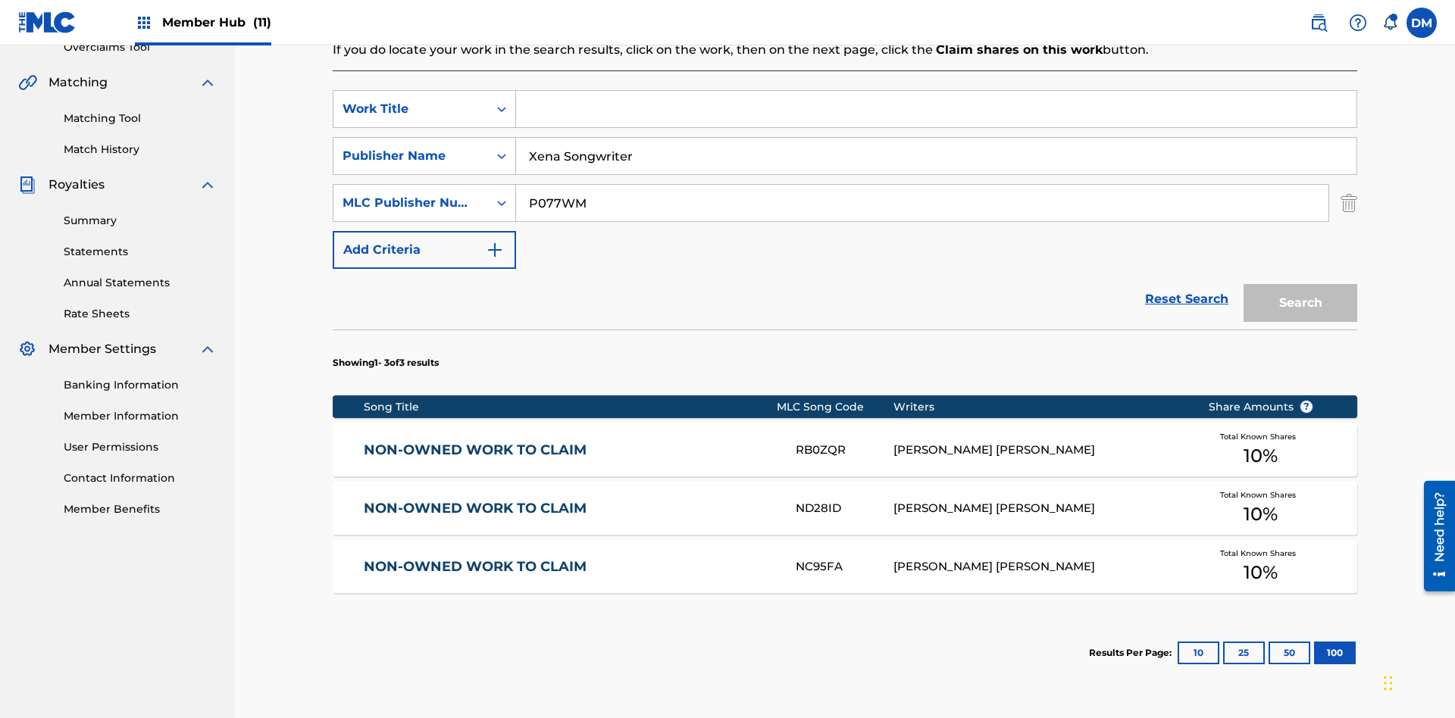
click at [936, 138] on input "Xena Songwriter" at bounding box center [936, 156] width 840 height 36
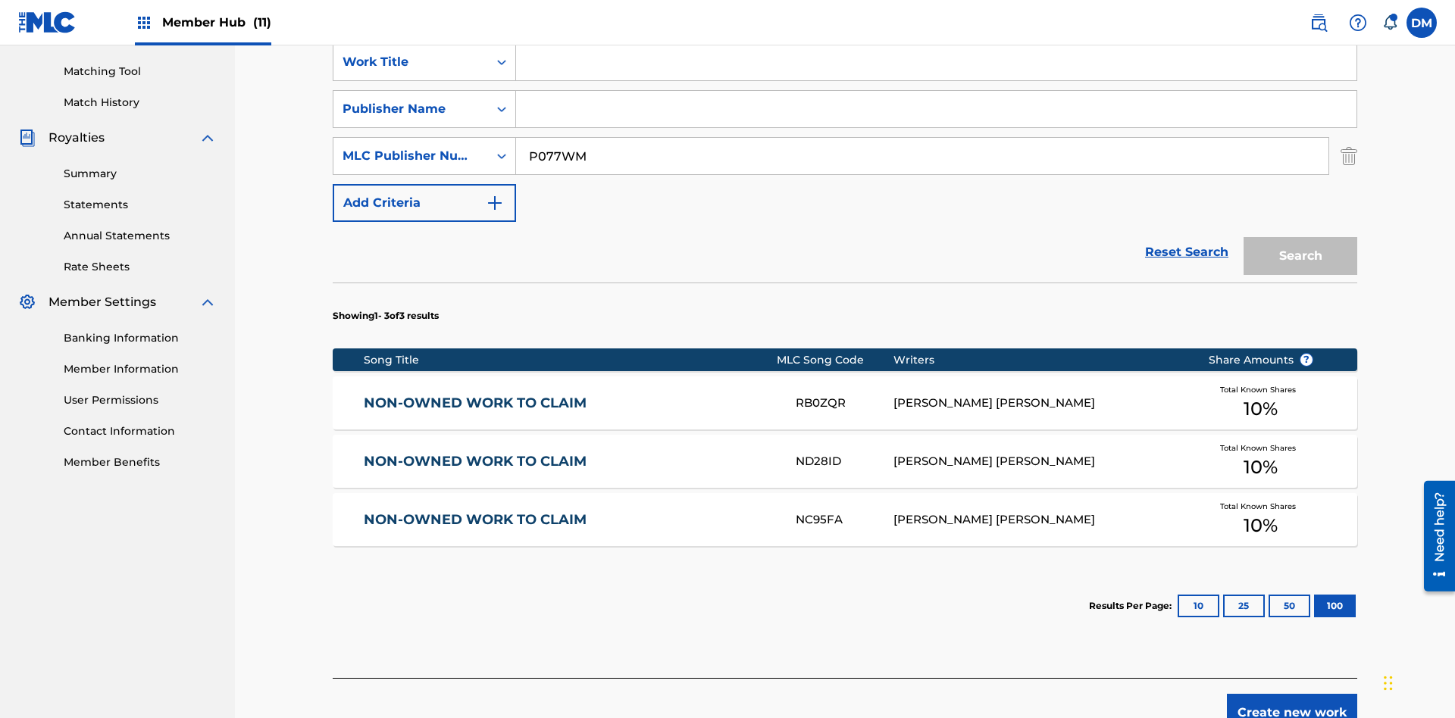
click at [922, 138] on input "P077WM" at bounding box center [922, 156] width 812 height 36
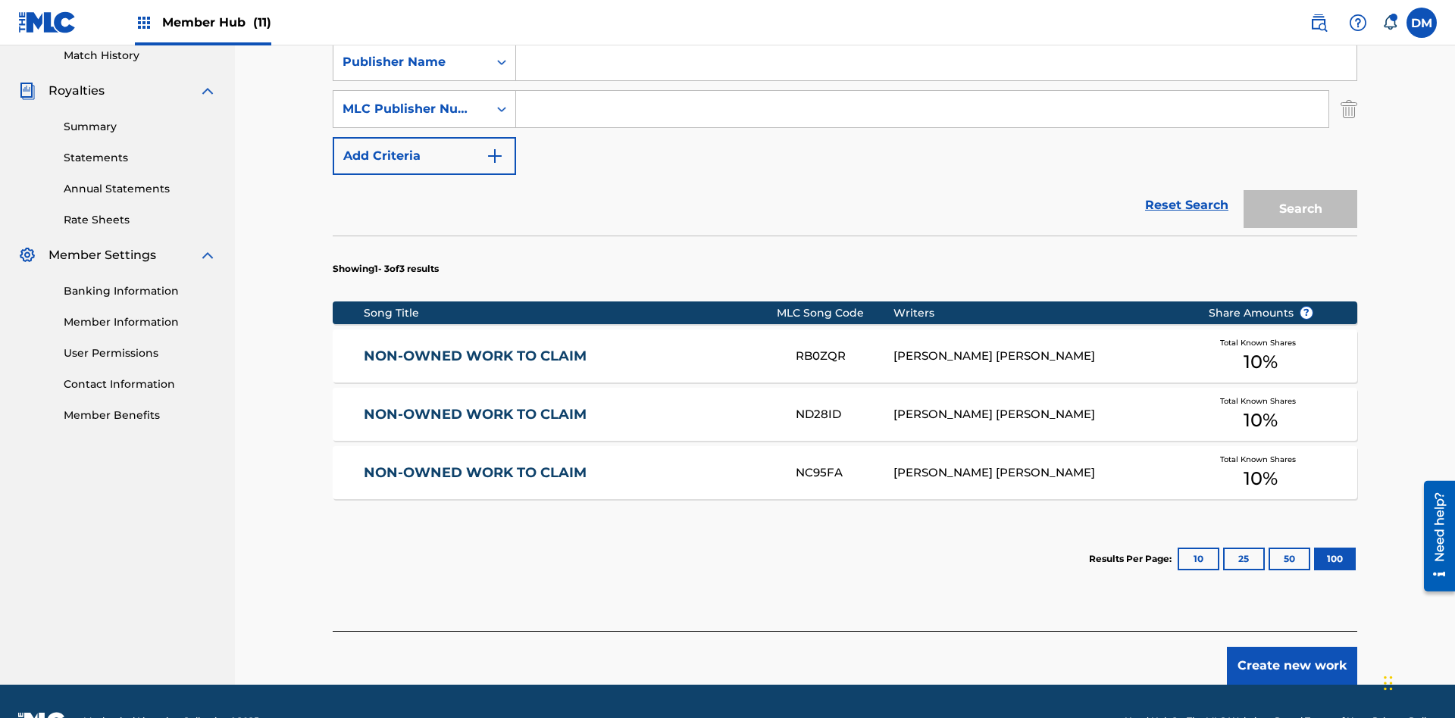
scroll to position [340, 0]
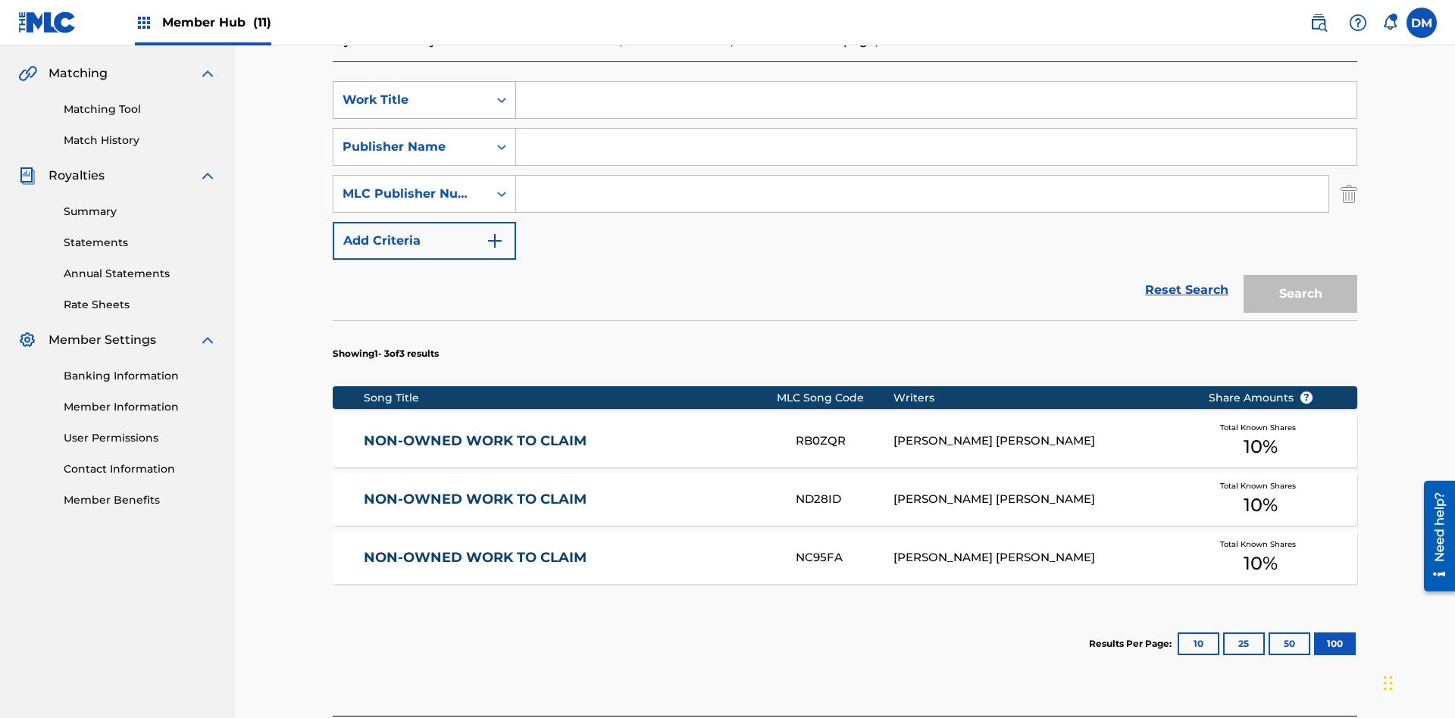
click at [411, 100] on div "Work Title" at bounding box center [410, 100] width 136 height 18
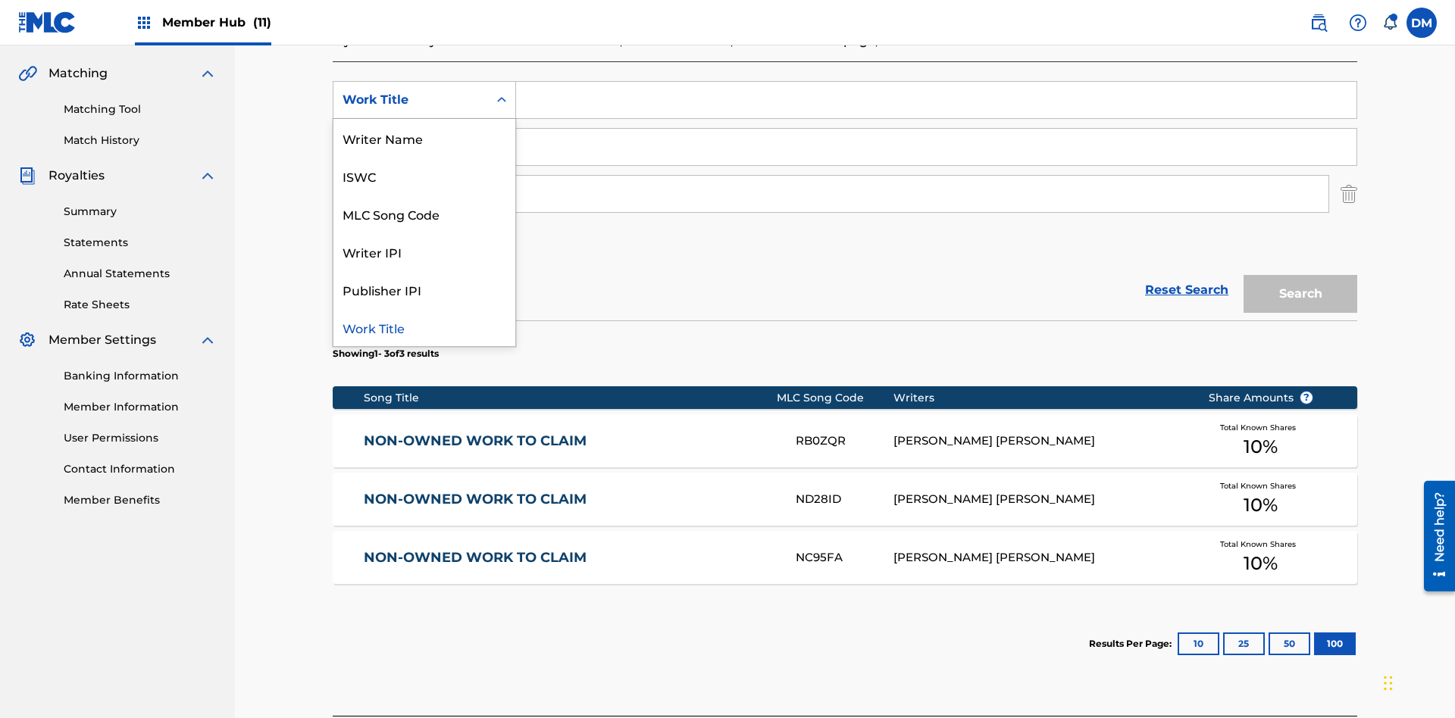
click at [424, 176] on div "ISWC" at bounding box center [424, 176] width 182 height 38
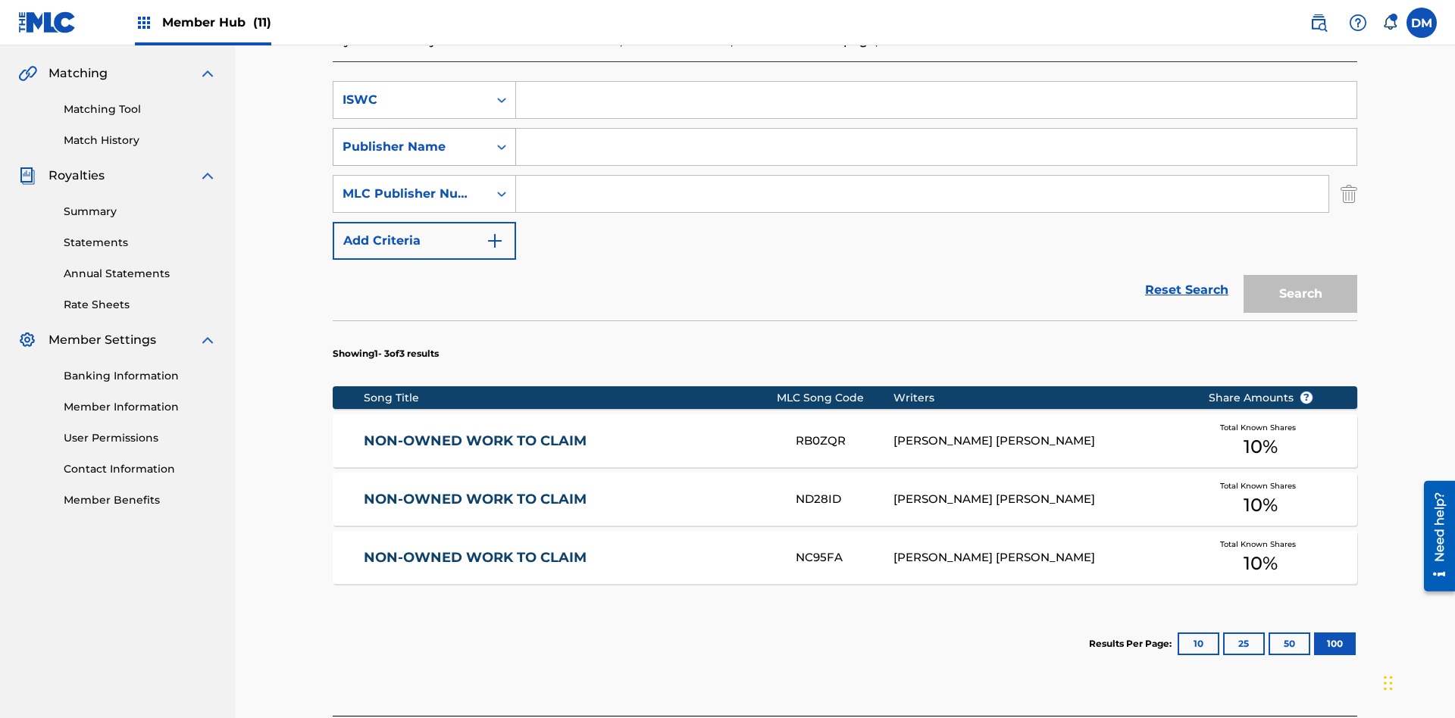
click at [411, 138] on div "Publisher Name" at bounding box center [410, 147] width 136 height 18
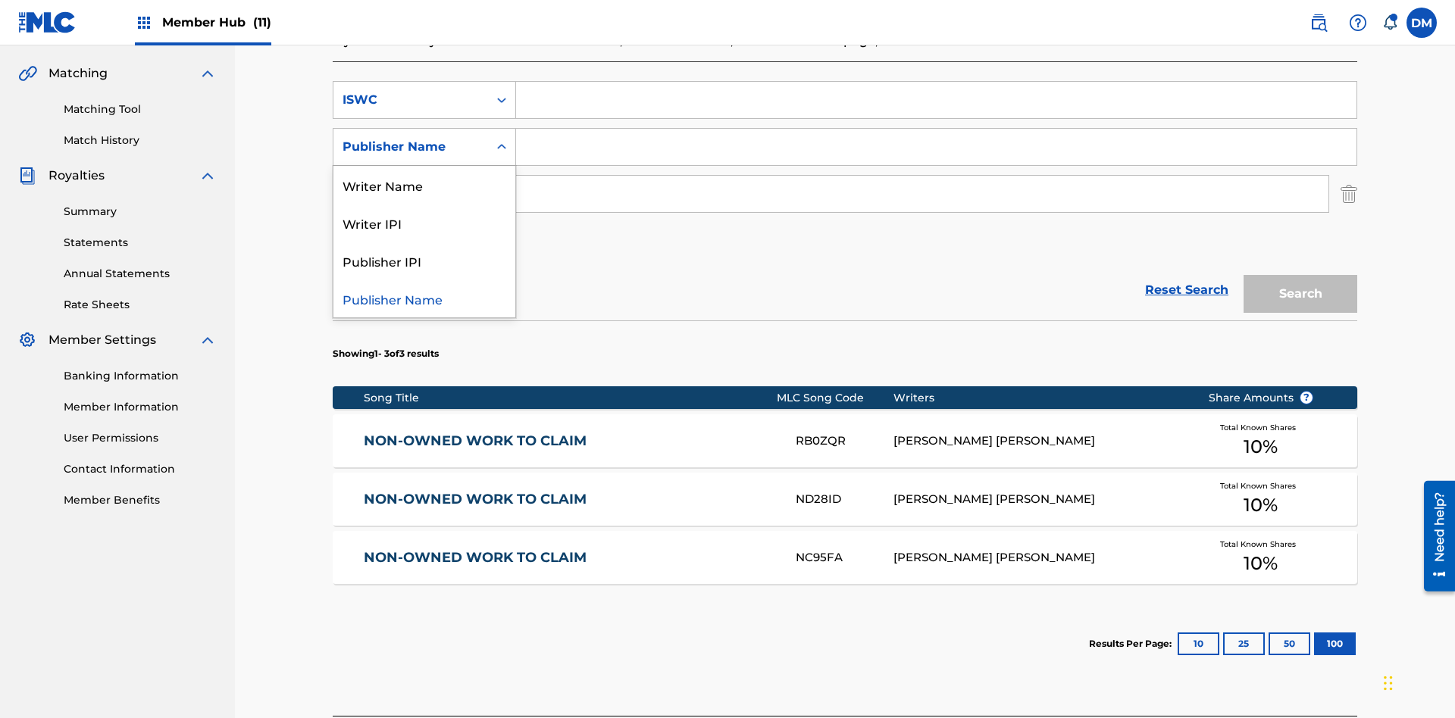
scroll to position [387, 0]
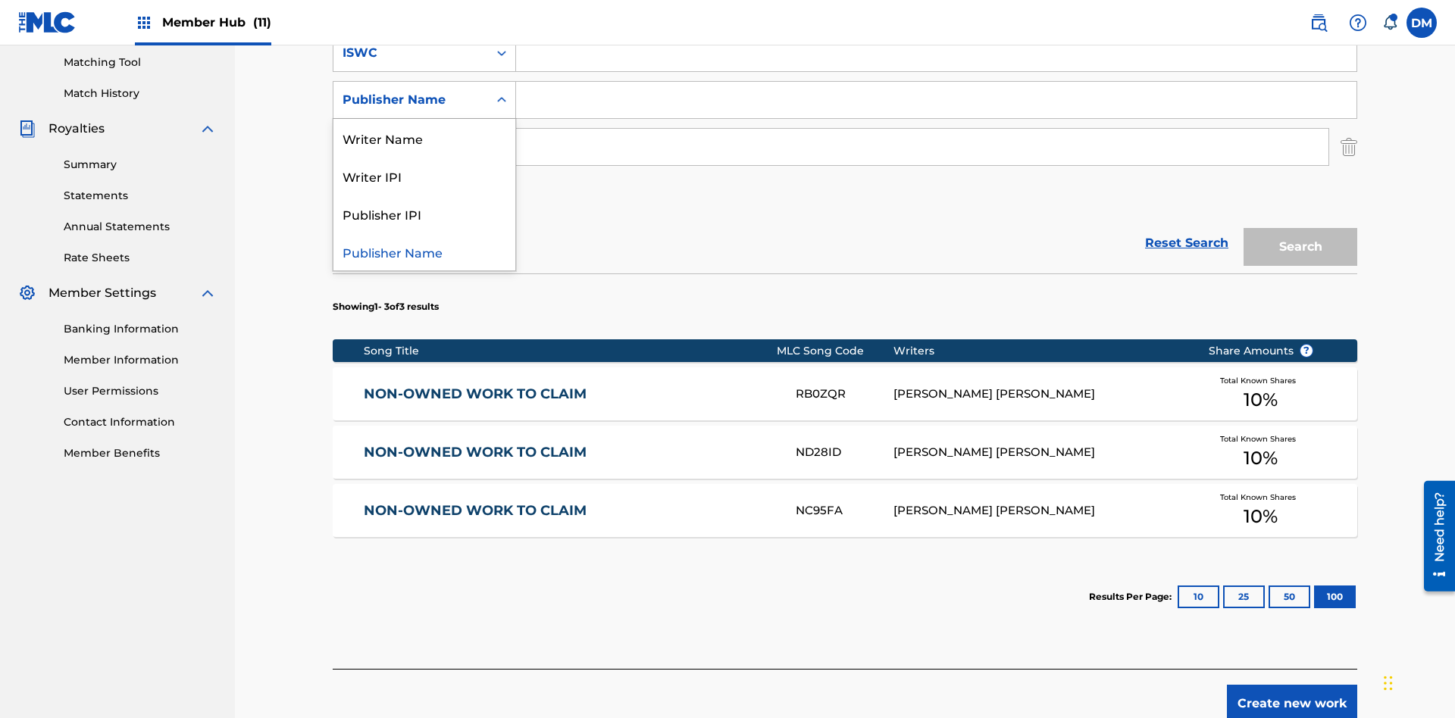
click at [424, 176] on div "Writer IPI" at bounding box center [424, 176] width 182 height 38
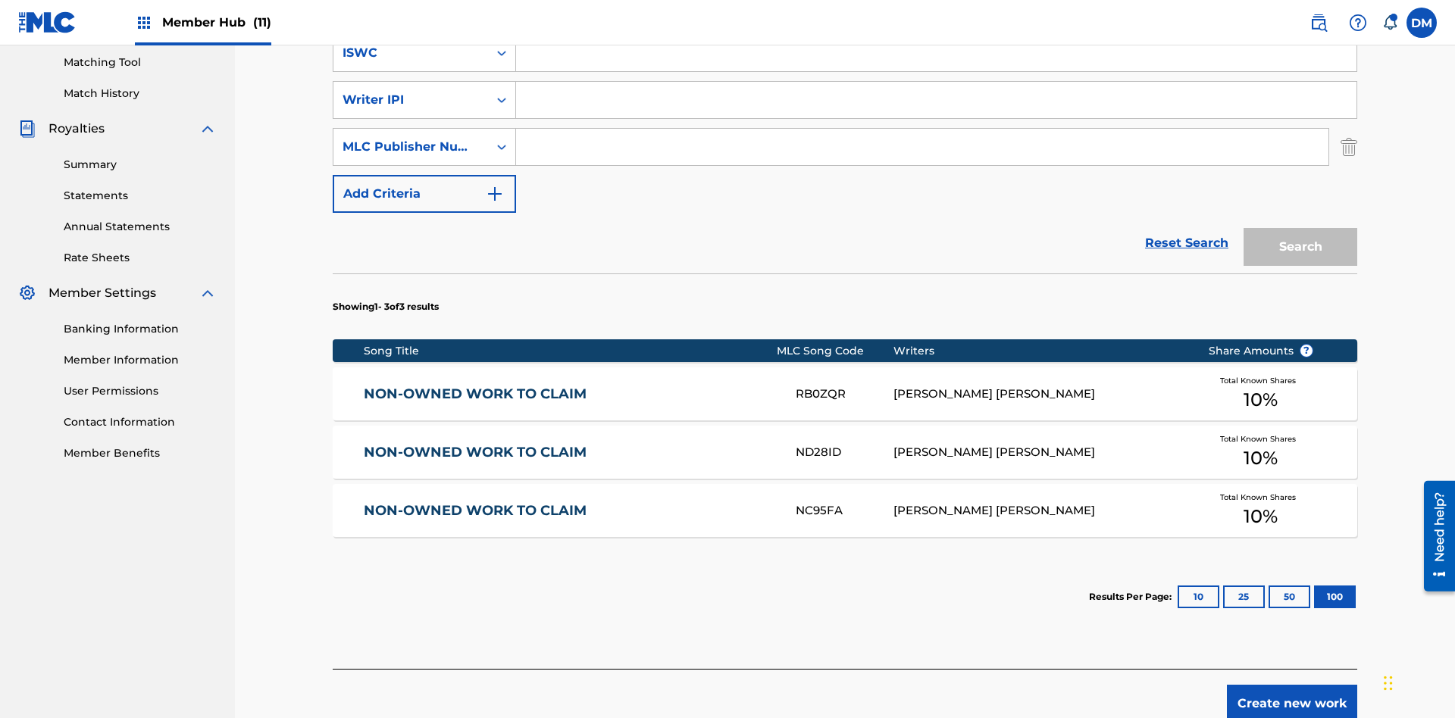
scroll to position [434, 0]
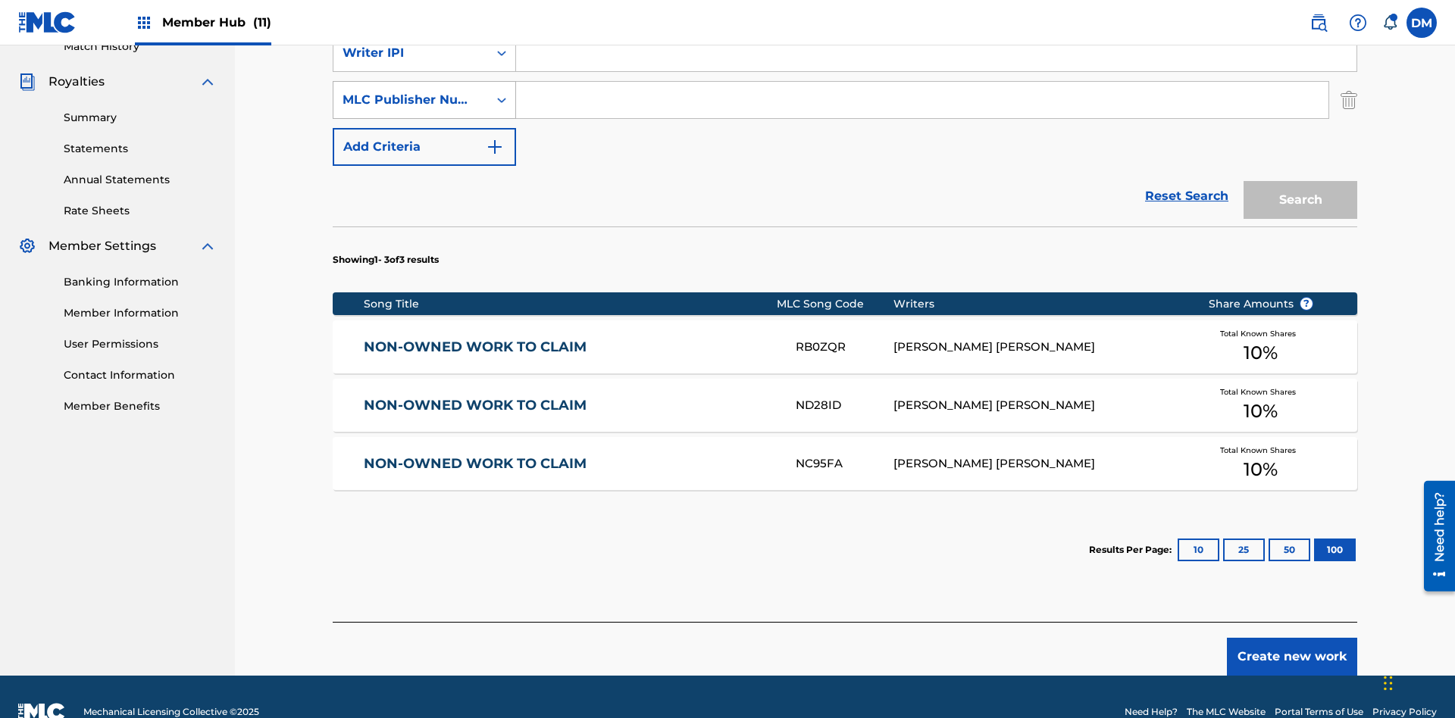
click at [411, 100] on div "MLC Publisher Number" at bounding box center [410, 100] width 136 height 18
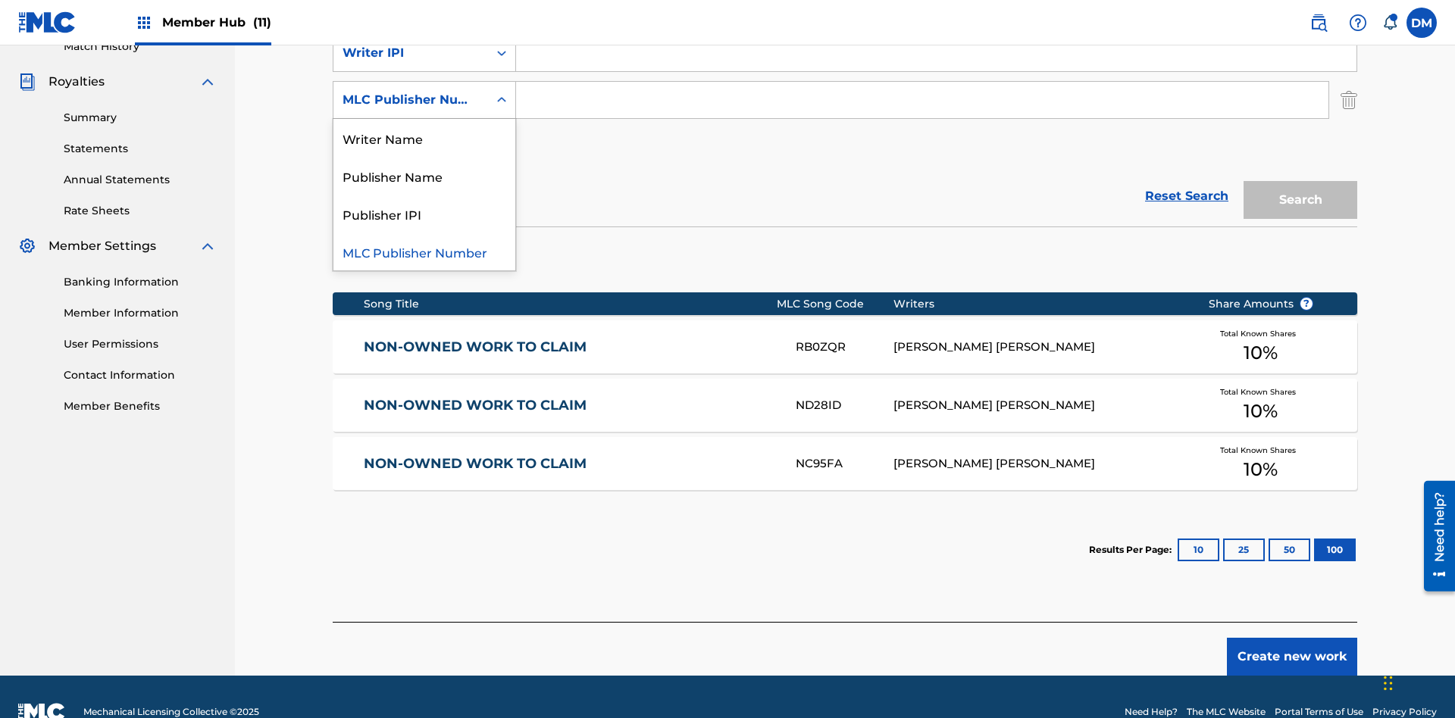
click at [424, 214] on div "Publisher IPI" at bounding box center [424, 214] width 182 height 38
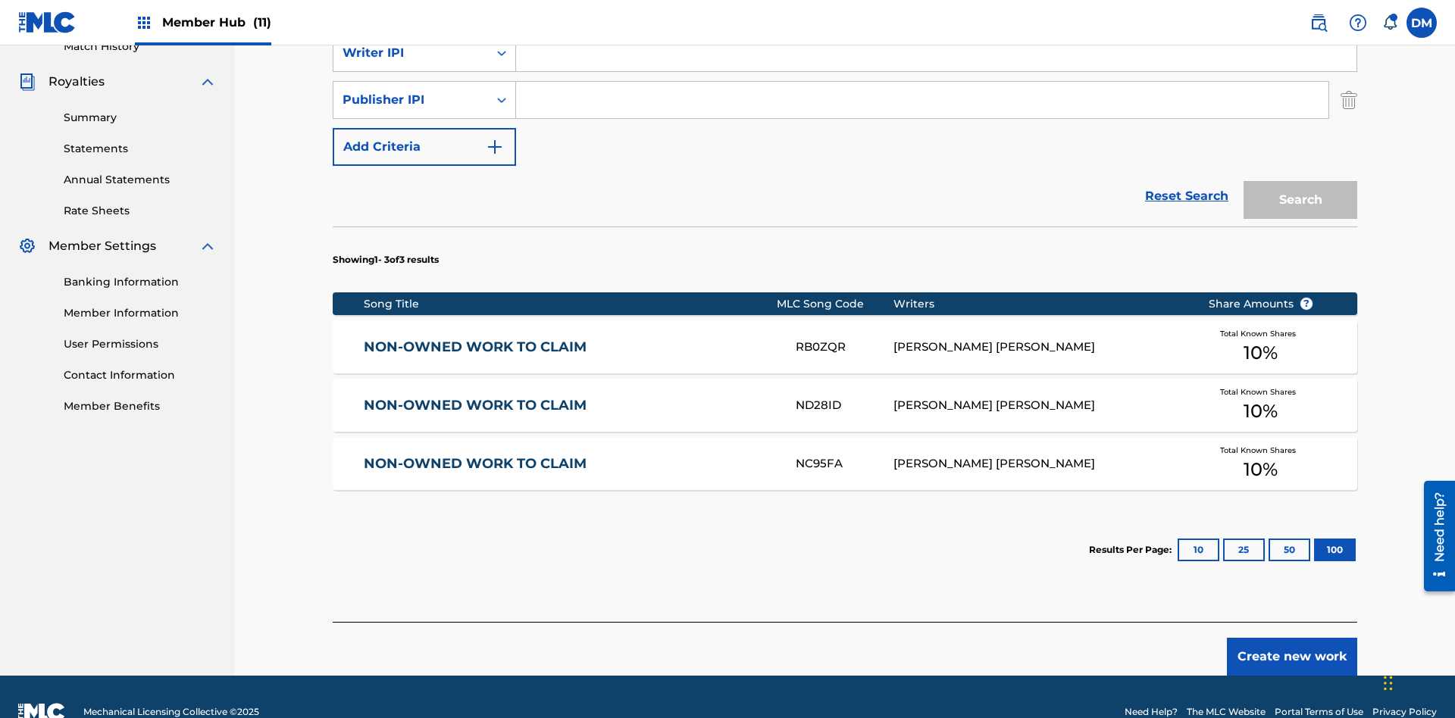
click at [936, 24] on input "Search Form" at bounding box center [936, 6] width 840 height 36
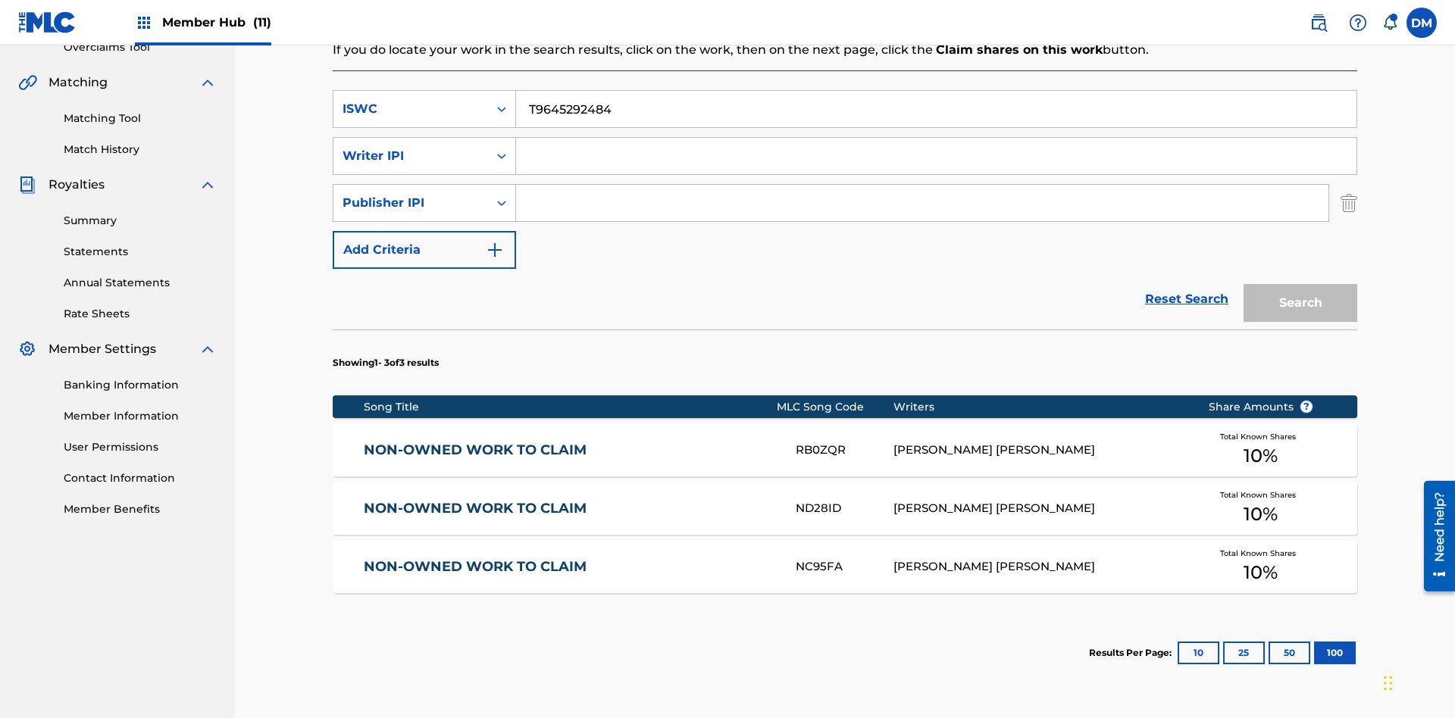
type input "T9645292484"
click at [936, 138] on input "Search Form" at bounding box center [936, 156] width 840 height 36
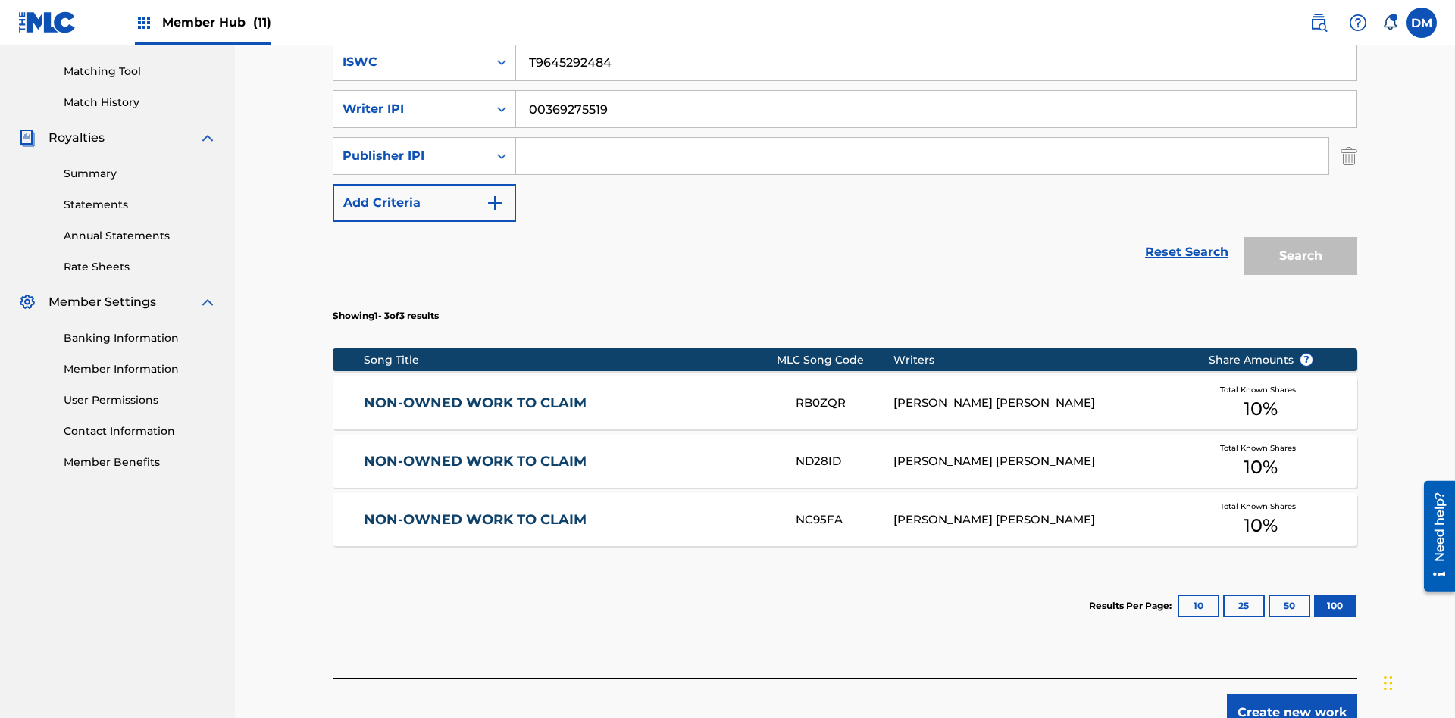
type input "00369275519"
click at [922, 138] on input "Search Form" at bounding box center [922, 156] width 812 height 36
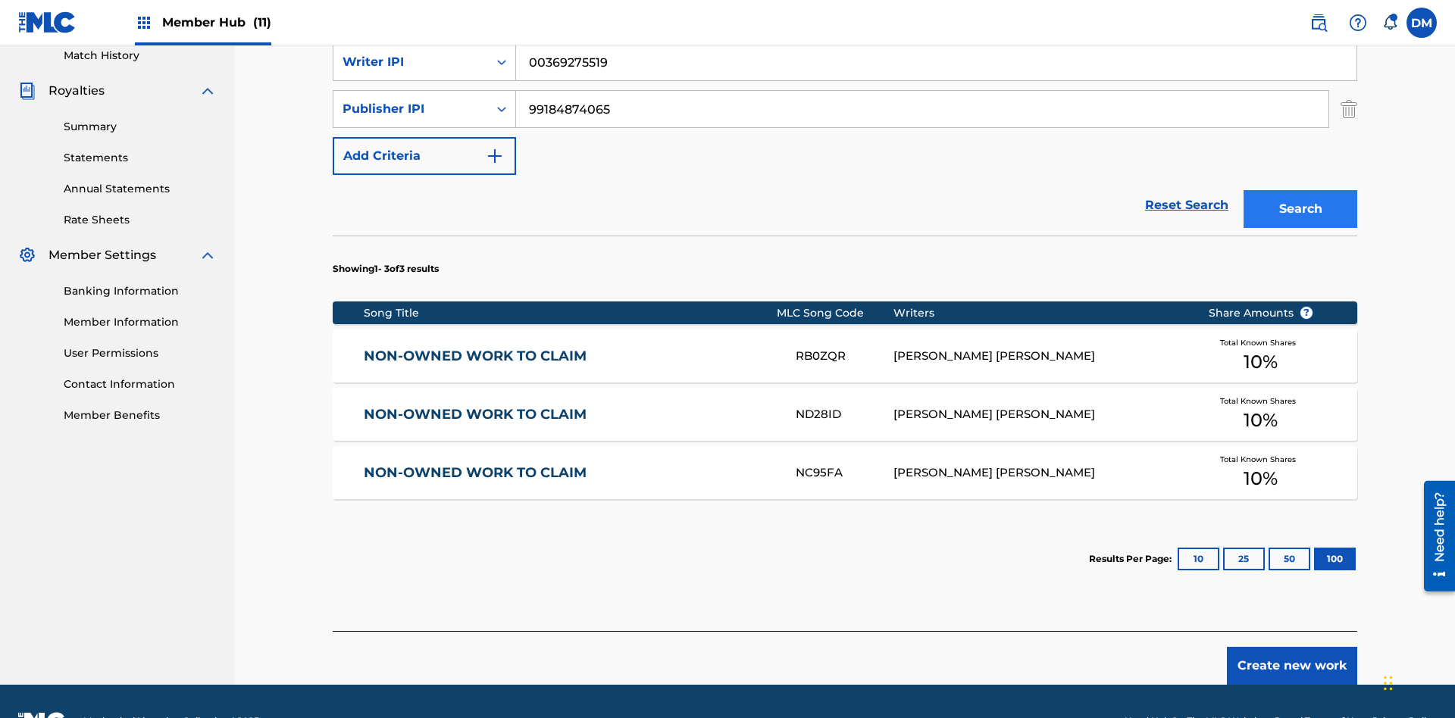
type input "99184874065"
click at [1300, 190] on button "Search" at bounding box center [1300, 209] width 114 height 38
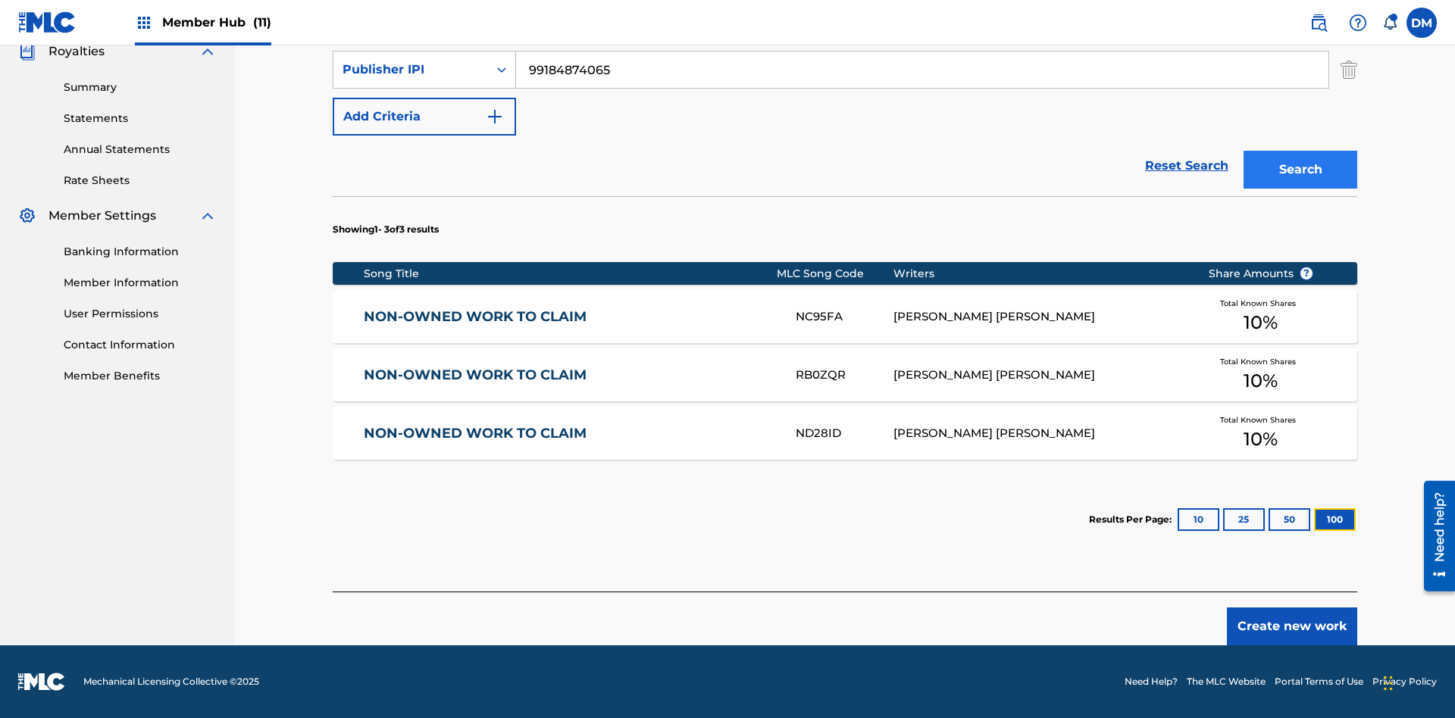
click at [1314, 520] on button "100" at bounding box center [1335, 519] width 42 height 23
